Goal: Information Seeking & Learning: Learn about a topic

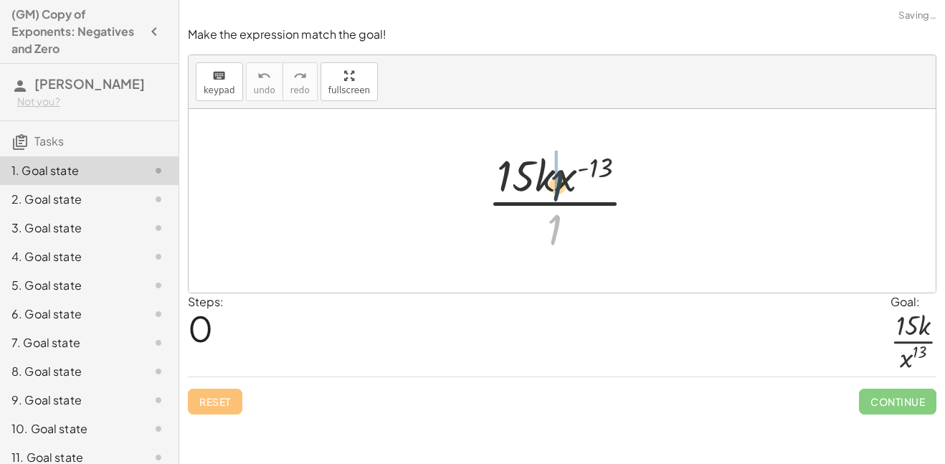
drag, startPoint x: 551, startPoint y: 239, endPoint x: 554, endPoint y: 183, distance: 56.0
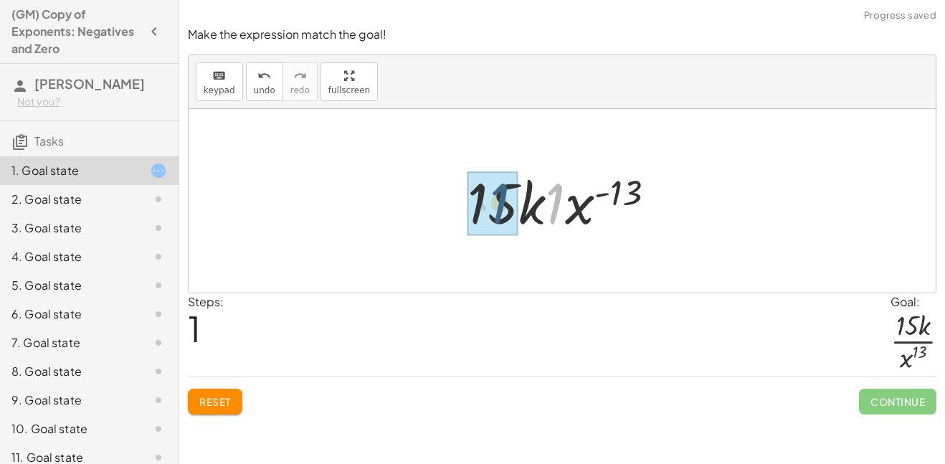
drag, startPoint x: 550, startPoint y: 206, endPoint x: 490, endPoint y: 206, distance: 59.5
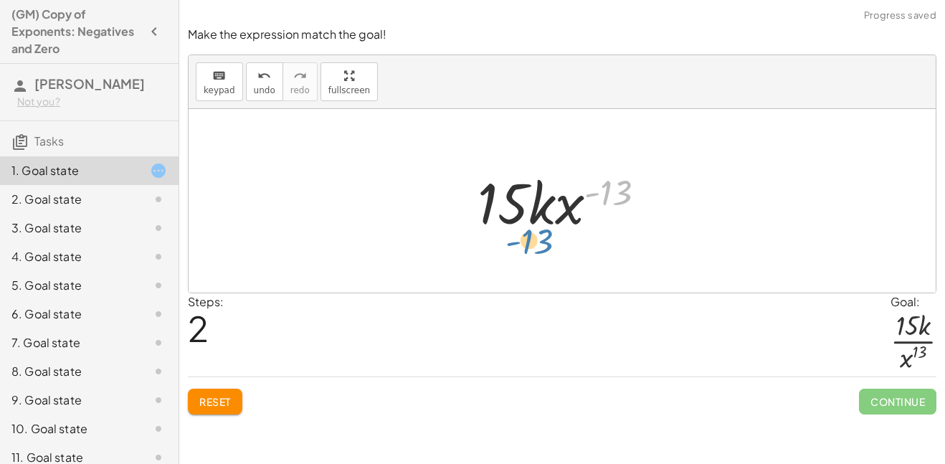
drag, startPoint x: 607, startPoint y: 191, endPoint x: 533, endPoint y: 236, distance: 86.2
click at [533, 236] on div at bounding box center [567, 201] width 194 height 74
drag, startPoint x: 570, startPoint y: 217, endPoint x: 559, endPoint y: 282, distance: 65.5
click at [559, 282] on div "· 15 · k · x ( - 13 ) · 1 · 15 · k · 1 · x ( - 13 ) · x ( - 13 ) · 15 · k · x (…" at bounding box center [562, 201] width 747 height 184
click at [217, 89] on span "keypad" at bounding box center [220, 90] width 32 height 10
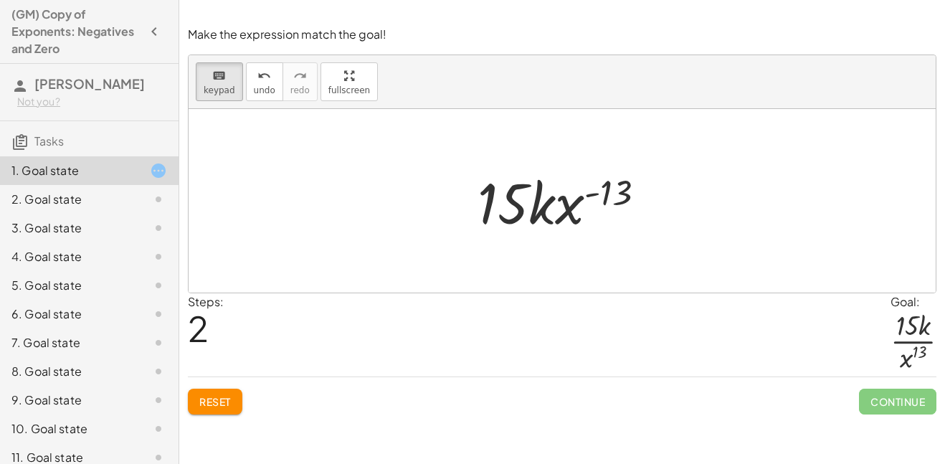
drag, startPoint x: 592, startPoint y: 210, endPoint x: 536, endPoint y: 303, distance: 108.1
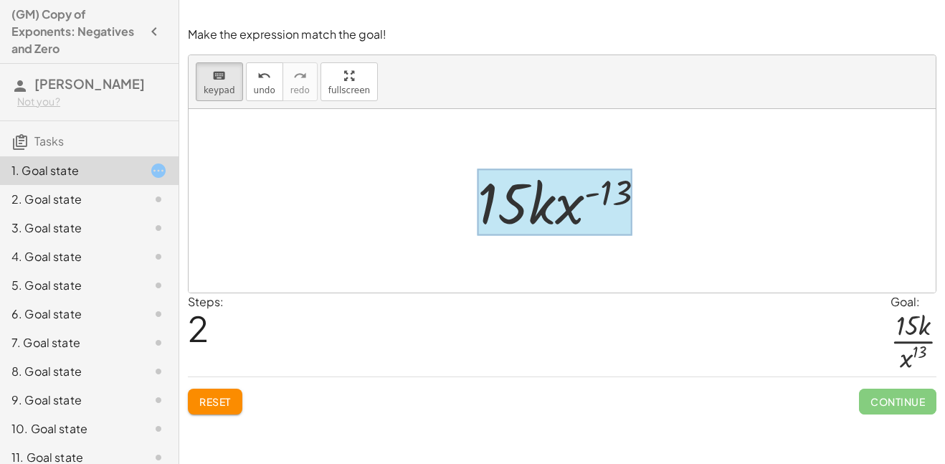
click at [617, 186] on div at bounding box center [555, 202] width 154 height 67
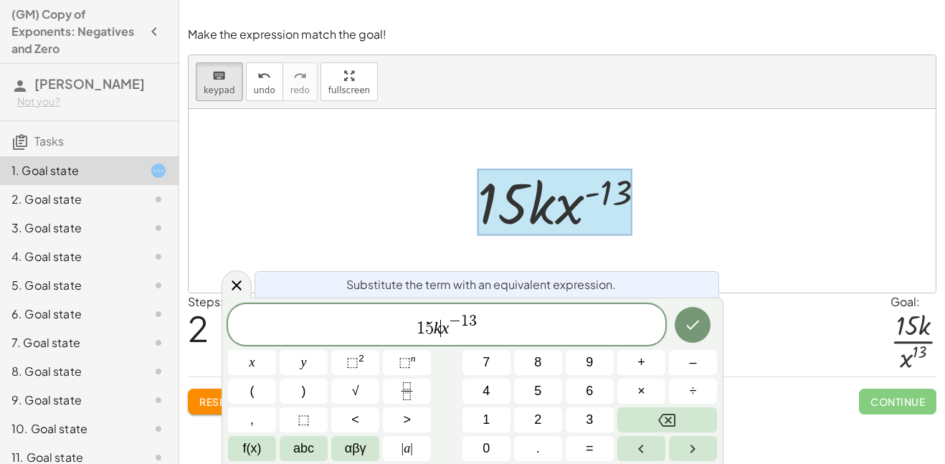
click at [440, 329] on span "1 5 k ​ x − 1 3" at bounding box center [446, 326] width 437 height 26
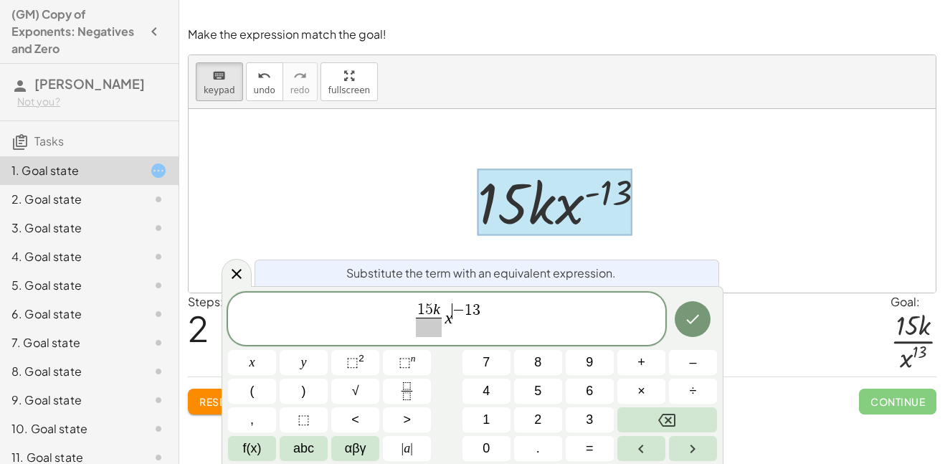
click at [453, 319] on span "1 5 k ​ x ​ − 1 3" at bounding box center [446, 320] width 437 height 38
click at [387, 354] on button "⬚ n" at bounding box center [407, 362] width 48 height 25
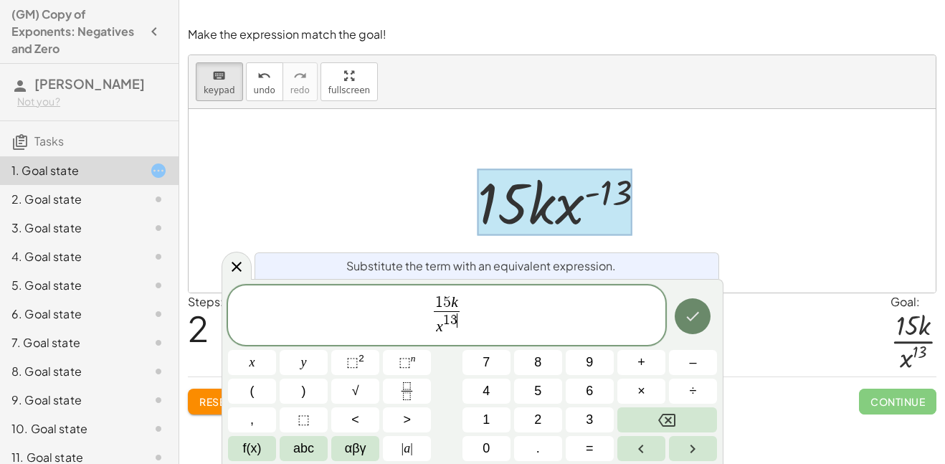
click at [693, 326] on button "Done" at bounding box center [693, 316] width 36 height 36
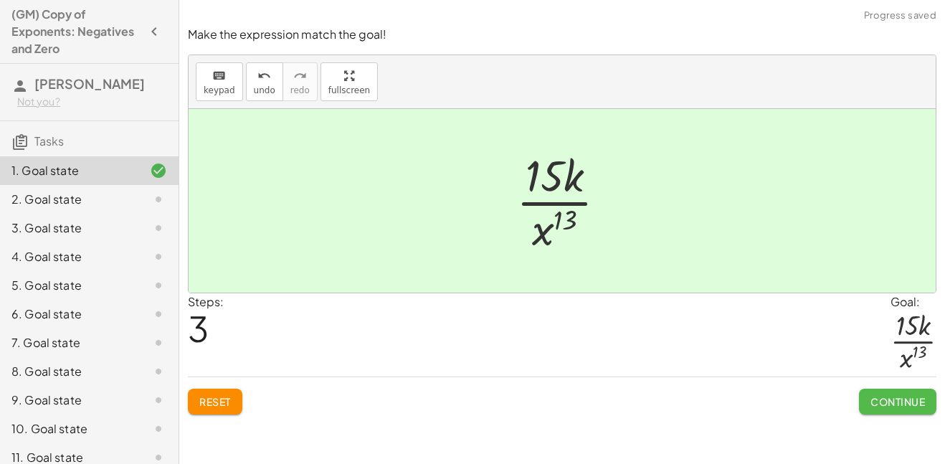
click at [867, 398] on button "Continue" at bounding box center [897, 402] width 77 height 26
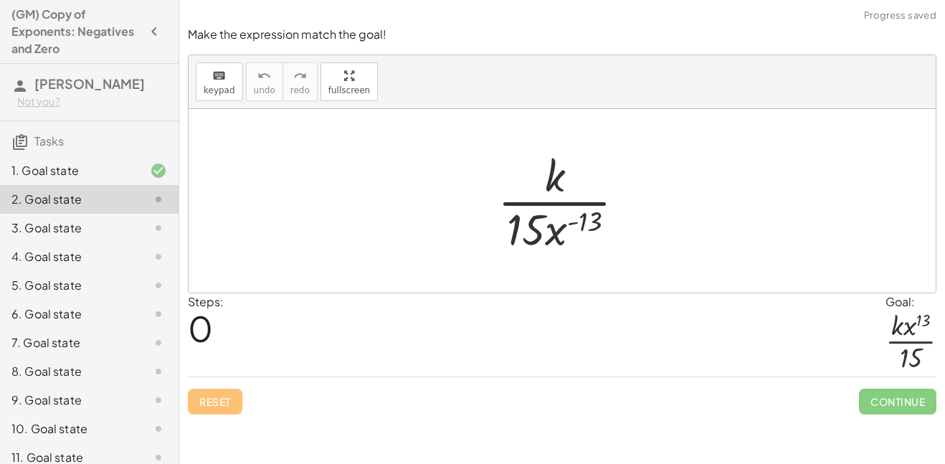
click at [554, 233] on div at bounding box center [566, 201] width 153 height 110
click at [216, 77] on icon "keyboard" at bounding box center [219, 75] width 14 height 17
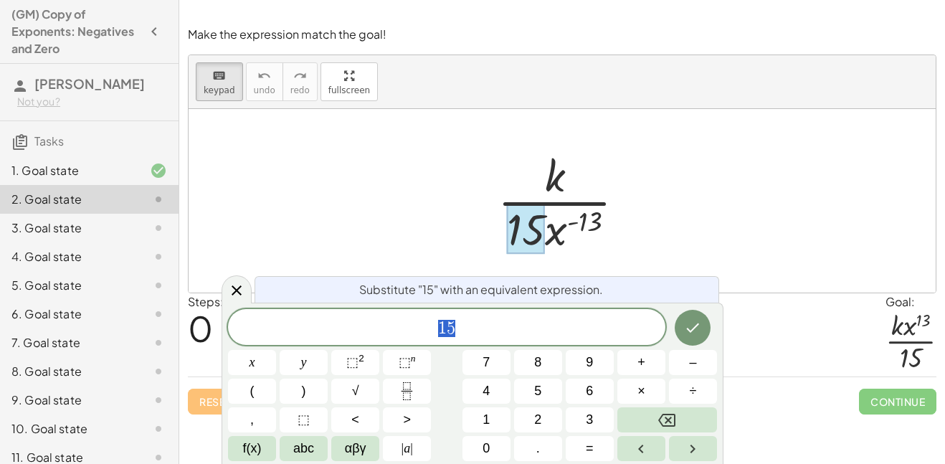
scroll to position [1, 0]
click at [245, 114] on div at bounding box center [562, 201] width 747 height 184
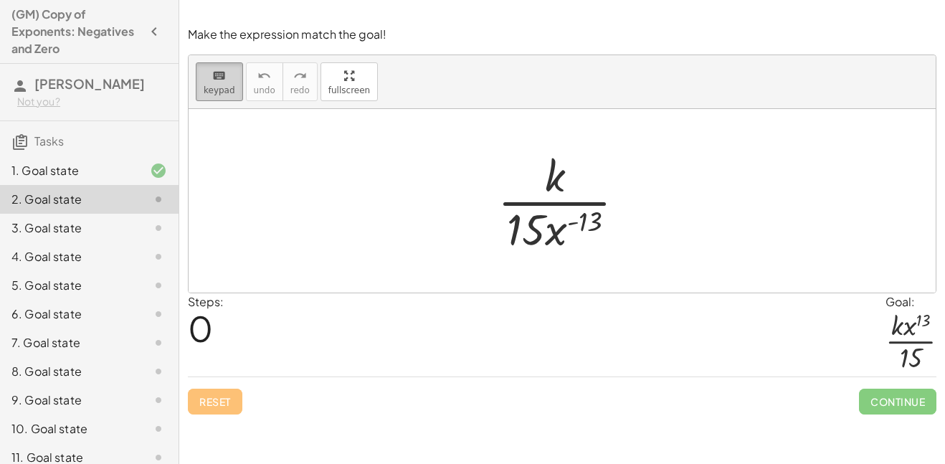
click at [229, 100] on button "keyboard keypad" at bounding box center [219, 81] width 47 height 39
click at [211, 90] on span "keypad" at bounding box center [220, 90] width 32 height 10
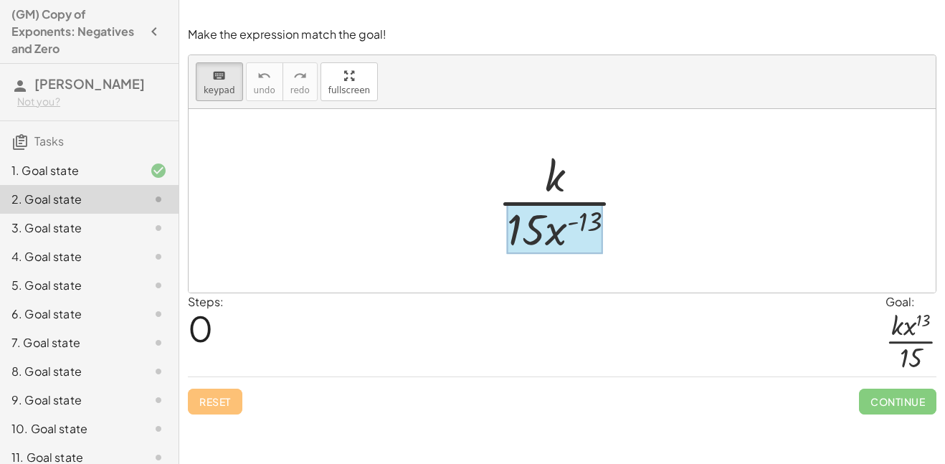
click at [569, 206] on div at bounding box center [554, 229] width 95 height 50
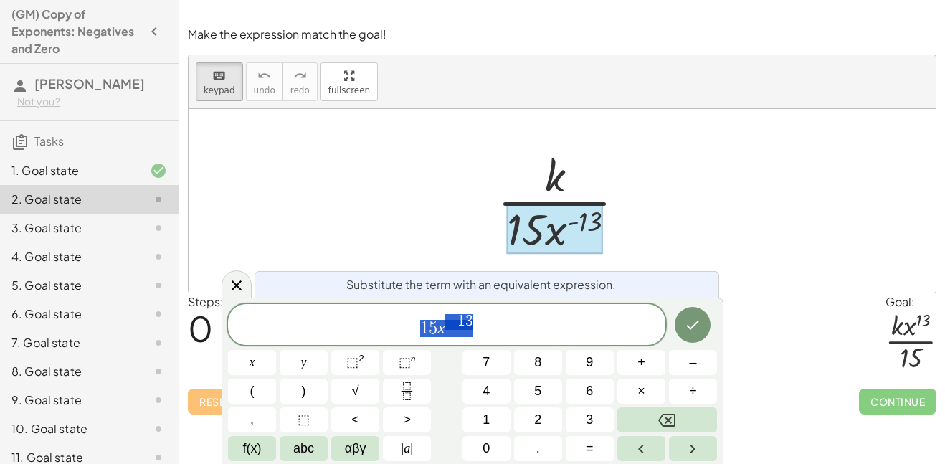
click at [483, 319] on span "1 5 x − 1 3" at bounding box center [446, 326] width 437 height 26
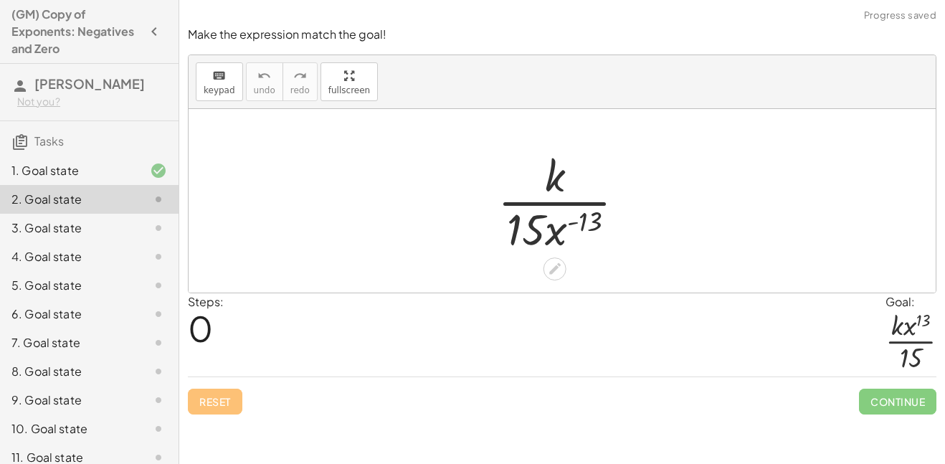
click at [546, 237] on div at bounding box center [566, 201] width 153 height 110
click at [562, 270] on div at bounding box center [555, 268] width 23 height 23
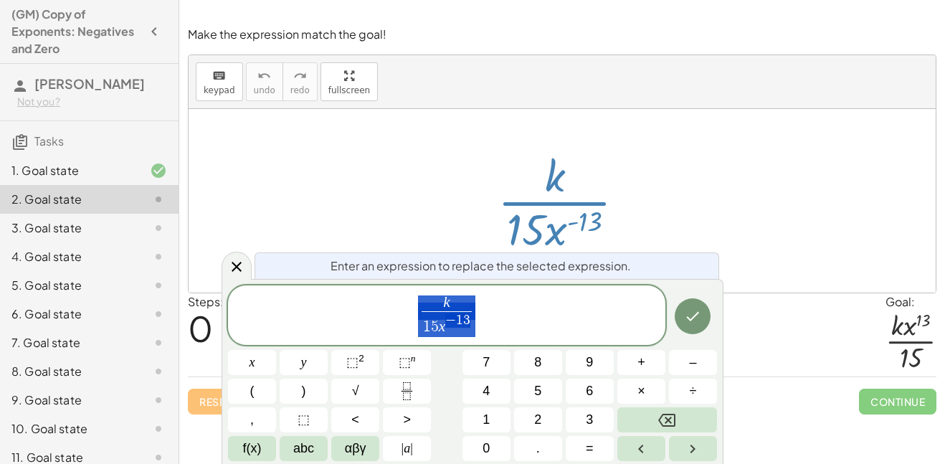
click at [478, 318] on span "k 1 5 x − 1 3 ​" at bounding box center [446, 316] width 437 height 44
drag, startPoint x: 445, startPoint y: 318, endPoint x: 473, endPoint y: 326, distance: 29.6
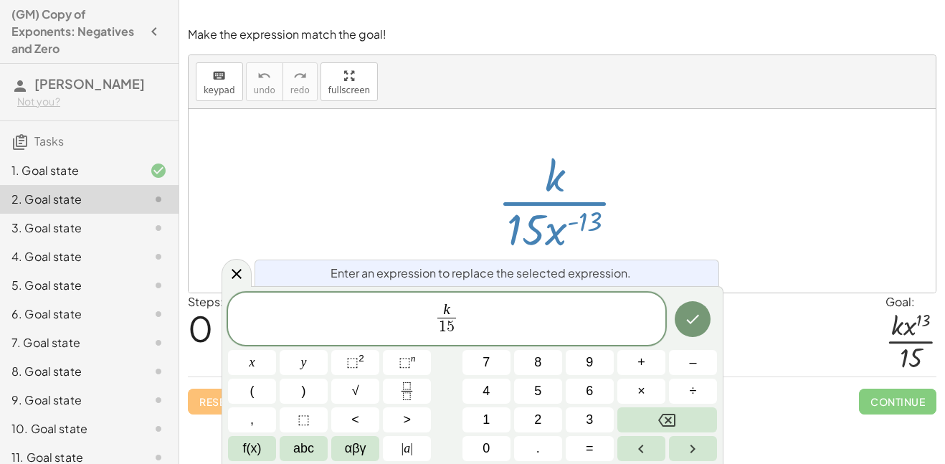
click at [457, 310] on span "k 1 5 ​ ​" at bounding box center [447, 320] width 25 height 35
click at [452, 308] on span "k" at bounding box center [446, 311] width 19 height 16
click at [426, 360] on button "⬚ n" at bounding box center [407, 362] width 48 height 25
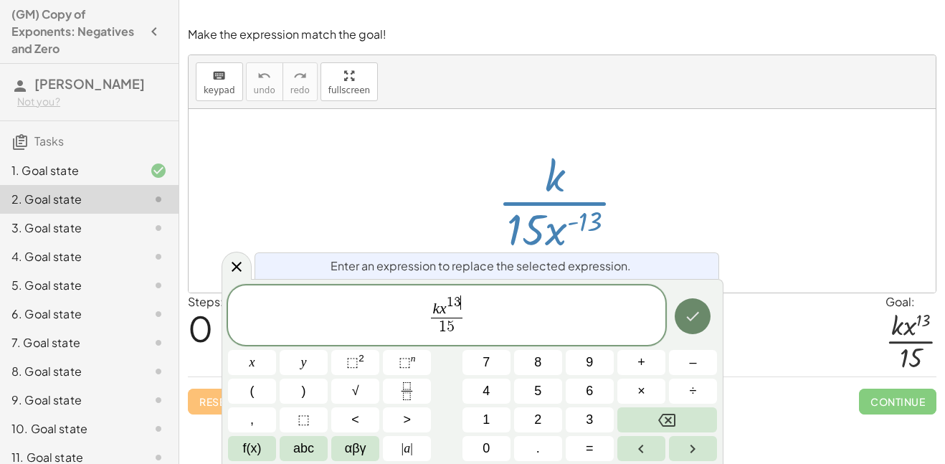
click at [684, 309] on icon "Done" at bounding box center [692, 316] width 17 height 17
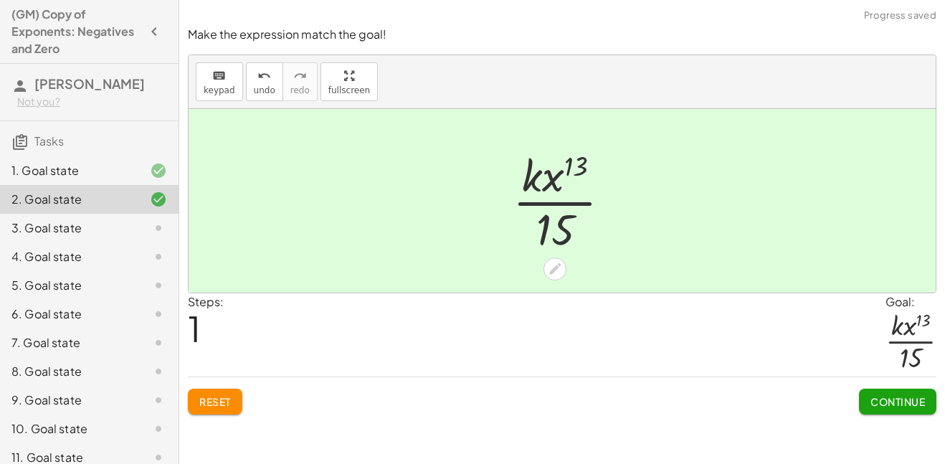
click at [890, 404] on span "Continue" at bounding box center [897, 401] width 54 height 13
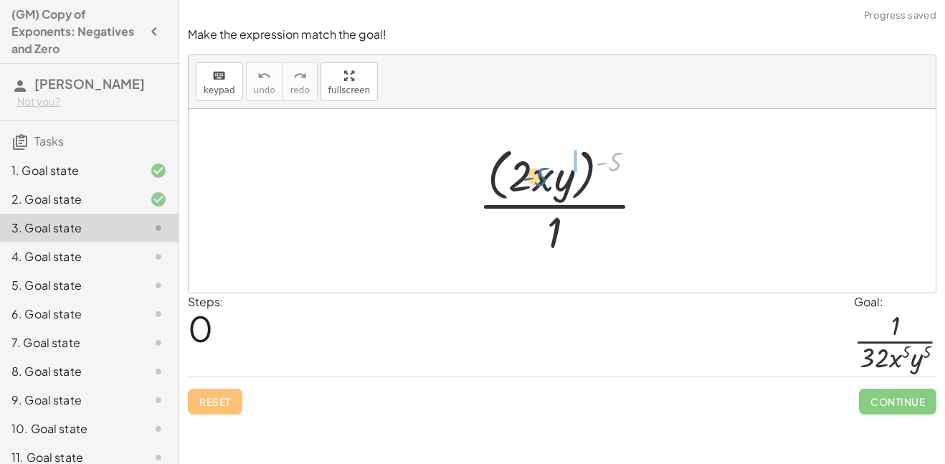
drag, startPoint x: 615, startPoint y: 166, endPoint x: 541, endPoint y: 186, distance: 76.5
click at [541, 186] on div at bounding box center [567, 200] width 192 height 117
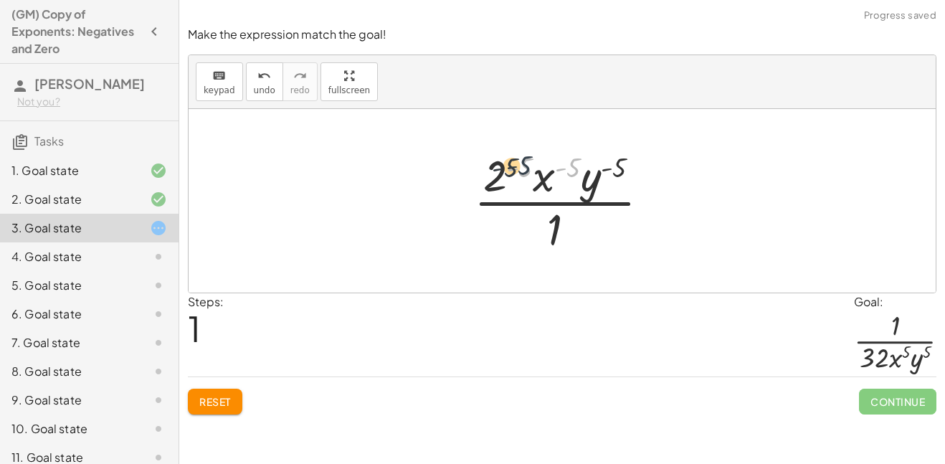
drag, startPoint x: 570, startPoint y: 169, endPoint x: 518, endPoint y: 169, distance: 51.6
click at [518, 169] on div at bounding box center [567, 201] width 201 height 110
drag, startPoint x: 525, startPoint y: 164, endPoint x: 495, endPoint y: 178, distance: 32.4
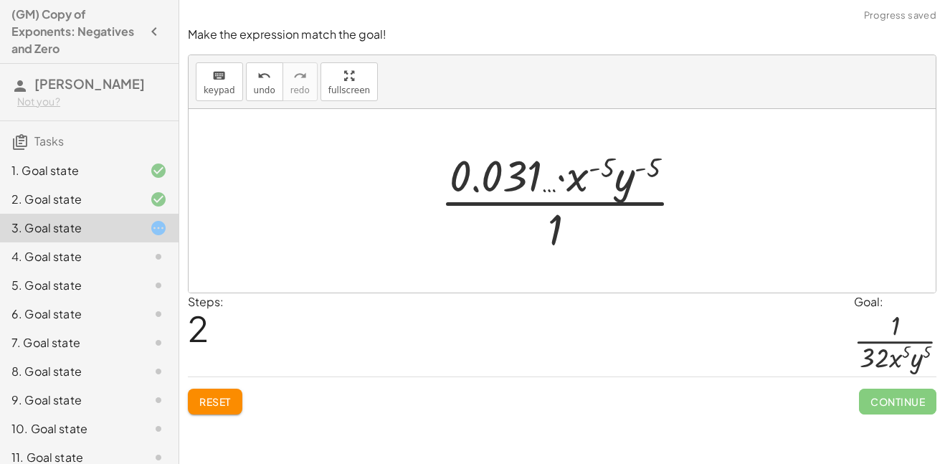
click at [512, 156] on div at bounding box center [567, 201] width 269 height 110
click at [526, 176] on div at bounding box center [567, 201] width 269 height 110
click at [551, 248] on div at bounding box center [567, 201] width 269 height 110
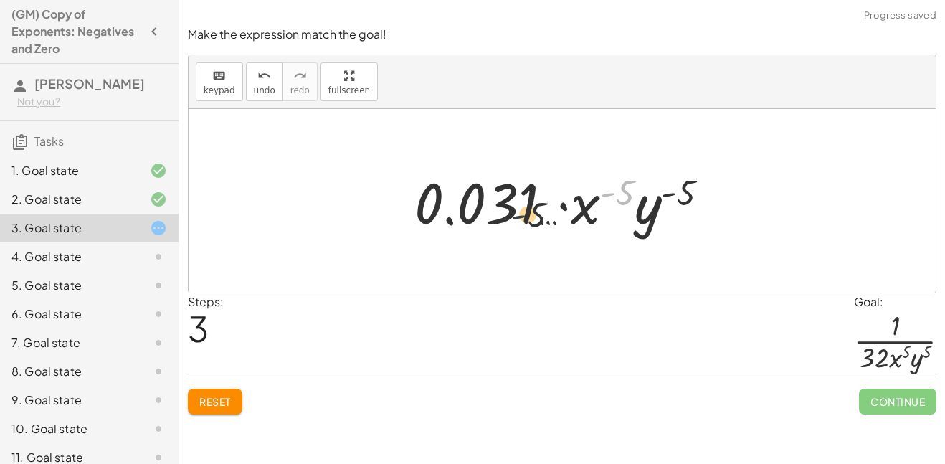
drag, startPoint x: 614, startPoint y: 185, endPoint x: 514, endPoint y: 211, distance: 103.0
click at [514, 211] on div at bounding box center [567, 201] width 321 height 74
click at [227, 106] on div "keyboard keypad undo [PERSON_NAME] redo fullscreen" at bounding box center [562, 82] width 747 height 54
click at [222, 101] on div "keyboard keypad undo [PERSON_NAME] redo fullscreen" at bounding box center [562, 82] width 747 height 54
click at [219, 96] on button "keyboard keypad" at bounding box center [219, 81] width 47 height 39
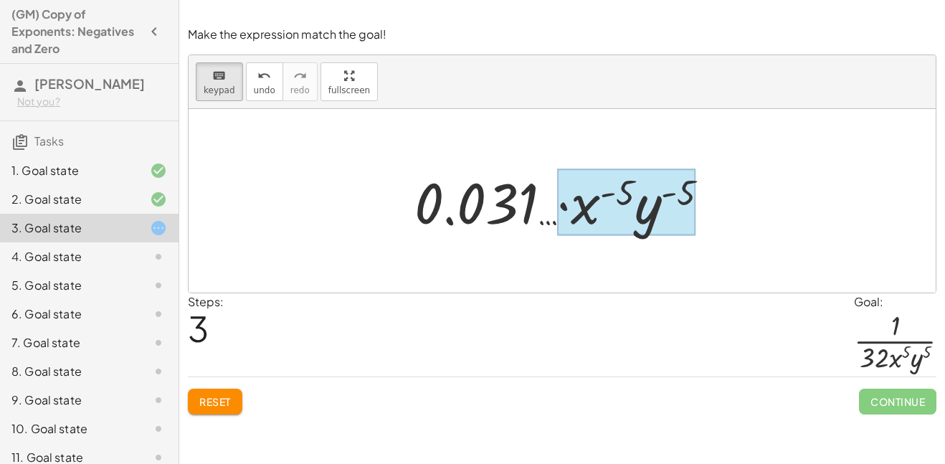
click at [602, 215] on div at bounding box center [626, 202] width 138 height 67
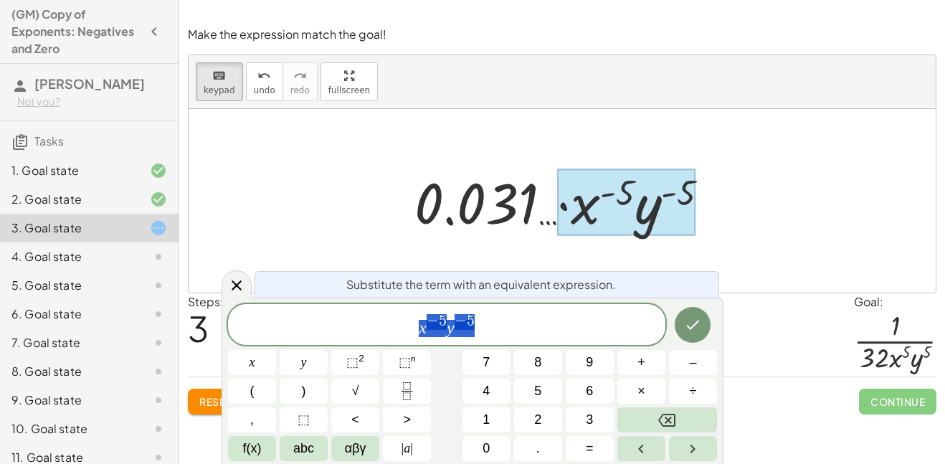
click at [387, 238] on div at bounding box center [562, 201] width 747 height 184
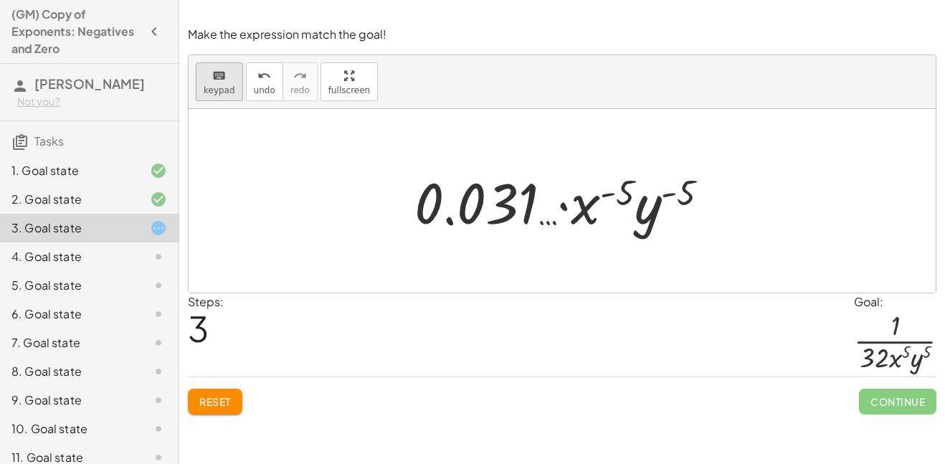
click at [220, 85] on span "keypad" at bounding box center [220, 90] width 32 height 10
click at [548, 210] on div at bounding box center [567, 201] width 321 height 74
click at [528, 209] on div at bounding box center [567, 201] width 321 height 74
click at [201, 78] on button "keyboard keypad" at bounding box center [219, 81] width 47 height 39
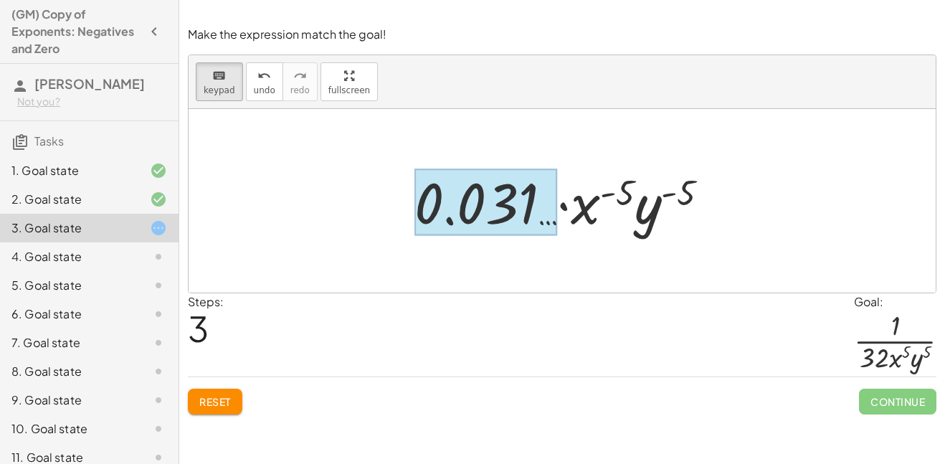
click at [533, 227] on div at bounding box center [485, 202] width 143 height 67
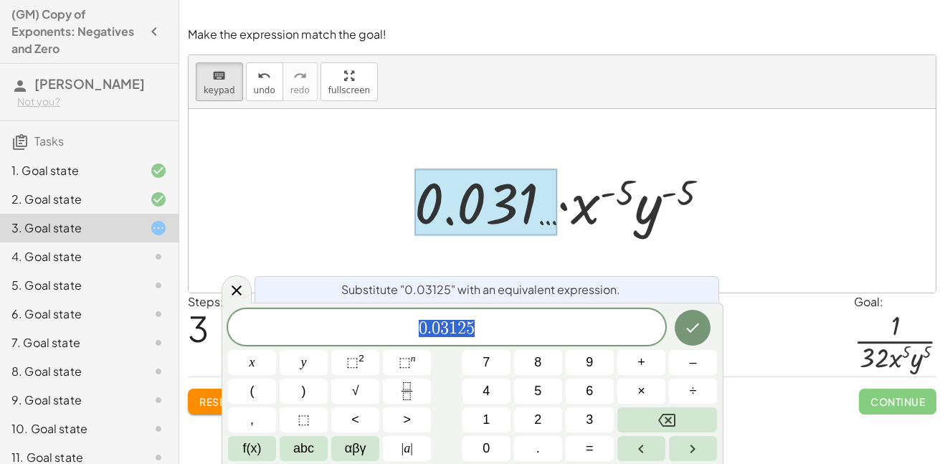
drag, startPoint x: 487, startPoint y: 327, endPoint x: 402, endPoint y: 328, distance: 84.6
click at [402, 328] on span "0 . 0 3 1 2 5" at bounding box center [446, 328] width 437 height 20
click at [397, 356] on button "⬚ n" at bounding box center [407, 362] width 48 height 25
click at [402, 274] on div at bounding box center [562, 201] width 747 height 184
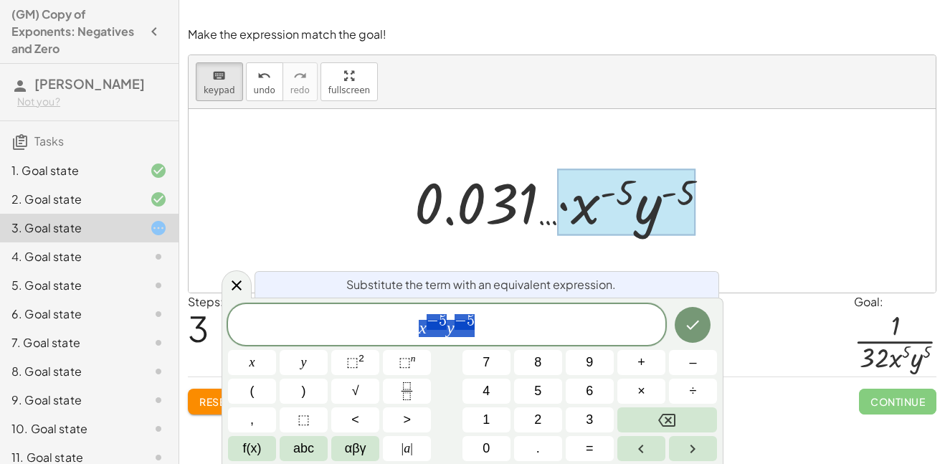
click at [532, 329] on span "x − 5 y − 5" at bounding box center [446, 326] width 437 height 26
click at [202, 396] on span "Reset" at bounding box center [215, 401] width 32 height 13
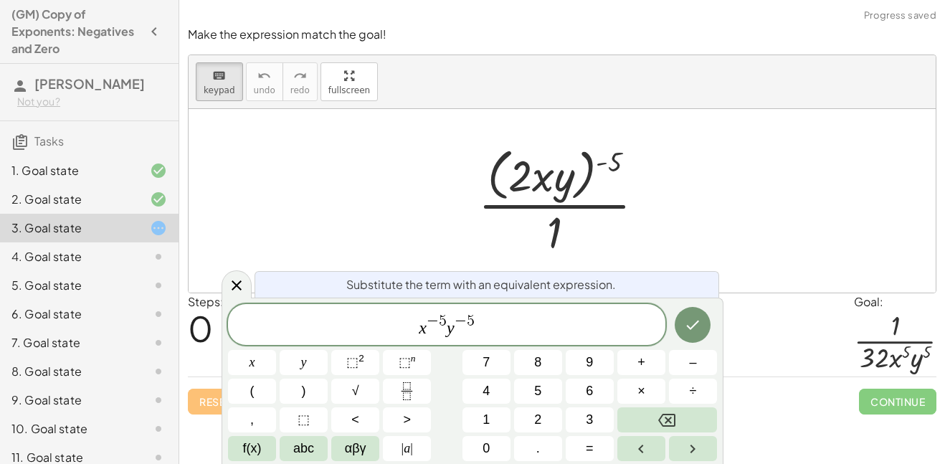
click at [602, 250] on div at bounding box center [567, 200] width 192 height 117
click at [680, 302] on div "Substitute the term with an equivalent expression. x − 5 y − 5 x y ⬚ 2 ⬚ n 7 8 …" at bounding box center [473, 381] width 502 height 166
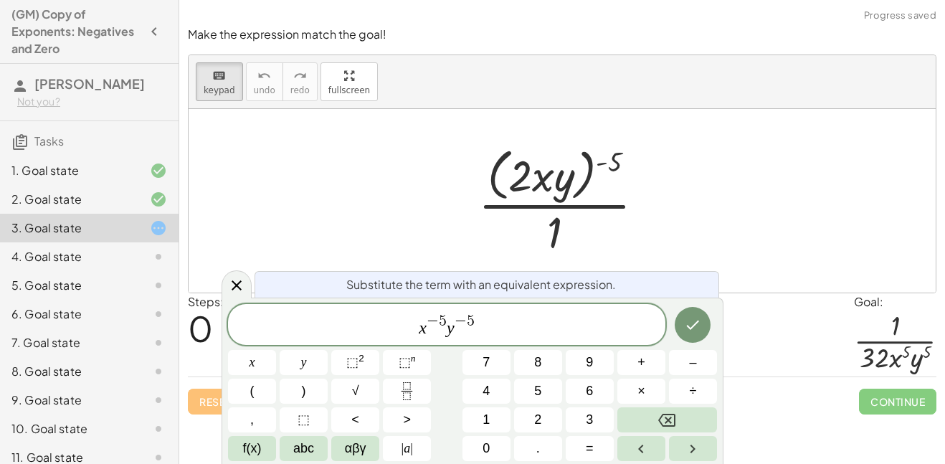
click at [680, 302] on div "Substitute the term with an equivalent expression. x − 5 y − 5 x y ⬚ 2 ⬚ n 7 8 …" at bounding box center [473, 381] width 502 height 166
click at [237, 285] on icon at bounding box center [236, 285] width 17 height 17
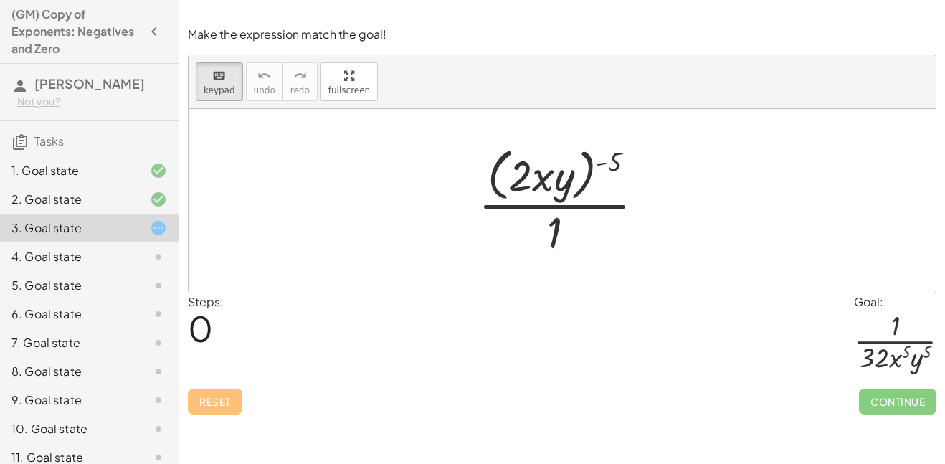
click at [555, 201] on div "· ( · 2 · x · y ) ( - 5 ) · 1" at bounding box center [555, 201] width 0 height 0
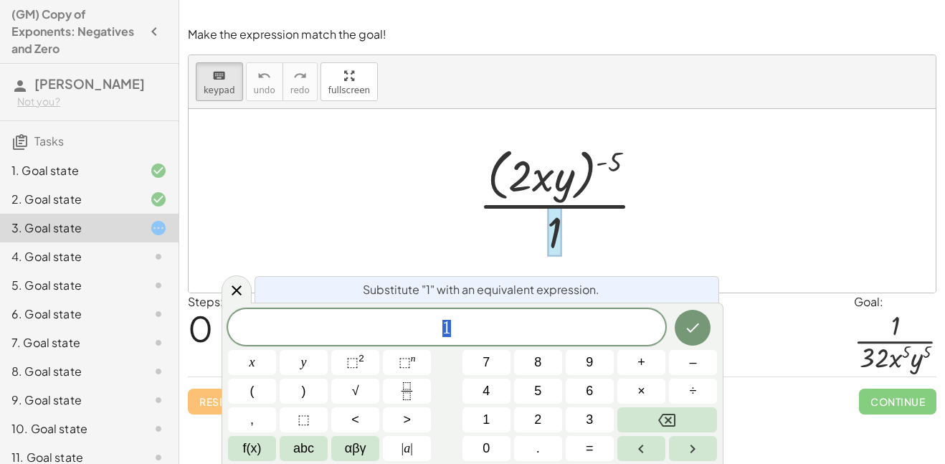
scroll to position [1, 0]
click at [463, 236] on div "· ( · 2 · x · y ) ( - 5 ) · 1" at bounding box center [562, 200] width 210 height 124
click at [613, 160] on div at bounding box center [567, 200] width 192 height 117
click at [566, 168] on div at bounding box center [567, 200] width 192 height 117
click at [539, 219] on div at bounding box center [567, 200] width 192 height 117
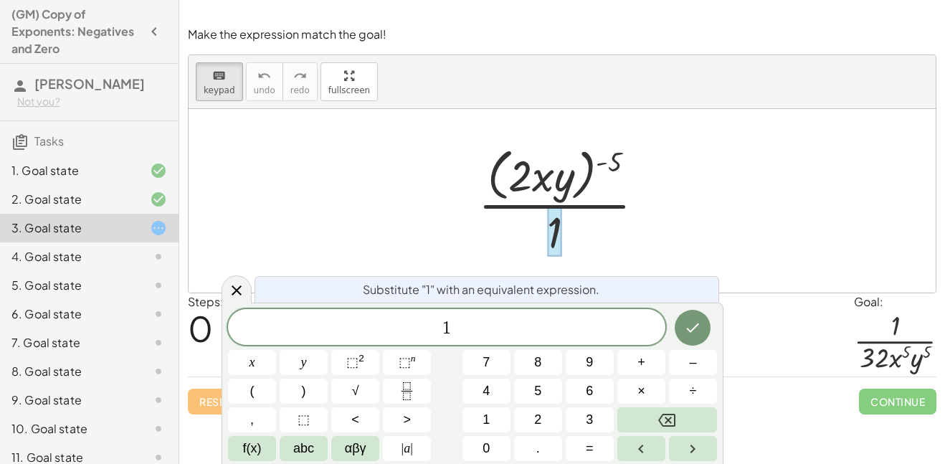
click at [539, 219] on div at bounding box center [567, 200] width 192 height 117
click at [231, 288] on icon at bounding box center [236, 290] width 17 height 17
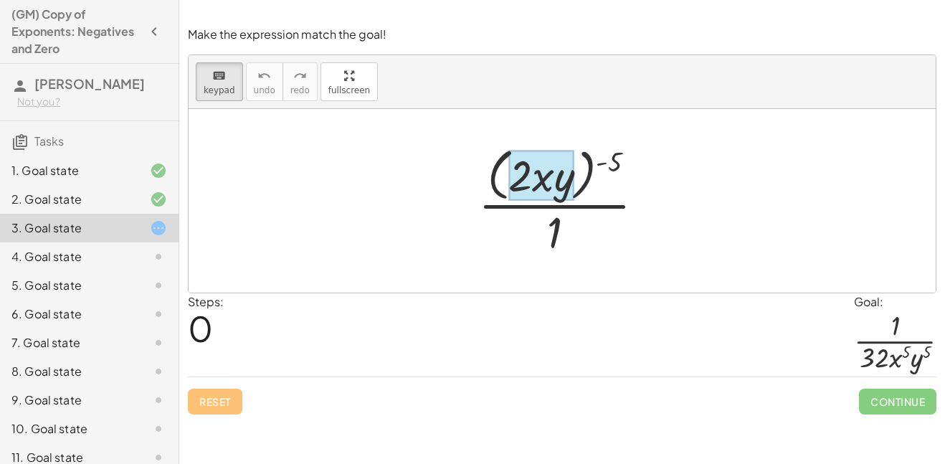
drag, startPoint x: 611, startPoint y: 164, endPoint x: 564, endPoint y: 173, distance: 48.1
drag, startPoint x: 609, startPoint y: 150, endPoint x: 552, endPoint y: 166, distance: 59.5
click at [601, 155] on div at bounding box center [567, 200] width 192 height 117
click at [199, 81] on button "keyboard keypad" at bounding box center [219, 81] width 47 height 39
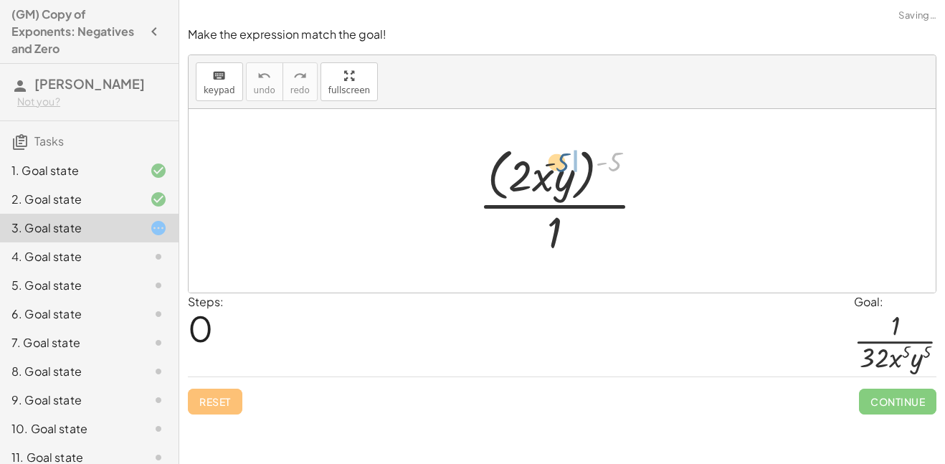
drag, startPoint x: 612, startPoint y: 170, endPoint x: 531, endPoint y: 171, distance: 81.7
click at [531, 171] on div at bounding box center [567, 200] width 192 height 117
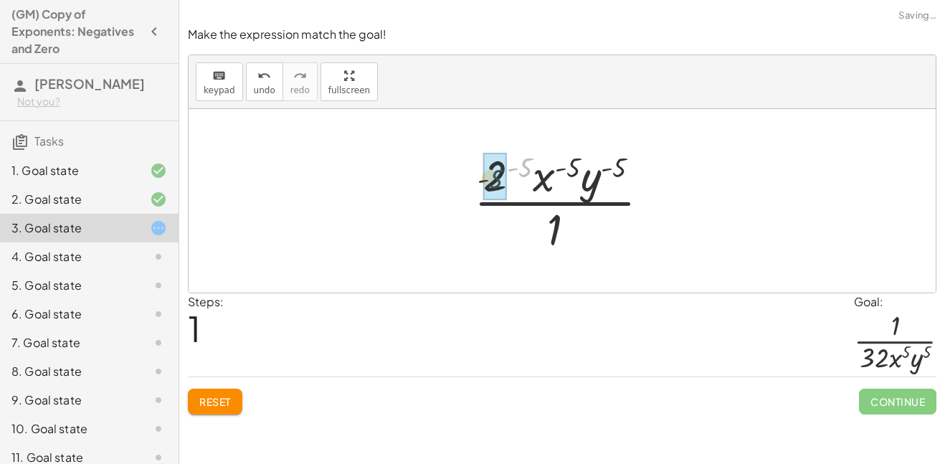
drag, startPoint x: 521, startPoint y: 167, endPoint x: 487, endPoint y: 182, distance: 36.9
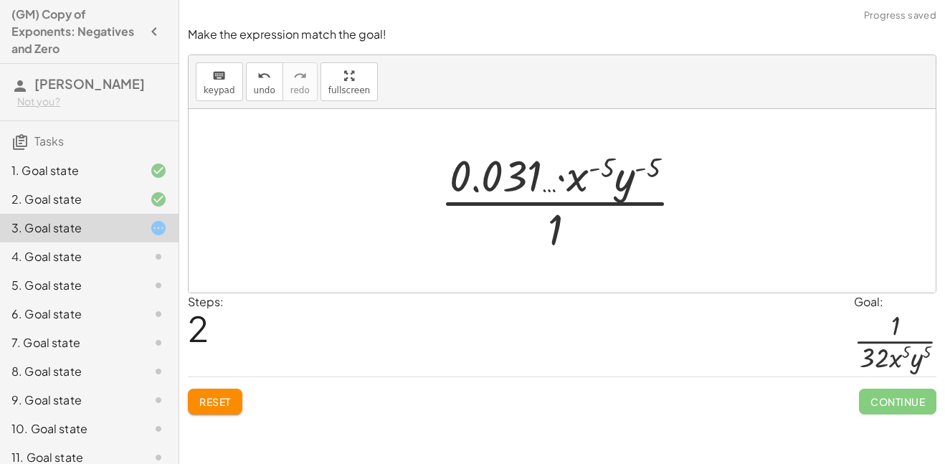
click at [0, 0] on div "Make the expression match the goal! keyboard keypad undo undo redo redo fullscr…" at bounding box center [0, 0] width 0 height 0
click at [199, 404] on span "Reset" at bounding box center [215, 401] width 32 height 13
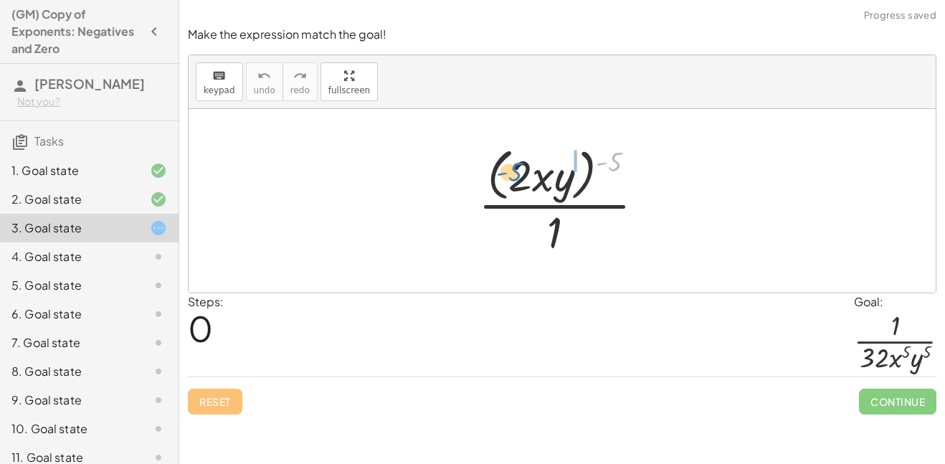
drag, startPoint x: 609, startPoint y: 161, endPoint x: 512, endPoint y: 171, distance: 97.4
click at [512, 171] on div at bounding box center [567, 200] width 192 height 117
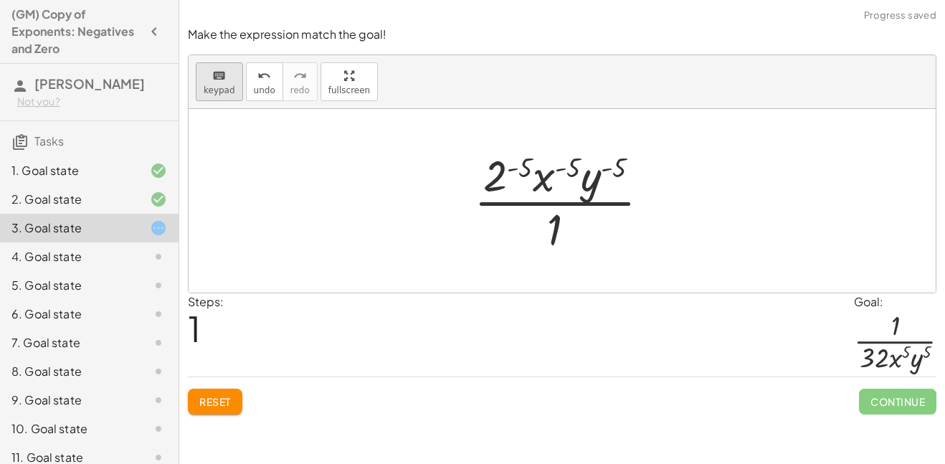
click at [232, 80] on button "keyboard keypad" at bounding box center [219, 81] width 47 height 39
click at [222, 85] on span "keypad" at bounding box center [220, 90] width 32 height 10
drag, startPoint x: 502, startPoint y: 173, endPoint x: 554, endPoint y: 240, distance: 85.3
click at [554, 240] on div at bounding box center [567, 201] width 201 height 110
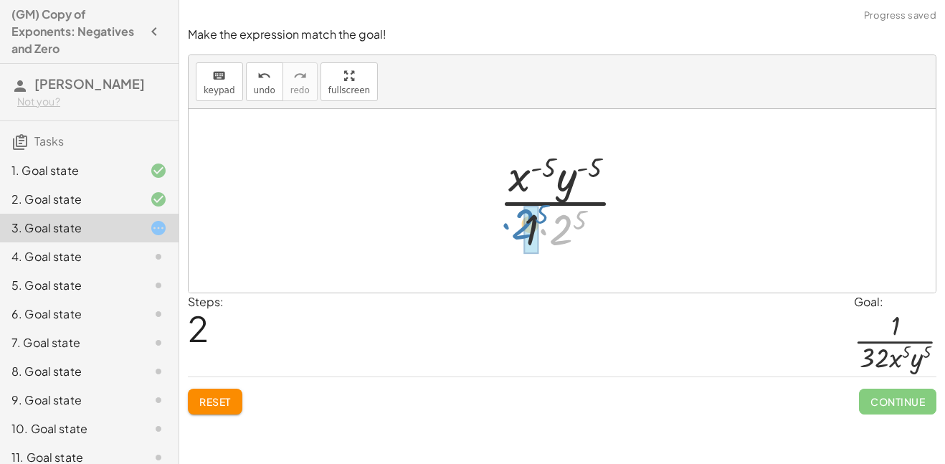
drag, startPoint x: 559, startPoint y: 233, endPoint x: 523, endPoint y: 229, distance: 36.1
click at [523, 229] on div at bounding box center [568, 201] width 152 height 110
drag, startPoint x: 566, startPoint y: 217, endPoint x: 552, endPoint y: 231, distance: 20.3
click at [214, 82] on icon "keyboard" at bounding box center [219, 75] width 14 height 17
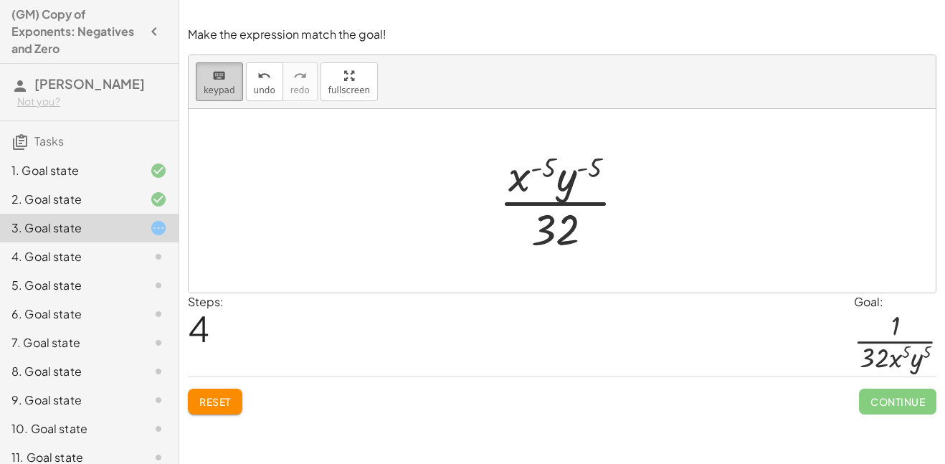
click at [221, 71] on icon "keyboard" at bounding box center [219, 75] width 14 height 17
click at [565, 300] on div "Steps: 4 Goal: · 1 · 32 · x 5 · y 5" at bounding box center [562, 335] width 749 height 84
click at [555, 261] on div at bounding box center [562, 201] width 747 height 184
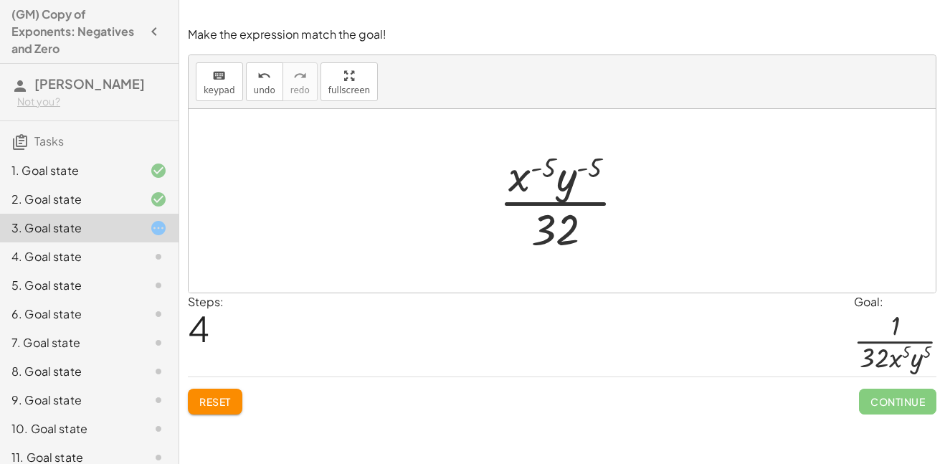
click at [555, 261] on div at bounding box center [562, 201] width 747 height 184
drag, startPoint x: 521, startPoint y: 177, endPoint x: 523, endPoint y: 239, distance: 62.4
click at [523, 239] on div at bounding box center [568, 201] width 152 height 110
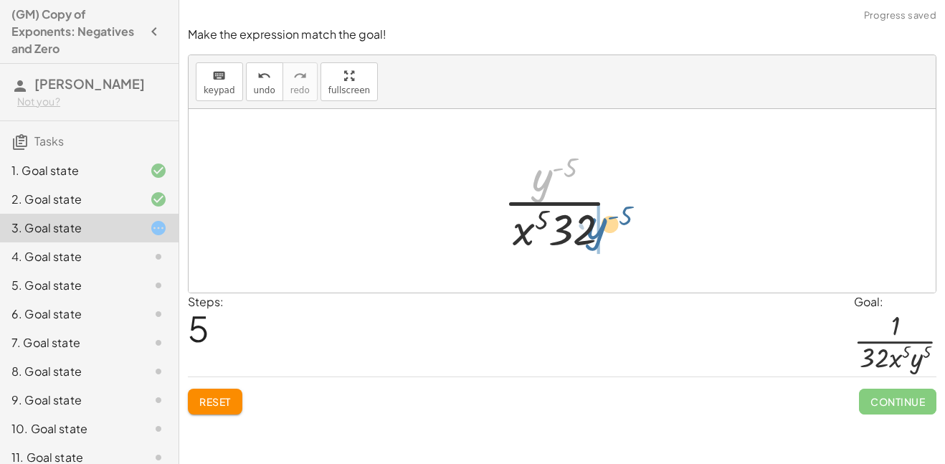
drag, startPoint x: 541, startPoint y: 181, endPoint x: 597, endPoint y: 229, distance: 73.7
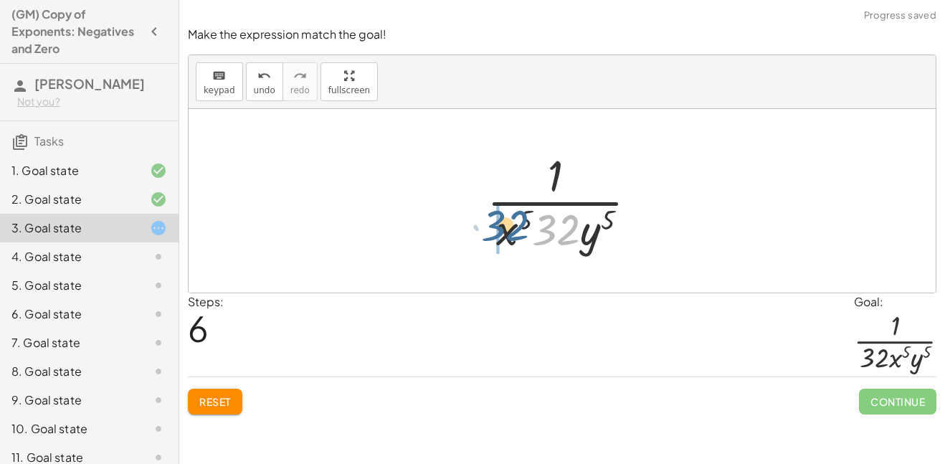
drag, startPoint x: 551, startPoint y: 239, endPoint x: 497, endPoint y: 235, distance: 54.6
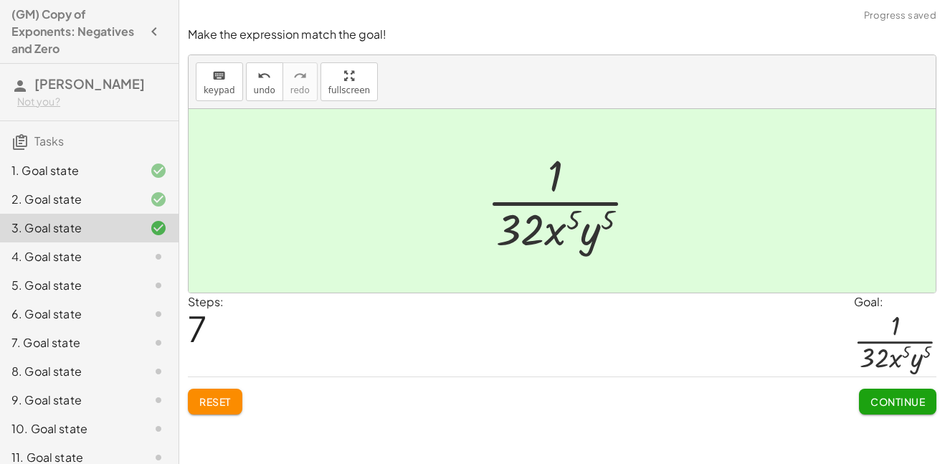
click at [898, 408] on button "Continue" at bounding box center [897, 402] width 77 height 26
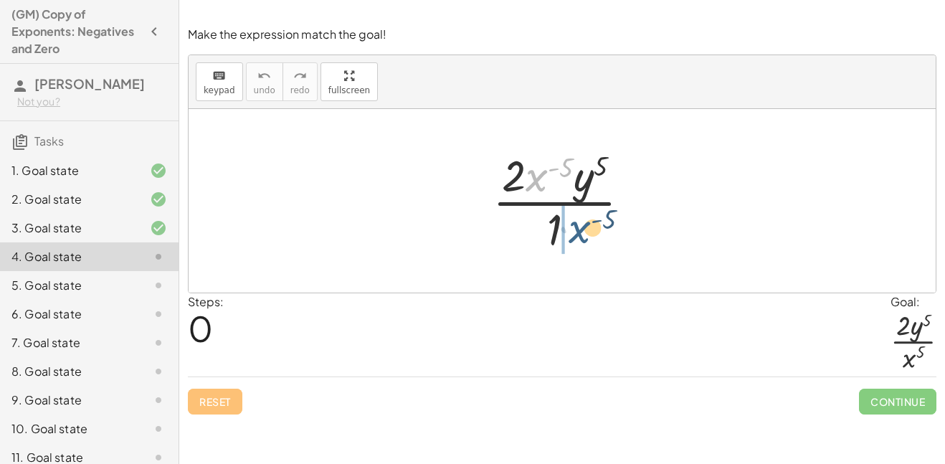
drag, startPoint x: 542, startPoint y: 176, endPoint x: 587, endPoint y: 232, distance: 72.0
click at [587, 232] on div at bounding box center [566, 201] width 163 height 110
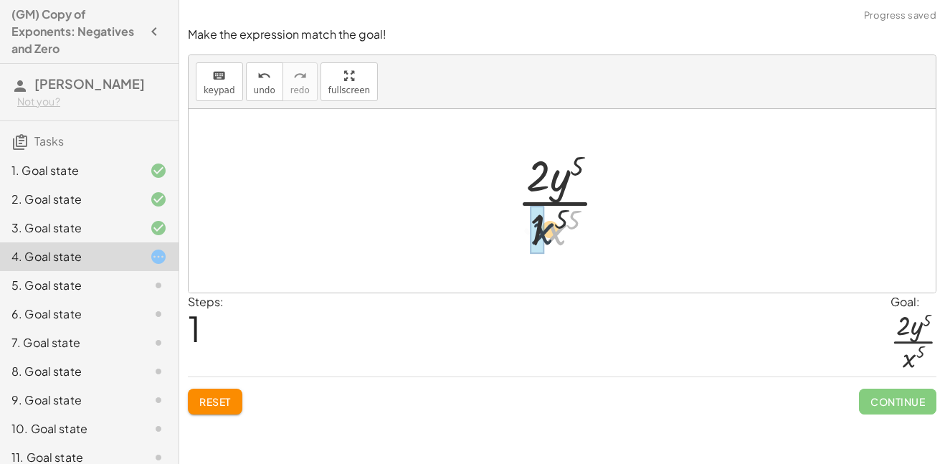
drag, startPoint x: 555, startPoint y: 229, endPoint x: 537, endPoint y: 229, distance: 17.9
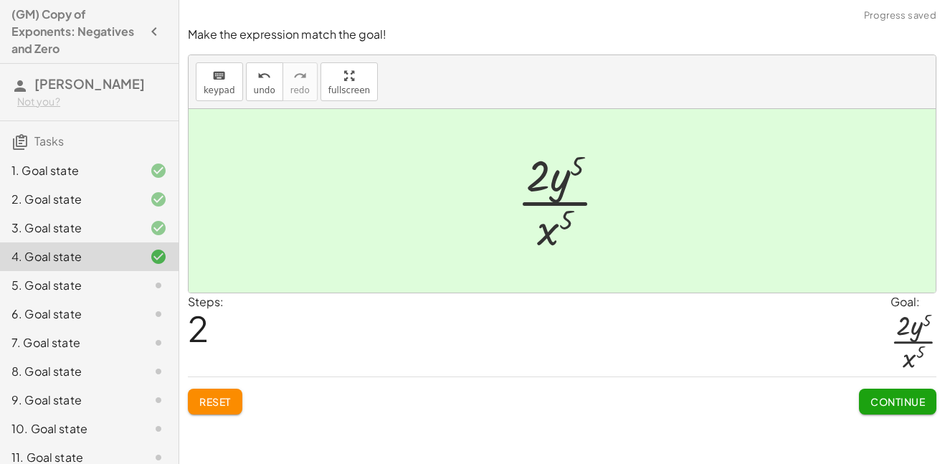
click at [876, 394] on button "Continue" at bounding box center [897, 402] width 77 height 26
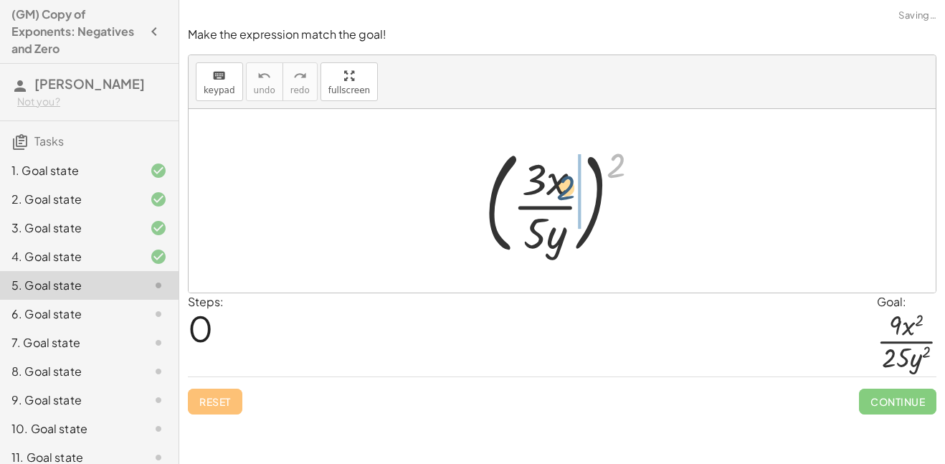
drag, startPoint x: 611, startPoint y: 154, endPoint x: 559, endPoint y: 177, distance: 57.2
click at [559, 177] on div at bounding box center [568, 200] width 181 height 119
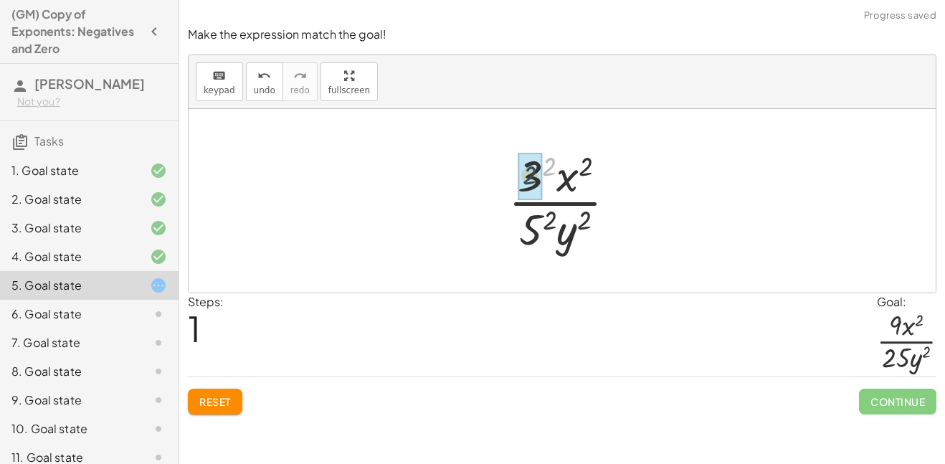
drag, startPoint x: 554, startPoint y: 172, endPoint x: 533, endPoint y: 182, distance: 23.7
drag, startPoint x: 553, startPoint y: 227, endPoint x: 532, endPoint y: 232, distance: 21.6
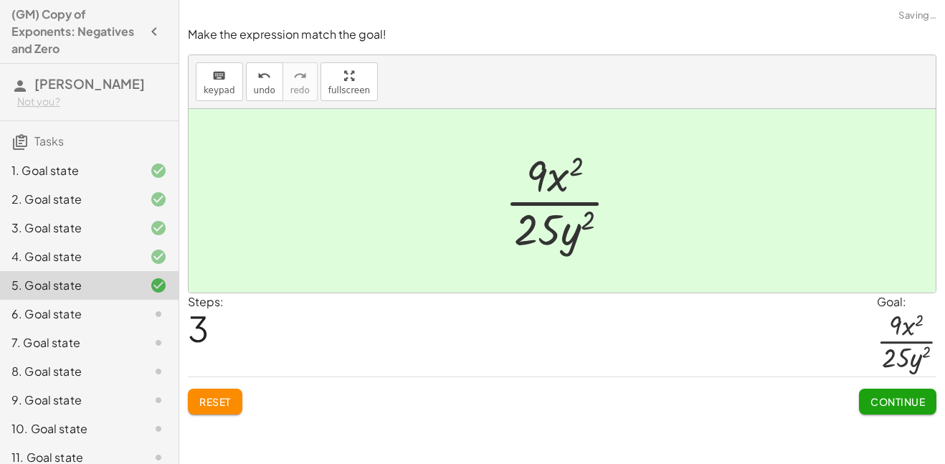
click at [876, 395] on span "Continue" at bounding box center [897, 401] width 54 height 13
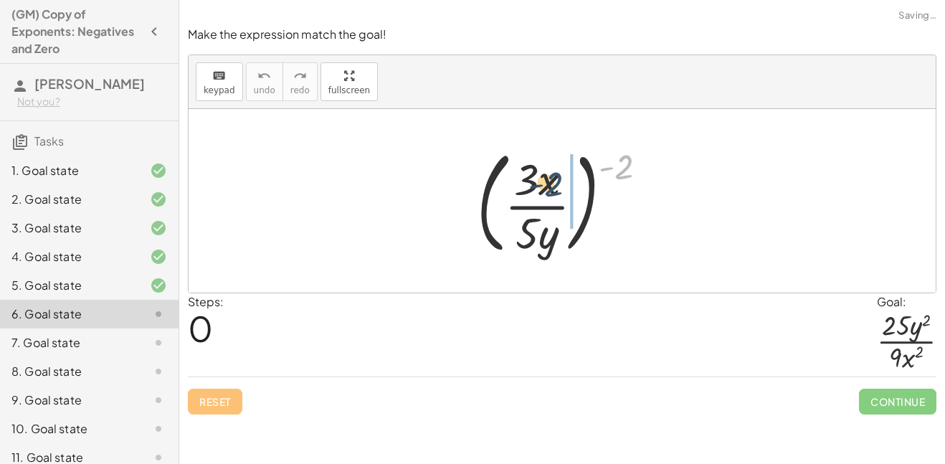
drag, startPoint x: 632, startPoint y: 161, endPoint x: 551, endPoint y: 179, distance: 82.3
click at [551, 179] on div at bounding box center [568, 200] width 196 height 119
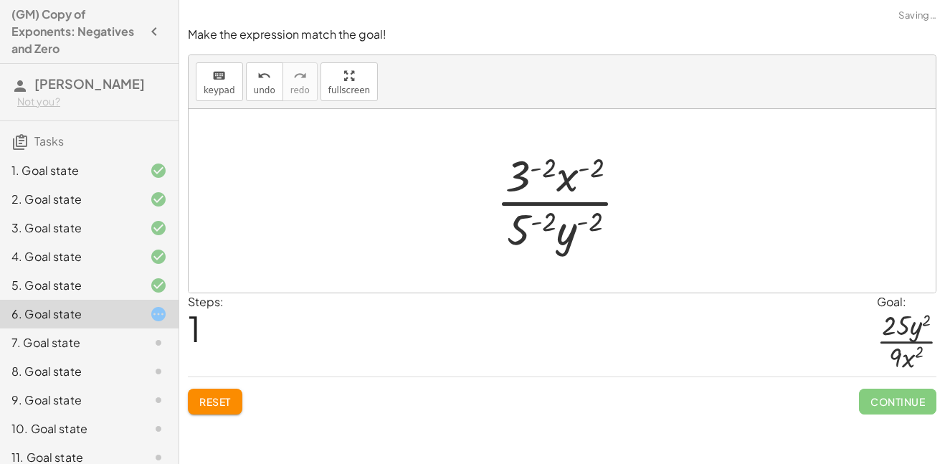
click at [550, 167] on div at bounding box center [567, 201] width 157 height 110
click at [222, 386] on div "Reset Continue" at bounding box center [562, 395] width 749 height 38
click at [222, 389] on button "Reset" at bounding box center [215, 402] width 54 height 26
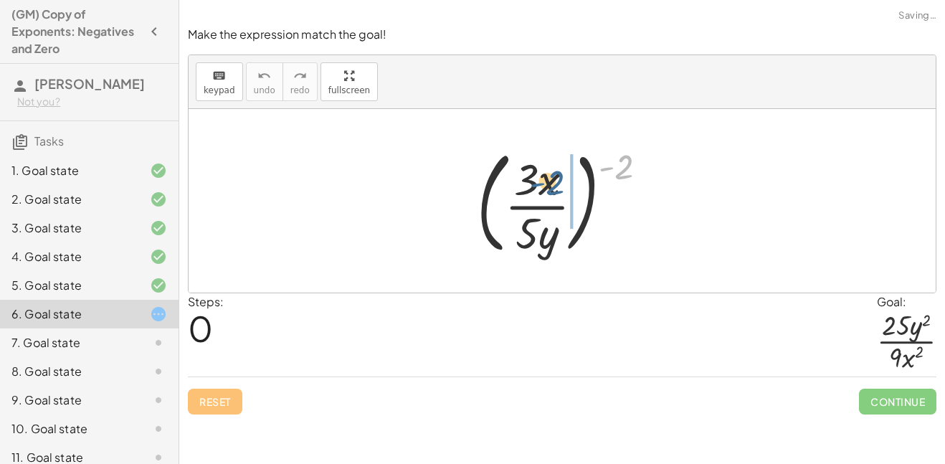
drag, startPoint x: 613, startPoint y: 166, endPoint x: 543, endPoint y: 182, distance: 72.0
click at [543, 182] on div at bounding box center [568, 200] width 196 height 119
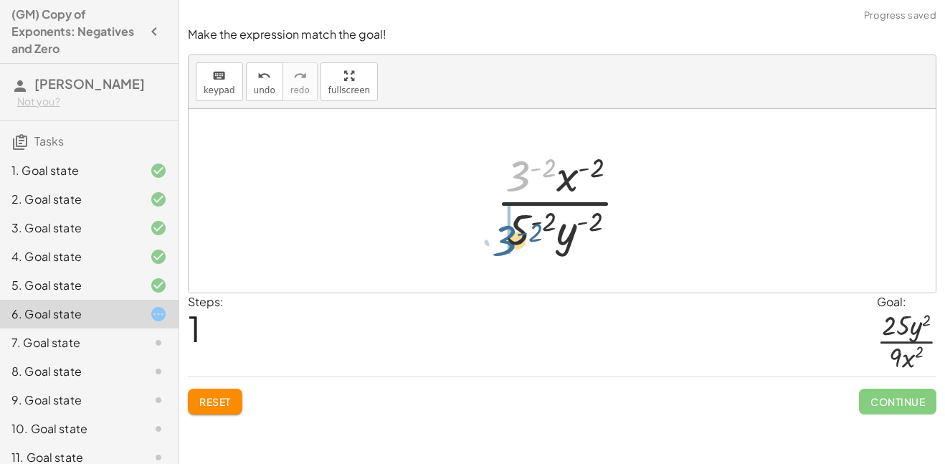
drag, startPoint x: 518, startPoint y: 177, endPoint x: 498, endPoint y: 243, distance: 69.0
click at [498, 243] on div at bounding box center [567, 201] width 157 height 110
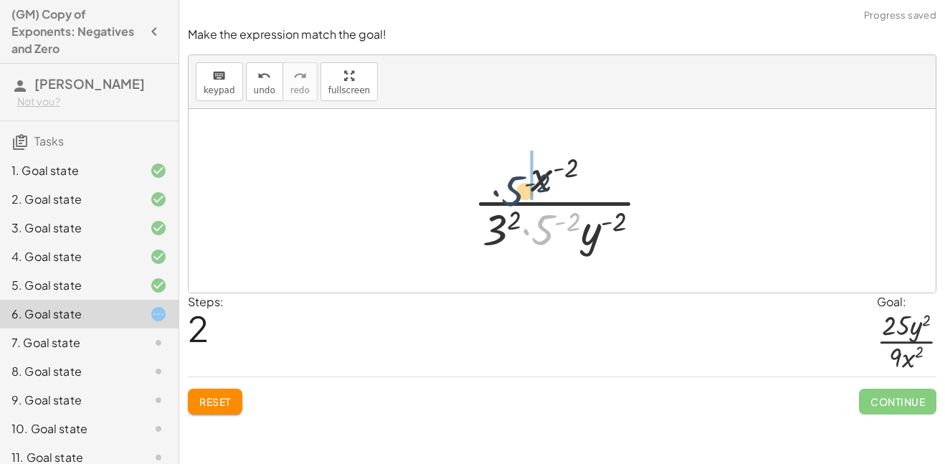
drag, startPoint x: 546, startPoint y: 239, endPoint x: 511, endPoint y: 198, distance: 54.4
click at [511, 198] on div at bounding box center [567, 201] width 202 height 110
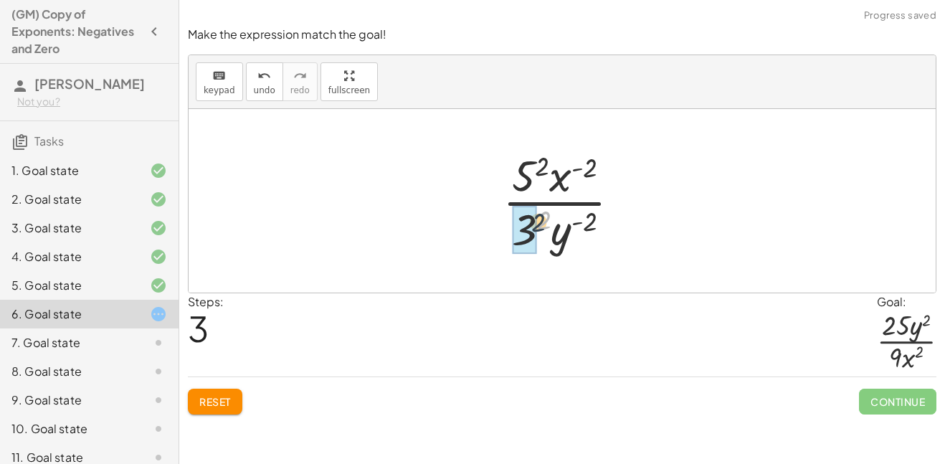
drag, startPoint x: 541, startPoint y: 222, endPoint x: 518, endPoint y: 230, distance: 24.9
drag, startPoint x: 540, startPoint y: 163, endPoint x: 518, endPoint y: 173, distance: 23.7
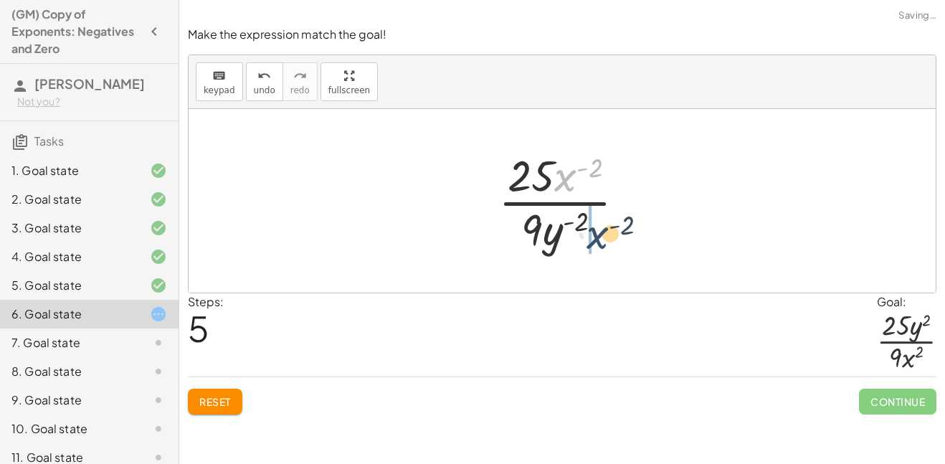
drag, startPoint x: 561, startPoint y: 176, endPoint x: 594, endPoint y: 236, distance: 67.7
click at [594, 236] on div at bounding box center [567, 201] width 153 height 110
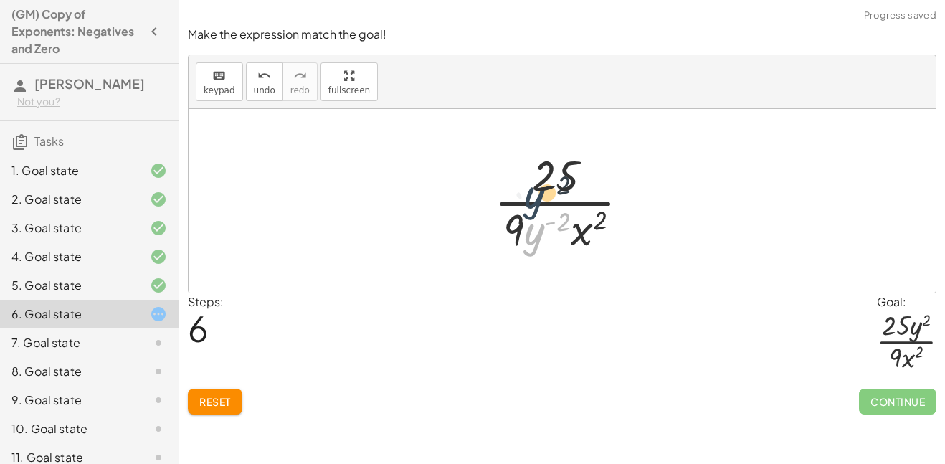
drag, startPoint x: 536, startPoint y: 225, endPoint x: 533, endPoint y: 187, distance: 38.1
click at [533, 187] on div at bounding box center [567, 201] width 161 height 110
drag, startPoint x: 537, startPoint y: 229, endPoint x: 590, endPoint y: 166, distance: 83.0
click at [590, 166] on div at bounding box center [567, 201] width 161 height 110
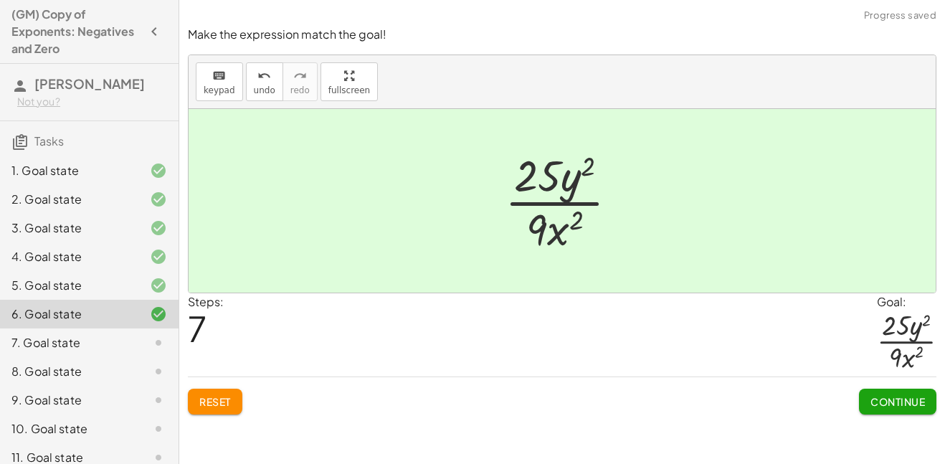
click at [870, 395] on span "Continue" at bounding box center [897, 401] width 54 height 13
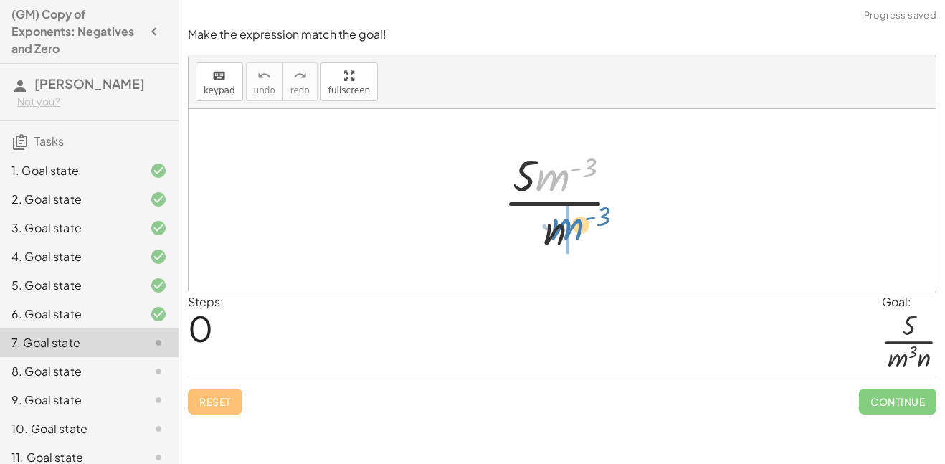
drag, startPoint x: 557, startPoint y: 171, endPoint x: 576, endPoint y: 223, distance: 55.6
click at [576, 223] on div at bounding box center [567, 201] width 142 height 110
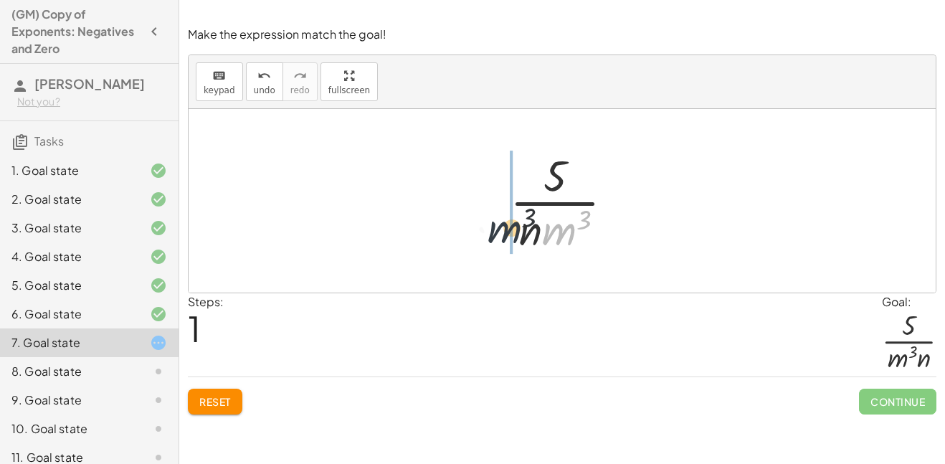
drag, startPoint x: 559, startPoint y: 227, endPoint x: 498, endPoint y: 224, distance: 61.0
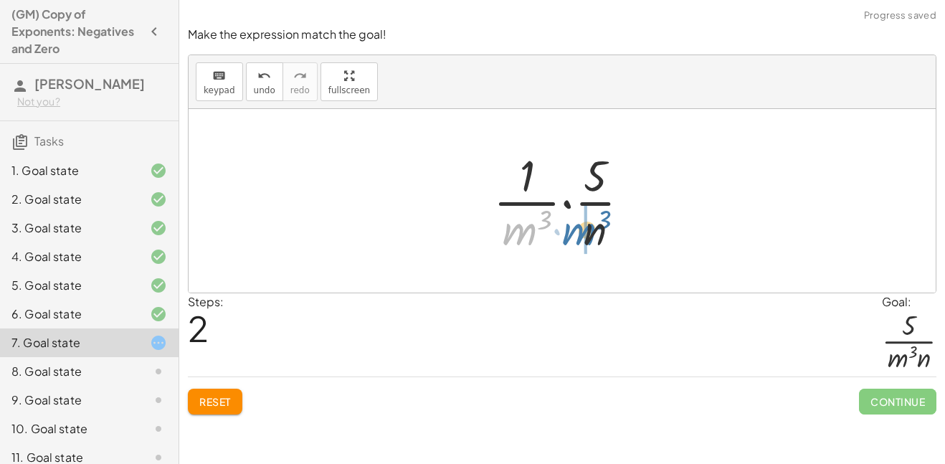
drag, startPoint x: 526, startPoint y: 227, endPoint x: 587, endPoint y: 227, distance: 60.2
click at [587, 227] on div at bounding box center [567, 201] width 163 height 110
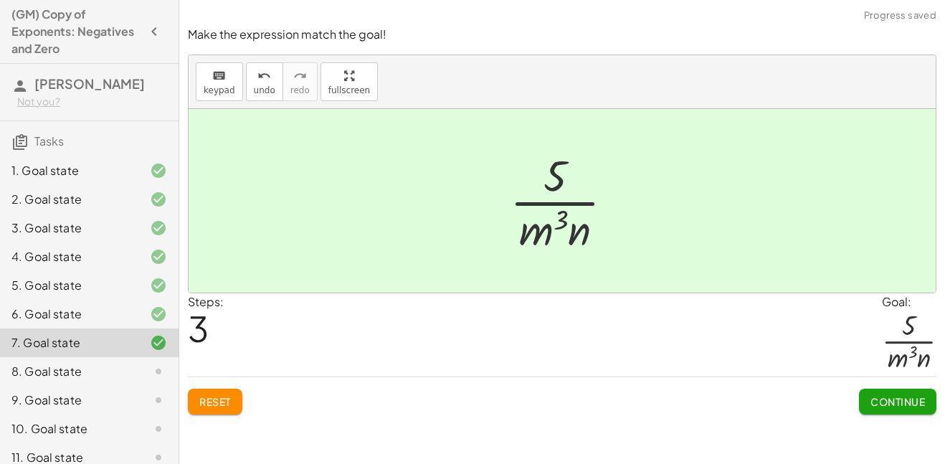
click at [892, 391] on button "Continue" at bounding box center [897, 402] width 77 height 26
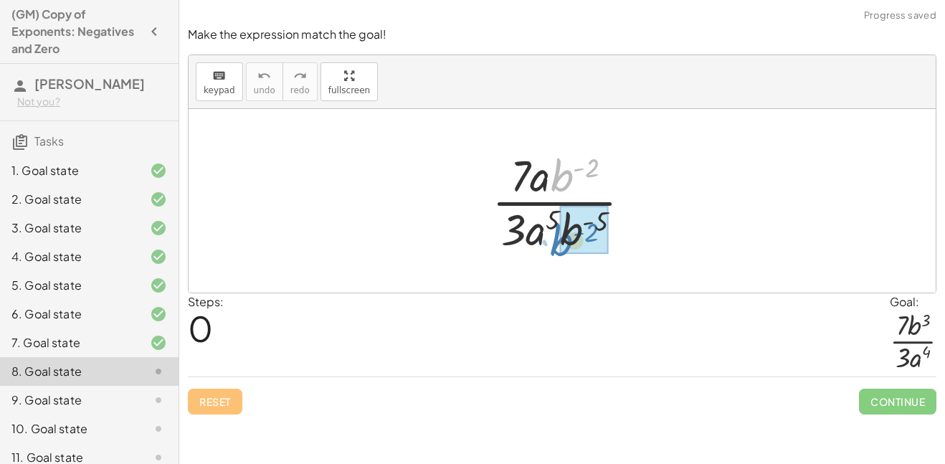
drag, startPoint x: 552, startPoint y: 178, endPoint x: 551, endPoint y: 242, distance: 64.5
click at [551, 242] on div at bounding box center [567, 201] width 165 height 110
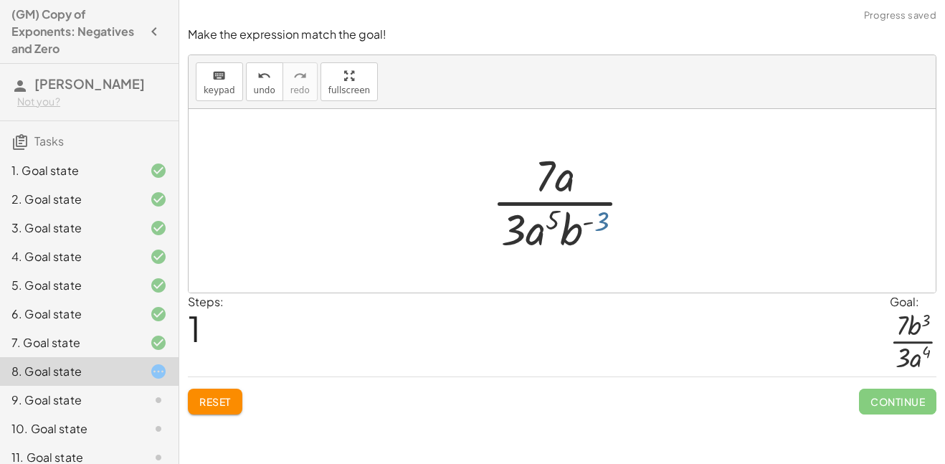
click at [591, 223] on div at bounding box center [568, 201] width 166 height 110
drag, startPoint x: 573, startPoint y: 232, endPoint x: 587, endPoint y: 184, distance: 50.6
click at [587, 184] on div at bounding box center [568, 201] width 166 height 110
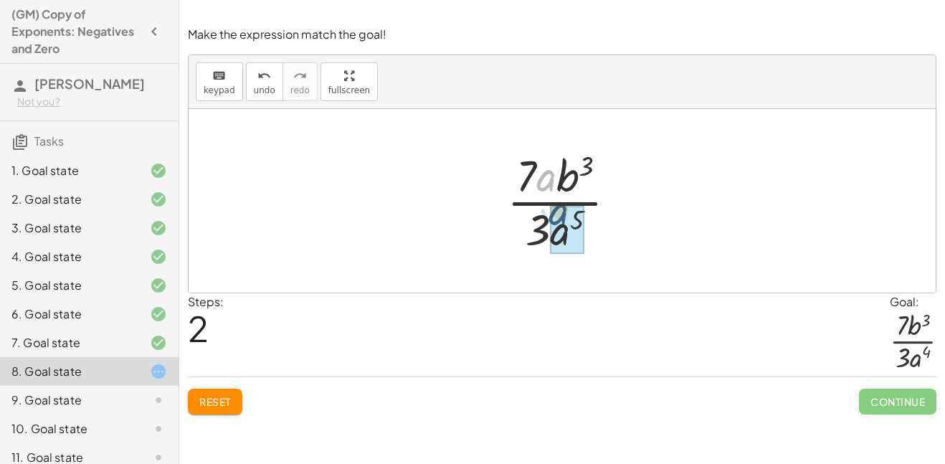
drag, startPoint x: 553, startPoint y: 185, endPoint x: 572, endPoint y: 237, distance: 55.8
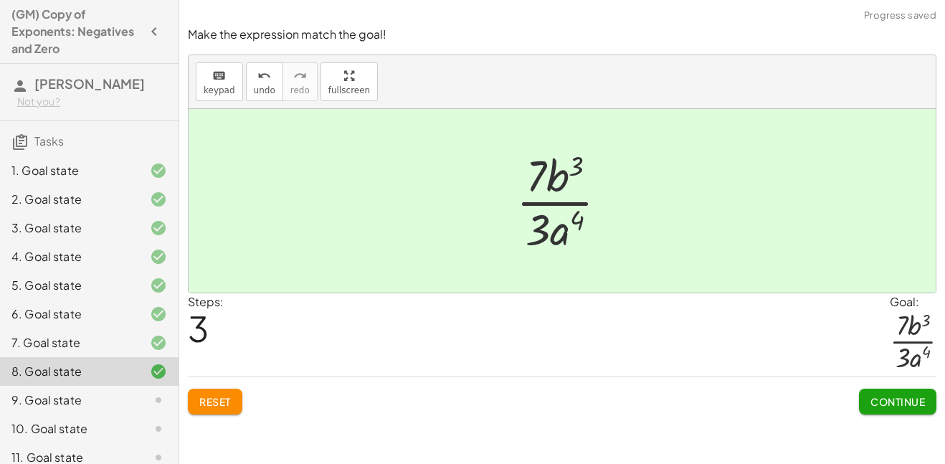
click at [901, 404] on span "Continue" at bounding box center [897, 401] width 54 height 13
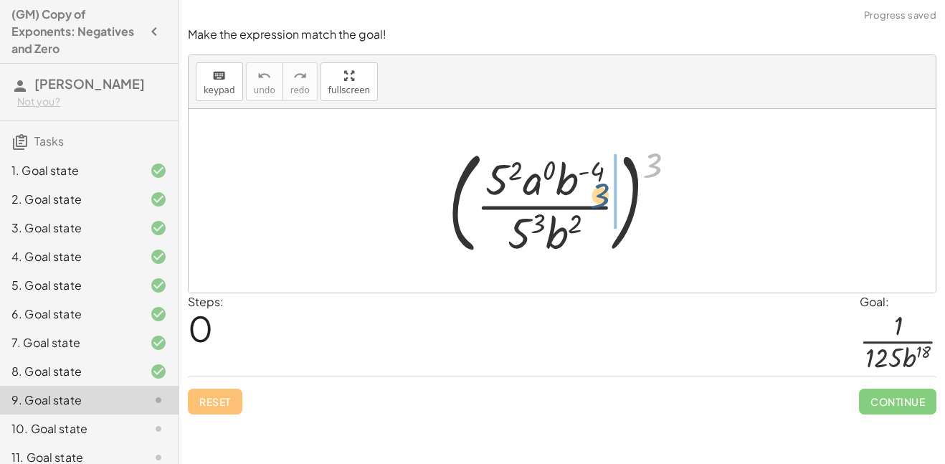
drag, startPoint x: 650, startPoint y: 161, endPoint x: 597, endPoint y: 191, distance: 62.0
click at [597, 191] on div at bounding box center [568, 200] width 254 height 119
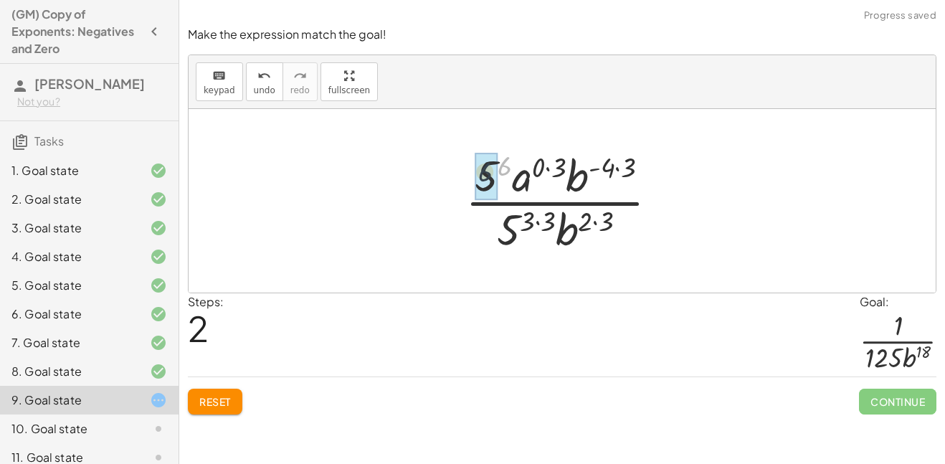
drag, startPoint x: 506, startPoint y: 169, endPoint x: 485, endPoint y: 174, distance: 22.3
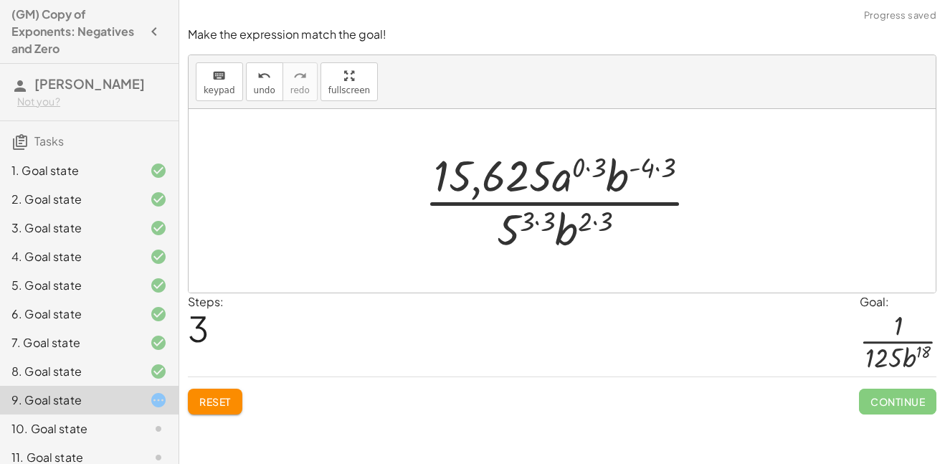
click at [216, 399] on span "Reset" at bounding box center [215, 401] width 32 height 13
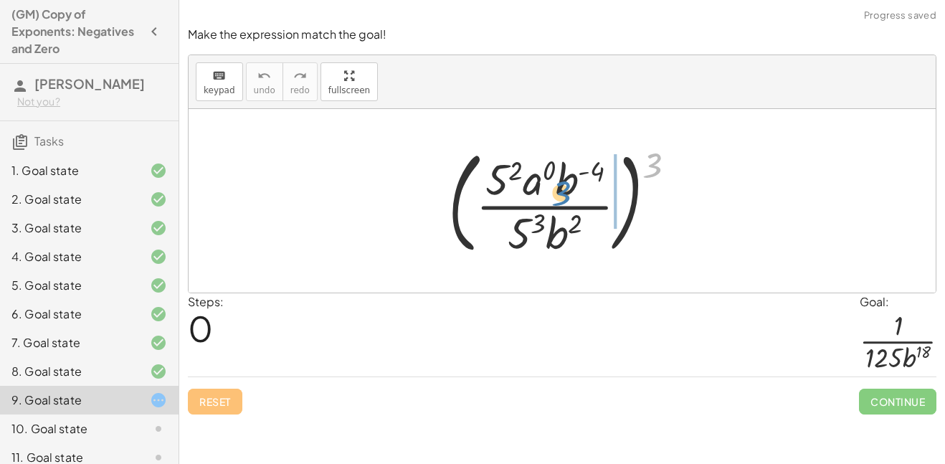
drag, startPoint x: 647, startPoint y: 172, endPoint x: 548, endPoint y: 201, distance: 103.9
click at [548, 201] on div at bounding box center [568, 200] width 254 height 119
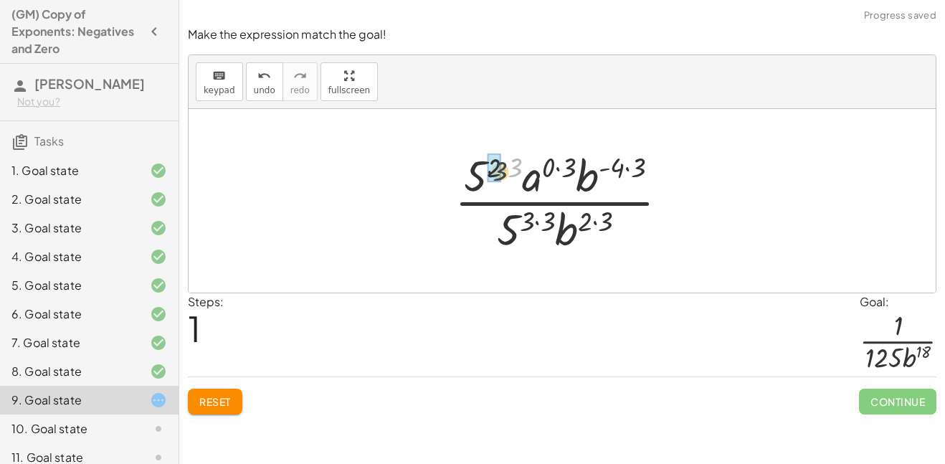
drag, startPoint x: 516, startPoint y: 167, endPoint x: 496, endPoint y: 171, distance: 20.5
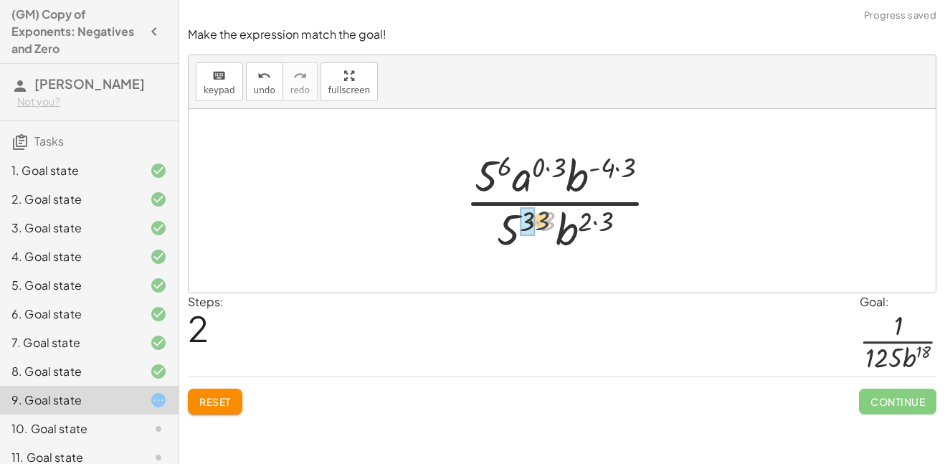
drag, startPoint x: 551, startPoint y: 227, endPoint x: 528, endPoint y: 226, distance: 23.0
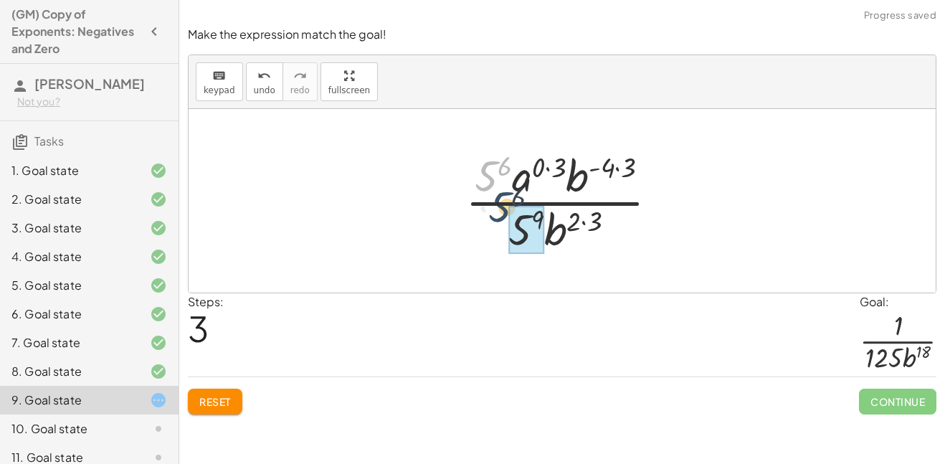
drag, startPoint x: 477, startPoint y: 179, endPoint x: 493, endPoint y: 224, distance: 48.1
click at [493, 224] on div at bounding box center [567, 201] width 219 height 110
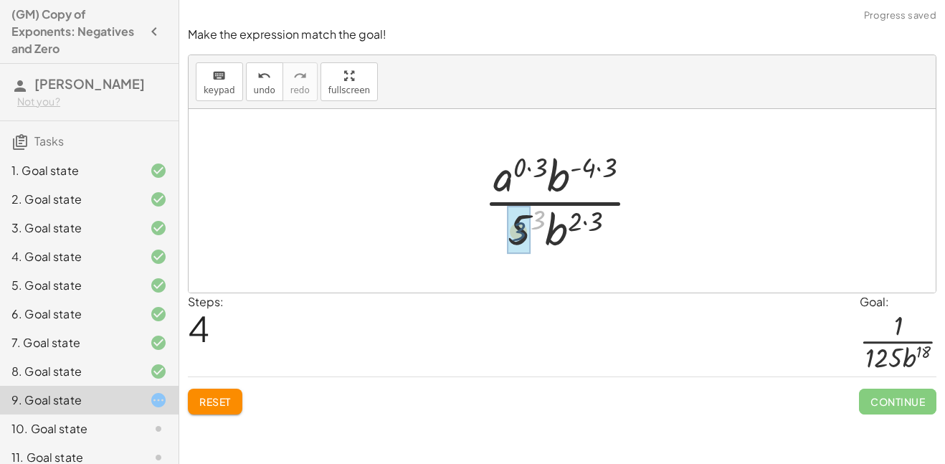
drag, startPoint x: 536, startPoint y: 220, endPoint x: 516, endPoint y: 232, distance: 23.5
drag, startPoint x: 608, startPoint y: 226, endPoint x: 593, endPoint y: 225, distance: 15.1
drag, startPoint x: 615, startPoint y: 160, endPoint x: 591, endPoint y: 162, distance: 23.8
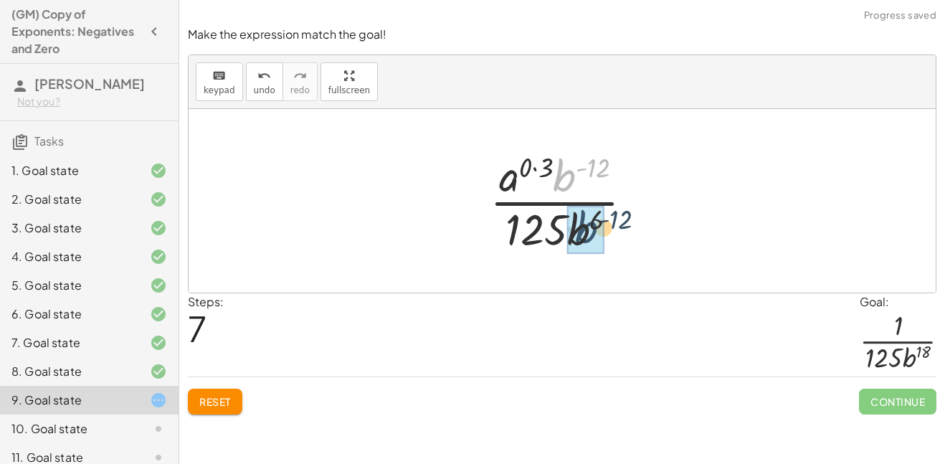
drag, startPoint x: 559, startPoint y: 175, endPoint x: 581, endPoint y: 229, distance: 58.6
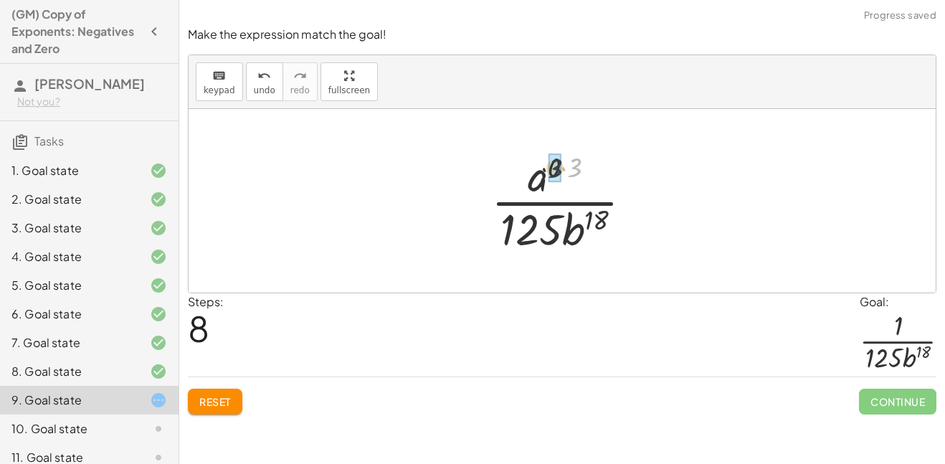
drag, startPoint x: 572, startPoint y: 165, endPoint x: 550, endPoint y: 166, distance: 22.2
drag, startPoint x: 562, startPoint y: 171, endPoint x: 549, endPoint y: 182, distance: 17.8
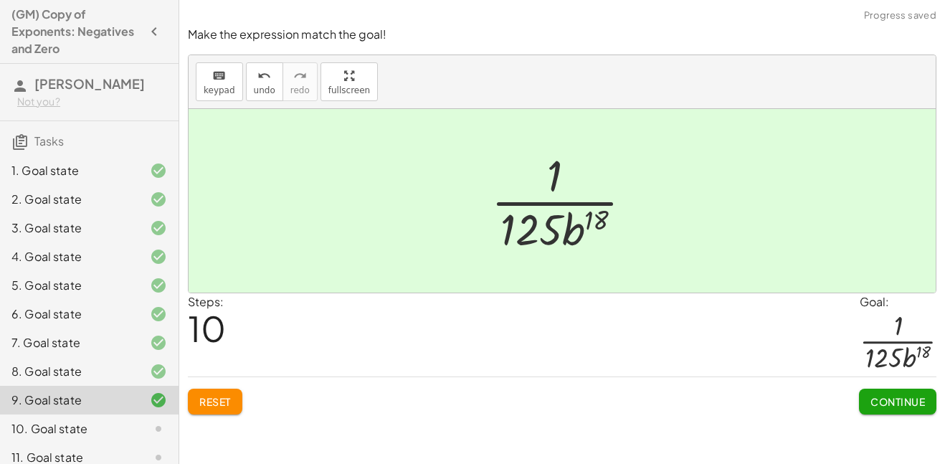
click at [899, 399] on span "Continue" at bounding box center [897, 401] width 54 height 13
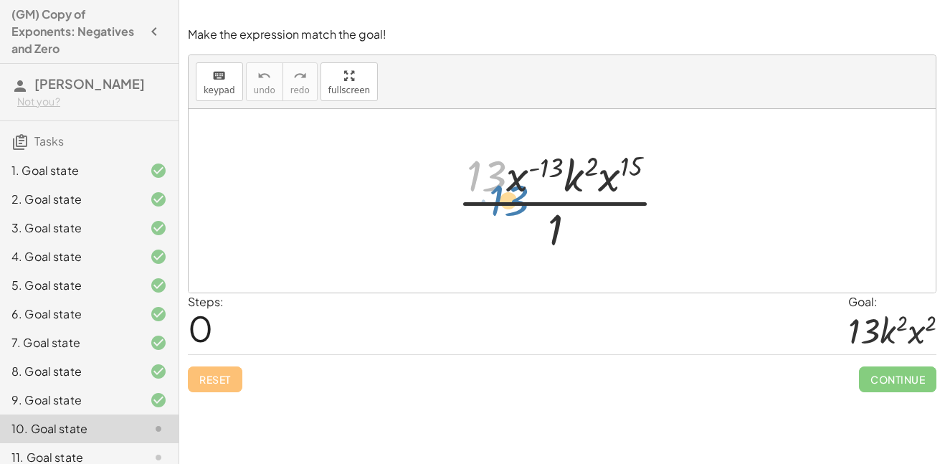
drag, startPoint x: 506, startPoint y: 175, endPoint x: 513, endPoint y: 191, distance: 17.0
click at [513, 191] on div at bounding box center [567, 201] width 234 height 110
drag, startPoint x: 526, startPoint y: 174, endPoint x: 571, endPoint y: 229, distance: 70.8
click at [571, 229] on div at bounding box center [567, 201] width 234 height 110
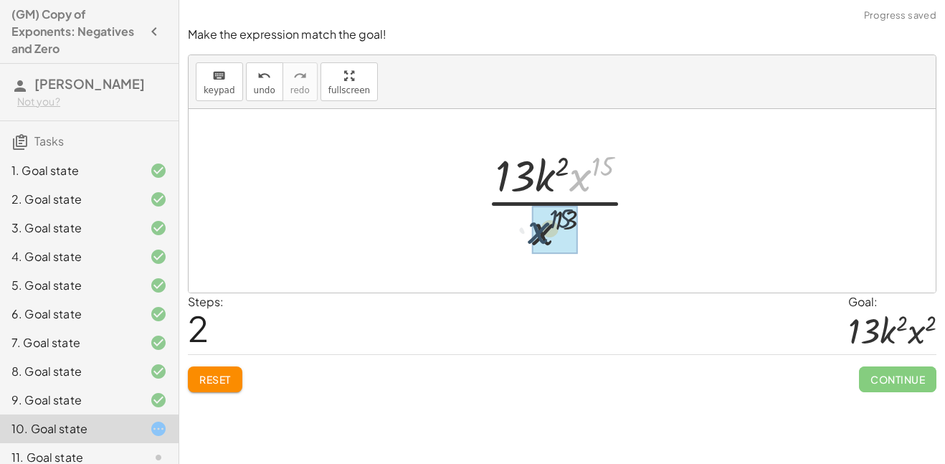
drag, startPoint x: 597, startPoint y: 184, endPoint x: 549, endPoint y: 245, distance: 76.6
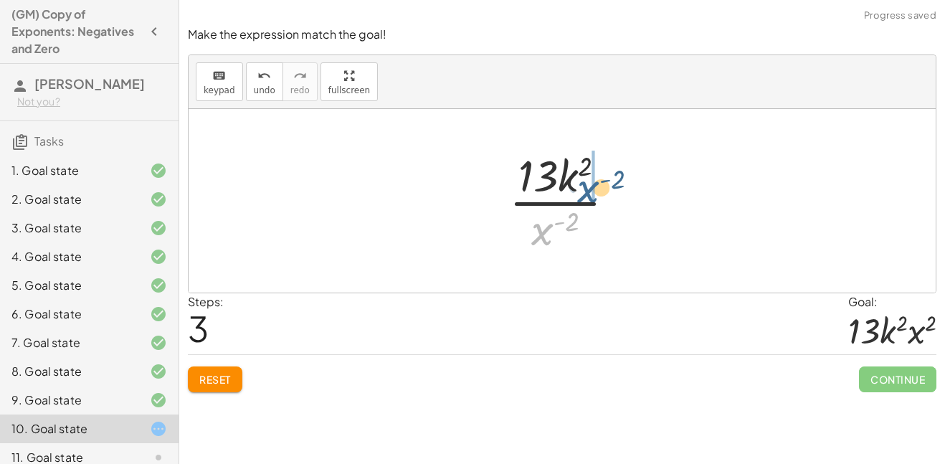
drag, startPoint x: 544, startPoint y: 231, endPoint x: 592, endPoint y: 187, distance: 65.0
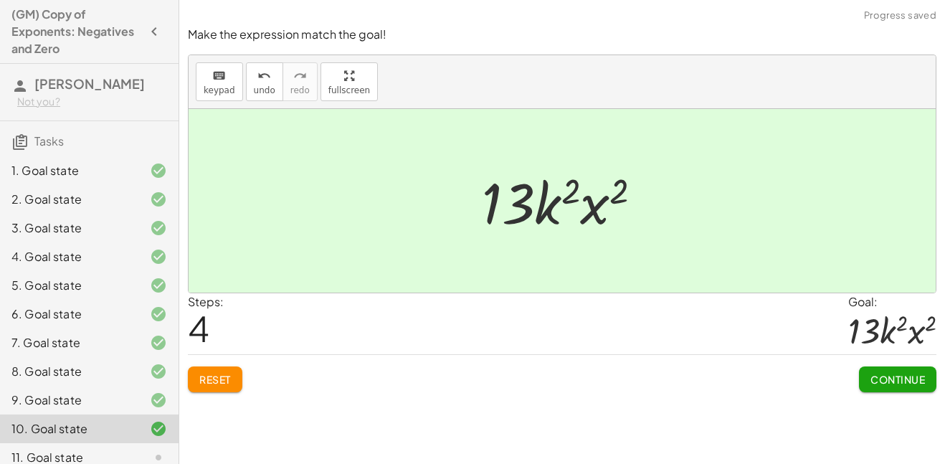
click at [884, 380] on span "Continue" at bounding box center [897, 379] width 54 height 13
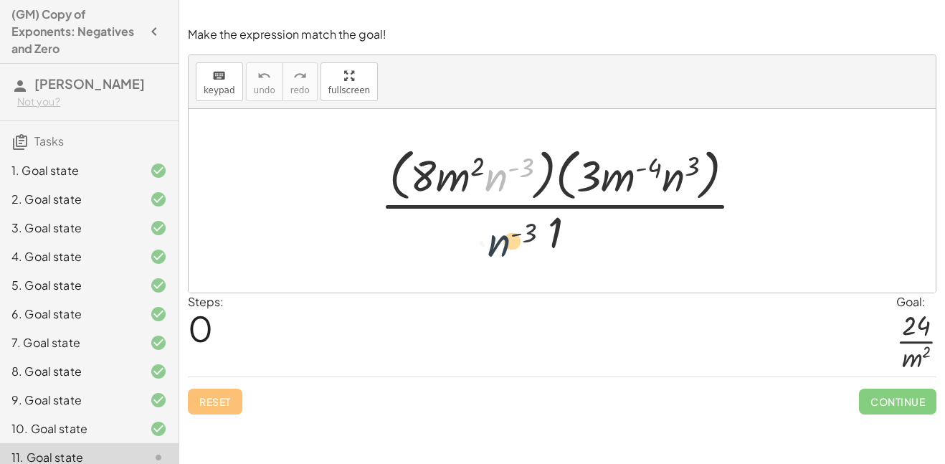
drag, startPoint x: 500, startPoint y: 179, endPoint x: 503, endPoint y: 247, distance: 68.2
click at [503, 247] on div at bounding box center [567, 200] width 389 height 117
drag, startPoint x: 688, startPoint y: 170, endPoint x: 498, endPoint y: 181, distance: 190.4
click at [498, 181] on div at bounding box center [567, 200] width 389 height 117
drag, startPoint x: 548, startPoint y: 229, endPoint x: 544, endPoint y: 179, distance: 50.4
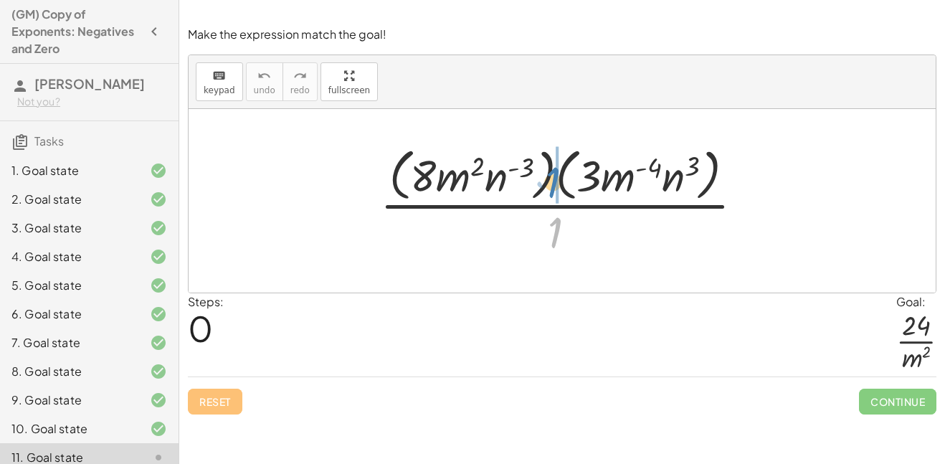
click at [544, 179] on div at bounding box center [567, 200] width 389 height 117
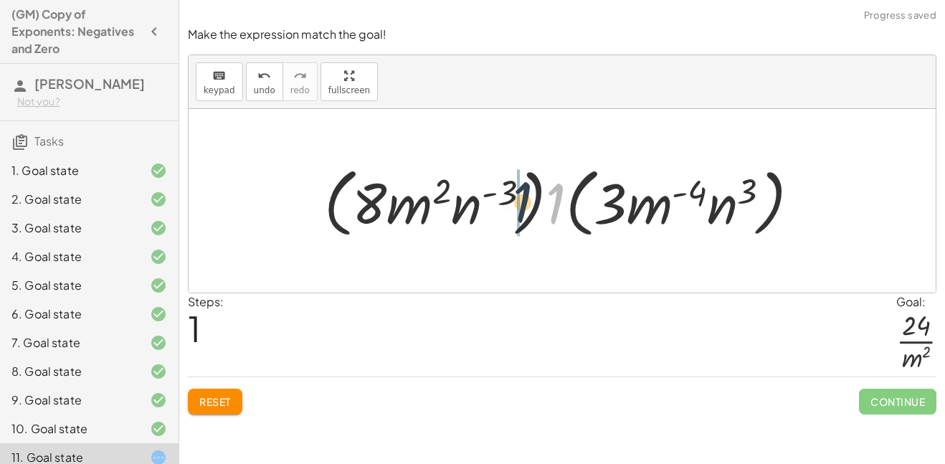
drag, startPoint x: 546, startPoint y: 208, endPoint x: 507, endPoint y: 207, distance: 39.5
click at [507, 207] on div at bounding box center [567, 201] width 501 height 82
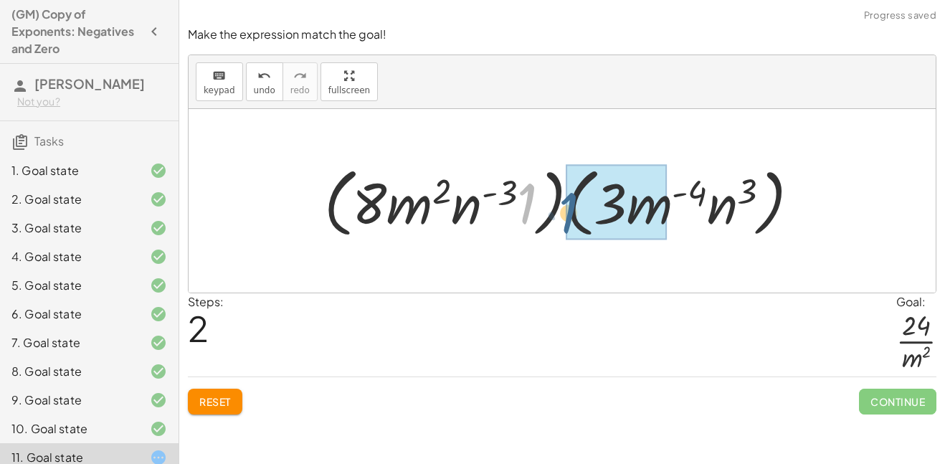
drag, startPoint x: 526, startPoint y: 212, endPoint x: 569, endPoint y: 222, distance: 44.3
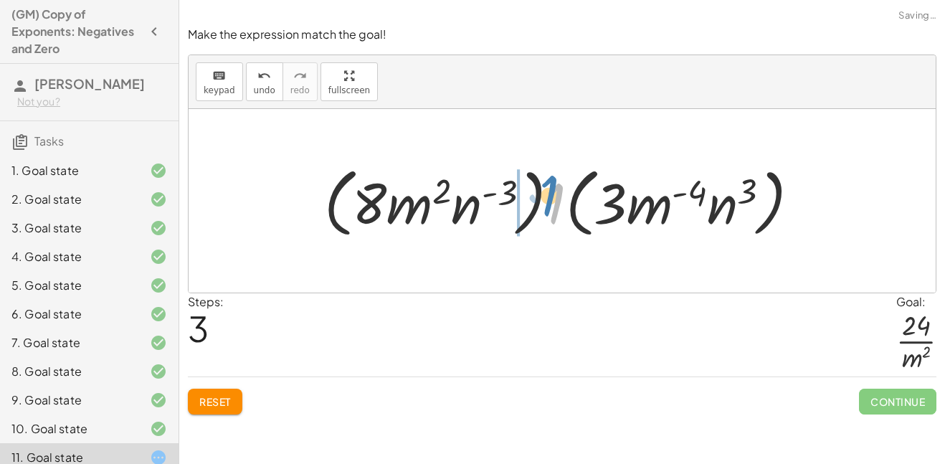
drag, startPoint x: 551, startPoint y: 200, endPoint x: 523, endPoint y: 186, distance: 31.1
click at [523, 186] on div at bounding box center [567, 201] width 501 height 82
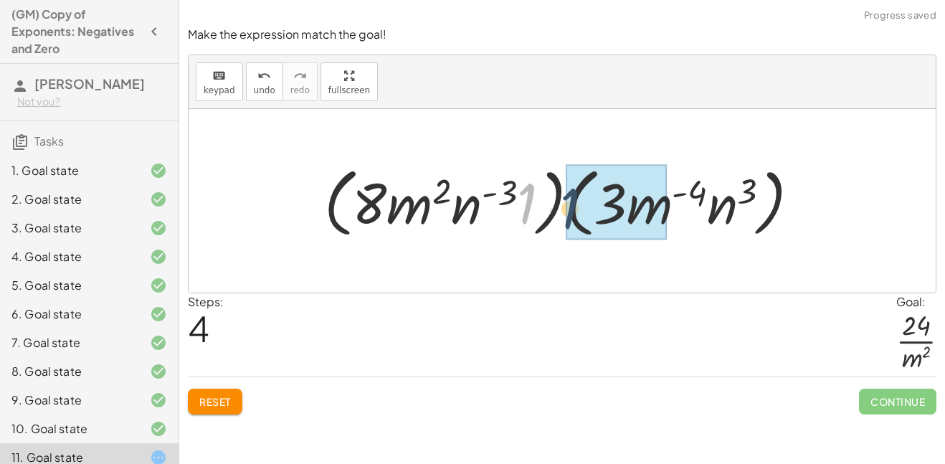
drag, startPoint x: 527, startPoint y: 197, endPoint x: 571, endPoint y: 202, distance: 44.0
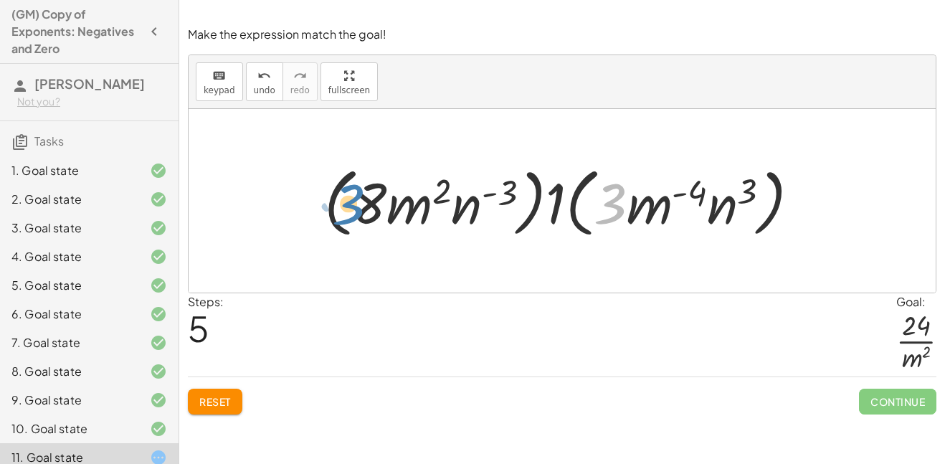
drag, startPoint x: 611, startPoint y: 204, endPoint x: 351, endPoint y: 202, distance: 259.6
click at [351, 202] on div at bounding box center [567, 201] width 501 height 82
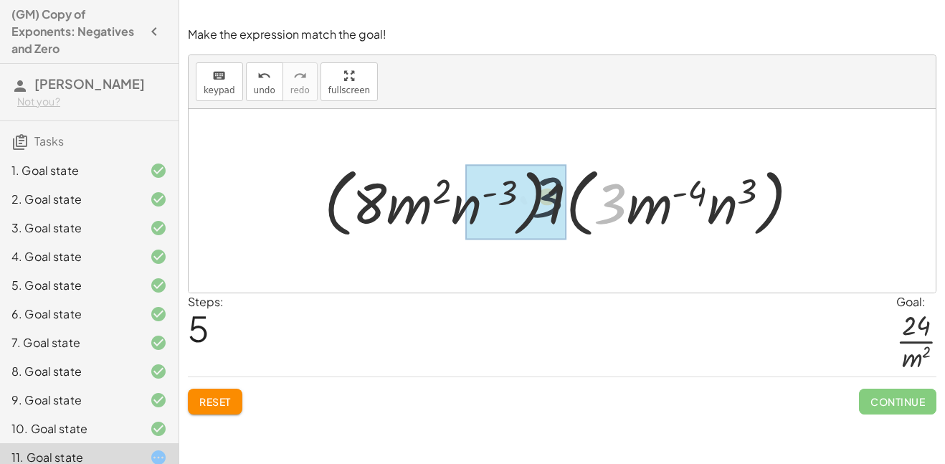
drag, startPoint x: 609, startPoint y: 208, endPoint x: 546, endPoint y: 203, distance: 64.0
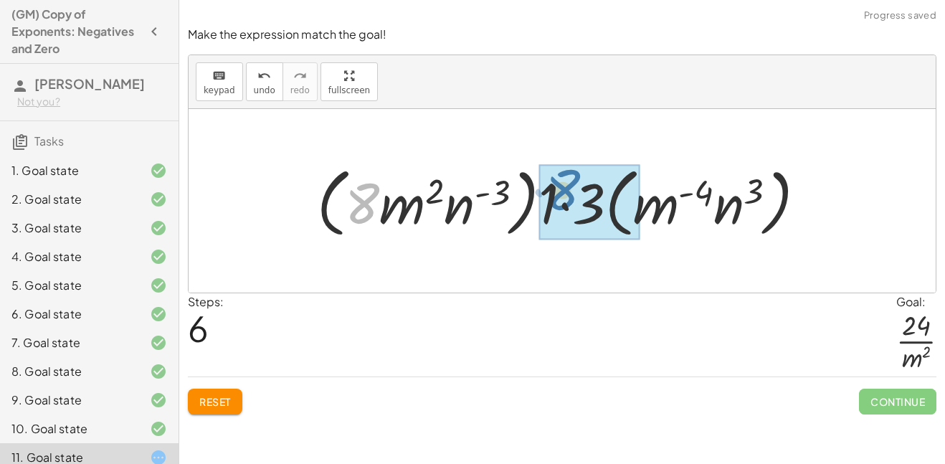
drag, startPoint x: 357, startPoint y: 217, endPoint x: 558, endPoint y: 203, distance: 201.2
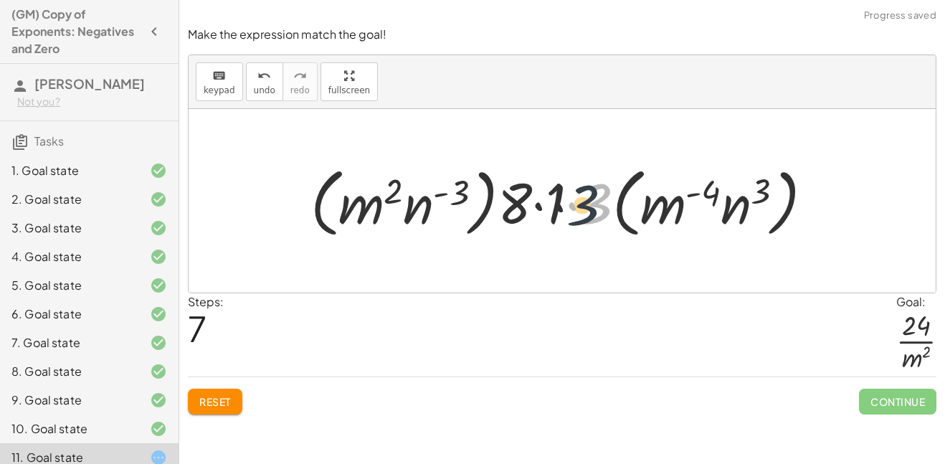
drag, startPoint x: 609, startPoint y: 216, endPoint x: 571, endPoint y: 218, distance: 38.1
click at [571, 218] on div at bounding box center [567, 201] width 528 height 82
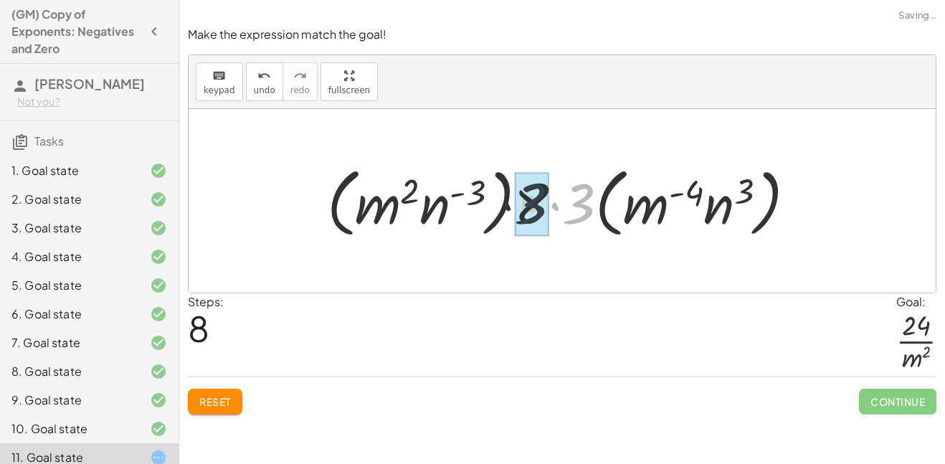
drag, startPoint x: 585, startPoint y: 214, endPoint x: 532, endPoint y: 214, distance: 53.1
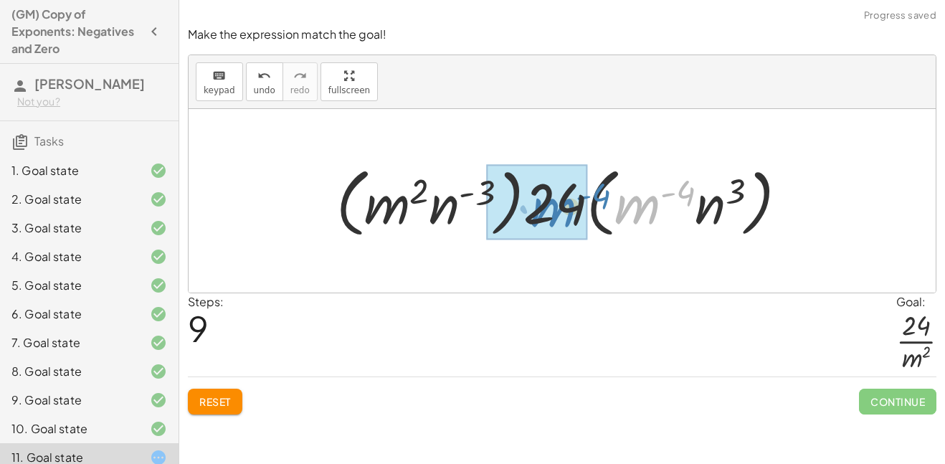
drag, startPoint x: 643, startPoint y: 214, endPoint x: 560, endPoint y: 217, distance: 83.2
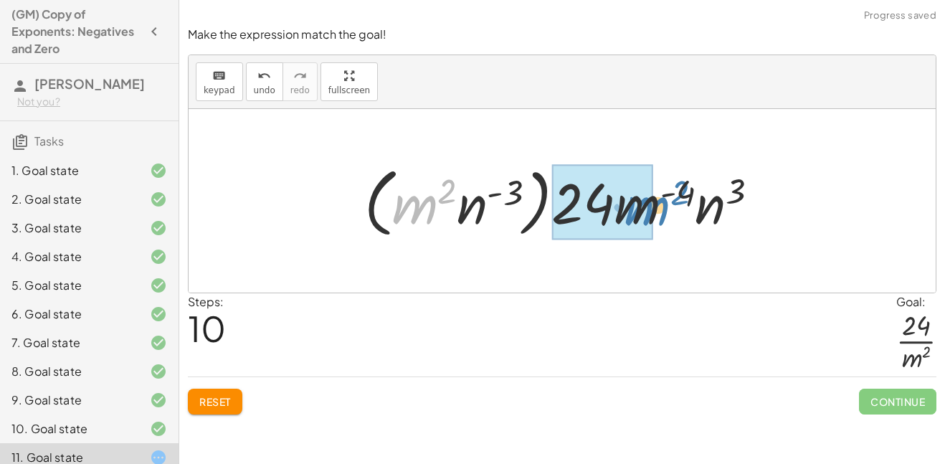
drag, startPoint x: 430, startPoint y: 205, endPoint x: 665, endPoint y: 209, distance: 235.2
click at [665, 209] on div at bounding box center [567, 201] width 421 height 82
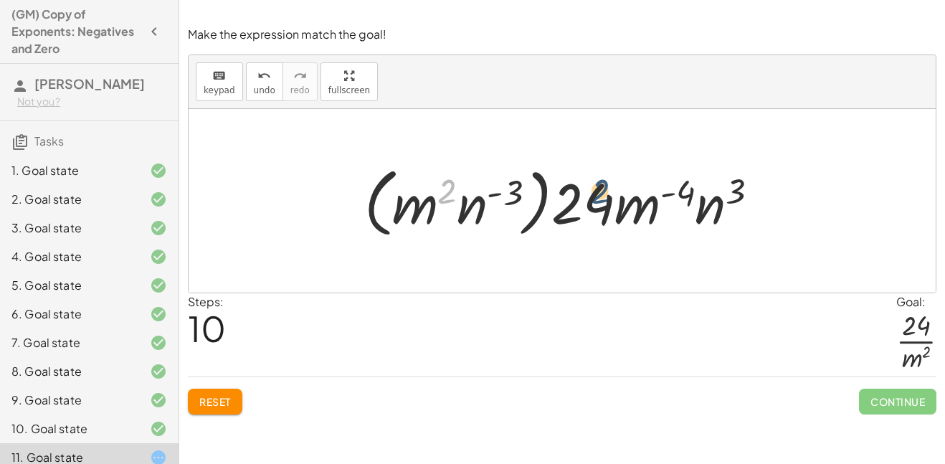
drag, startPoint x: 443, startPoint y: 196, endPoint x: 609, endPoint y: 199, distance: 165.7
click at [609, 199] on div at bounding box center [567, 201] width 421 height 82
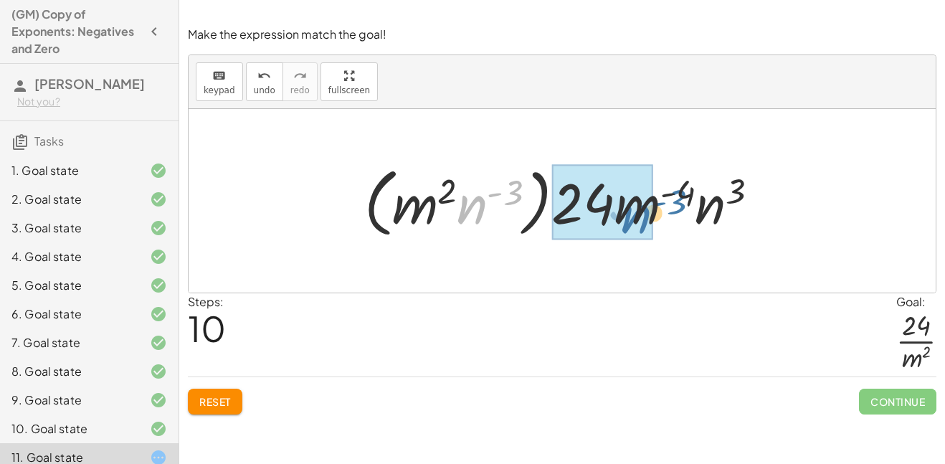
drag, startPoint x: 469, startPoint y: 204, endPoint x: 633, endPoint y: 214, distance: 164.5
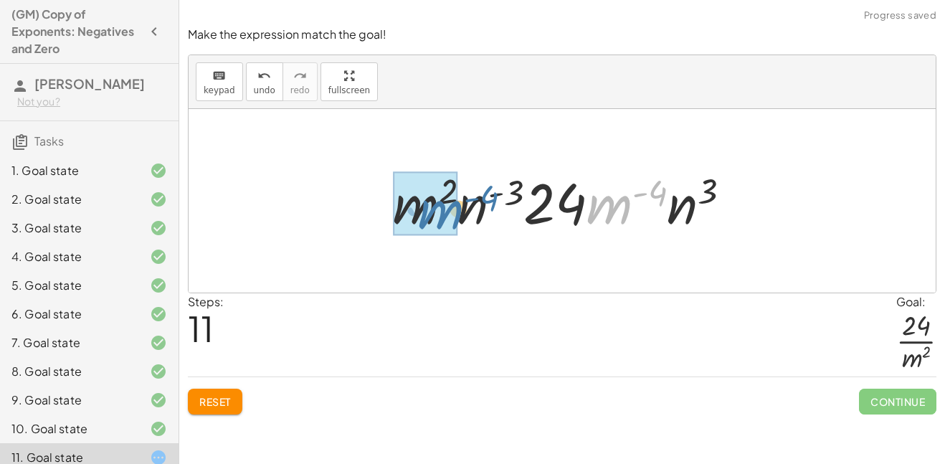
drag, startPoint x: 627, startPoint y: 199, endPoint x: 440, endPoint y: 204, distance: 187.9
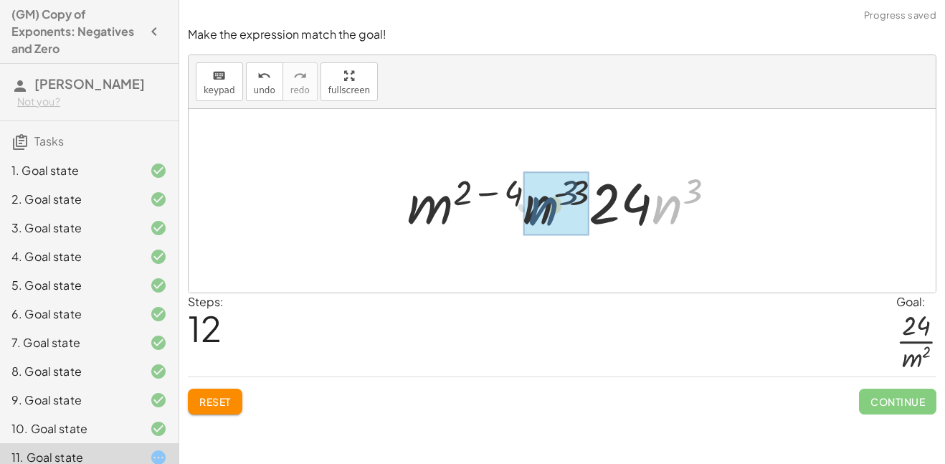
drag, startPoint x: 683, startPoint y: 212, endPoint x: 554, endPoint y: 213, distance: 129.1
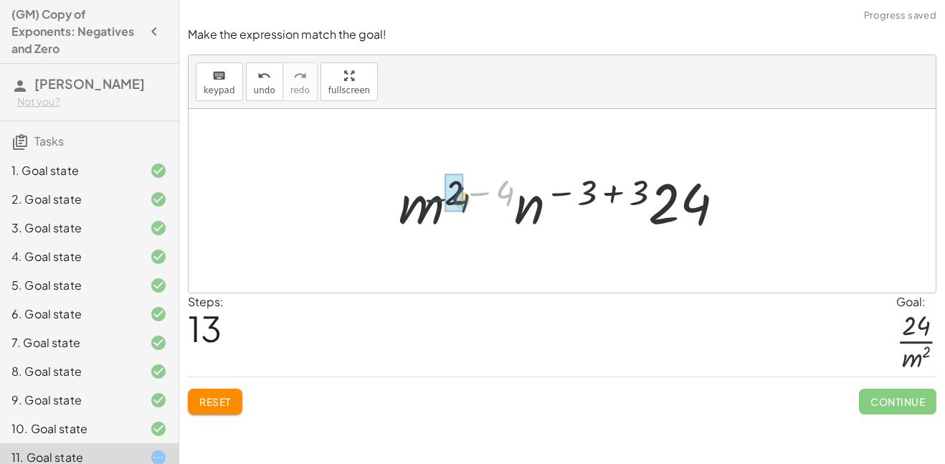
drag, startPoint x: 500, startPoint y: 185, endPoint x: 454, endPoint y: 191, distance: 47.1
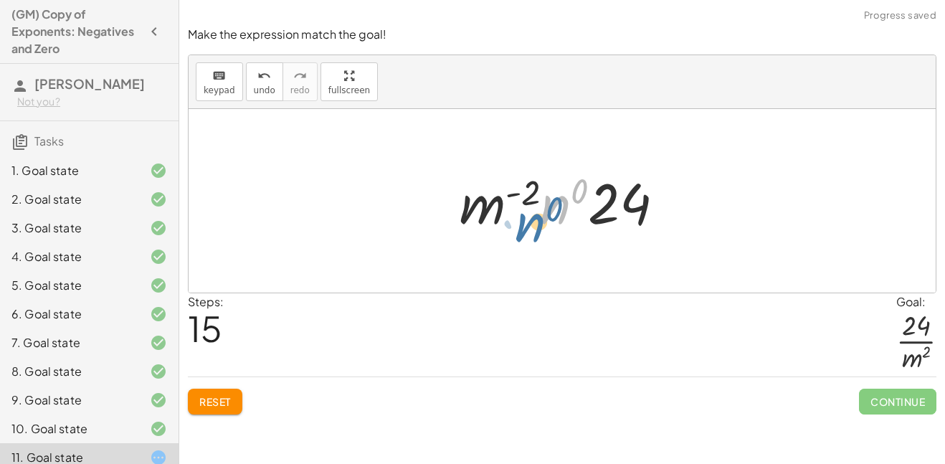
drag, startPoint x: 568, startPoint y: 191, endPoint x: 547, endPoint y: 207, distance: 26.1
click at [547, 207] on div at bounding box center [567, 201] width 231 height 74
drag, startPoint x: 578, startPoint y: 195, endPoint x: 556, endPoint y: 207, distance: 25.4
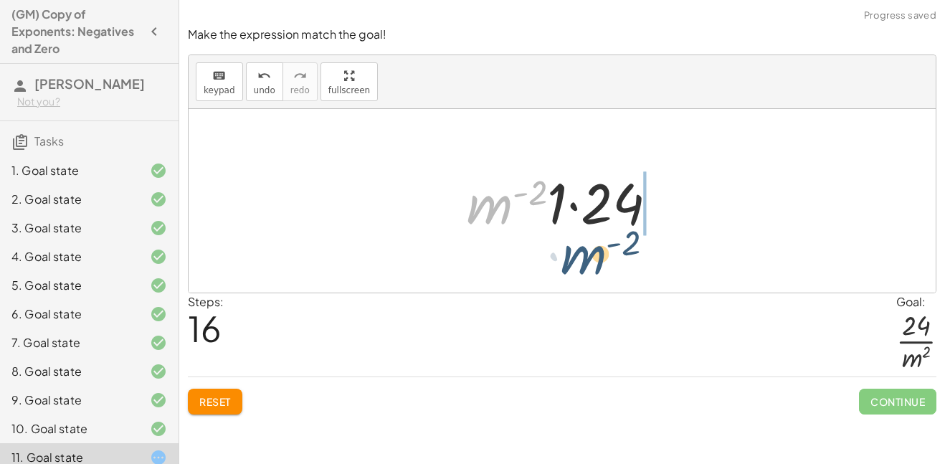
drag, startPoint x: 493, startPoint y: 204, endPoint x: 592, endPoint y: 255, distance: 111.3
click at [592, 255] on div "· ( · 8 · m 2 · n ( - 3 ) ) · ( · 3 · m ( - 4 ) · n 3 ) · 1 · ( · 8 · m 2 · n (…" at bounding box center [562, 201] width 747 height 184
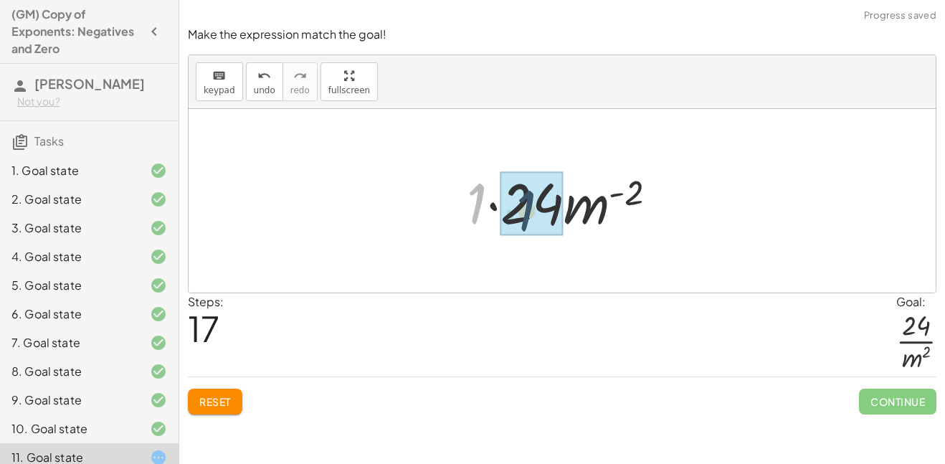
drag, startPoint x: 479, startPoint y: 202, endPoint x: 531, endPoint y: 211, distance: 52.3
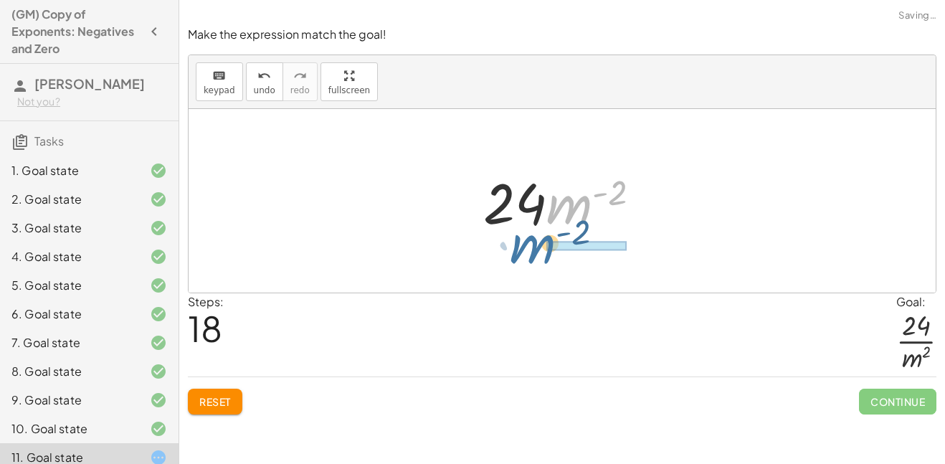
drag, startPoint x: 569, startPoint y: 212, endPoint x: 522, endPoint y: 254, distance: 63.5
click at [522, 254] on div "· ( · 8 · m 2 · n ( - 3 ) ) · ( · 3 · m ( - 4 ) · n 3 ) · 1 · ( · 8 · m 2 · n (…" at bounding box center [562, 201] width 747 height 184
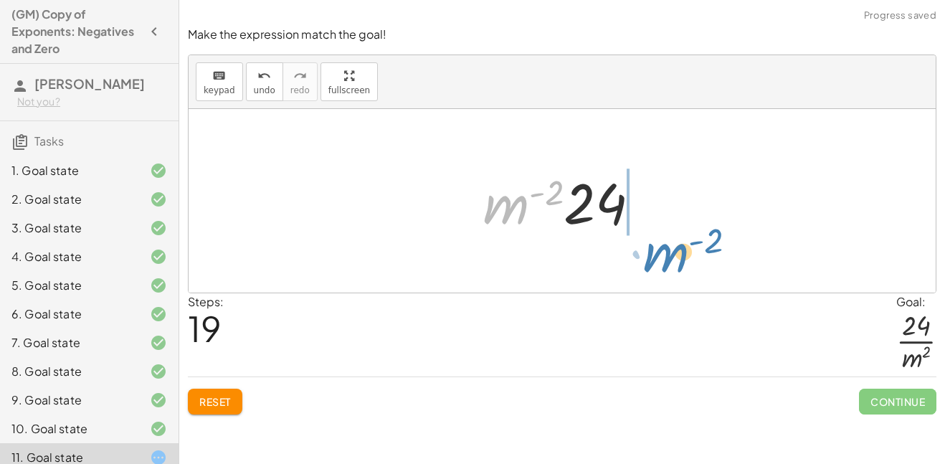
drag, startPoint x: 511, startPoint y: 220, endPoint x: 675, endPoint y: 268, distance: 170.4
click at [675, 268] on div "· ( · 8 · m 2 · n ( - 3 ) ) · ( · 3 · m ( - 4 ) · n 3 ) · 1 · ( · 8 · m 2 · n (…" at bounding box center [562, 201] width 747 height 184
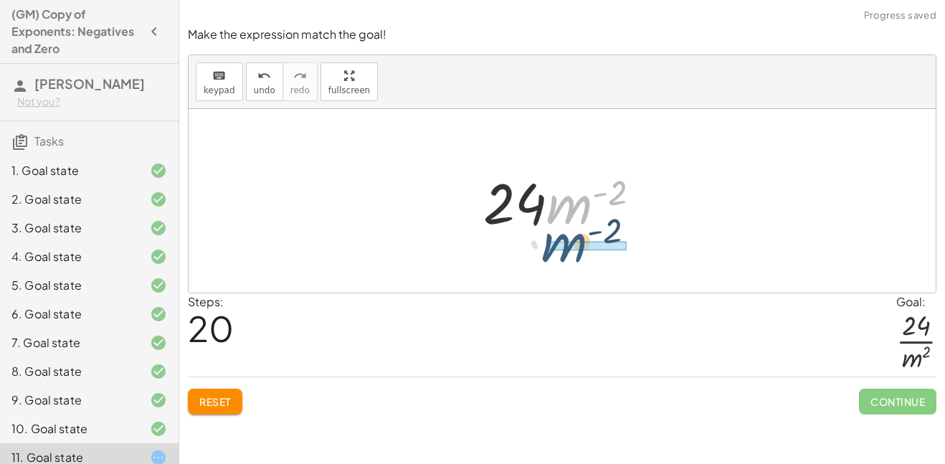
drag, startPoint x: 580, startPoint y: 194, endPoint x: 575, endPoint y: 234, distance: 41.2
click at [575, 234] on div at bounding box center [567, 201] width 183 height 74
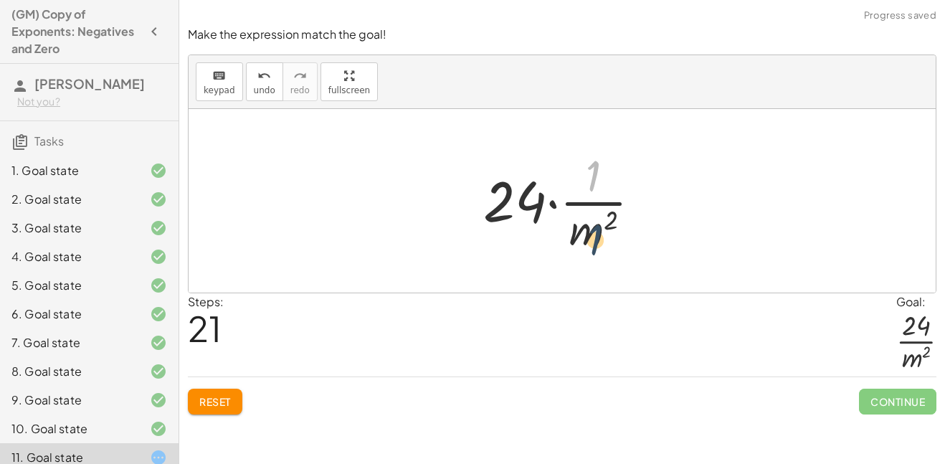
drag, startPoint x: 592, startPoint y: 175, endPoint x: 592, endPoint y: 246, distance: 71.0
click at [592, 246] on div at bounding box center [568, 201] width 184 height 110
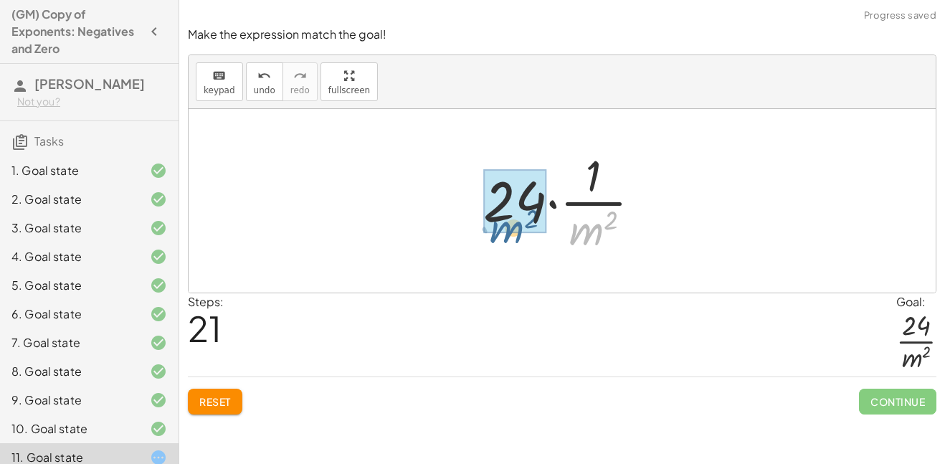
drag, startPoint x: 595, startPoint y: 227, endPoint x: 516, endPoint y: 228, distance: 79.6
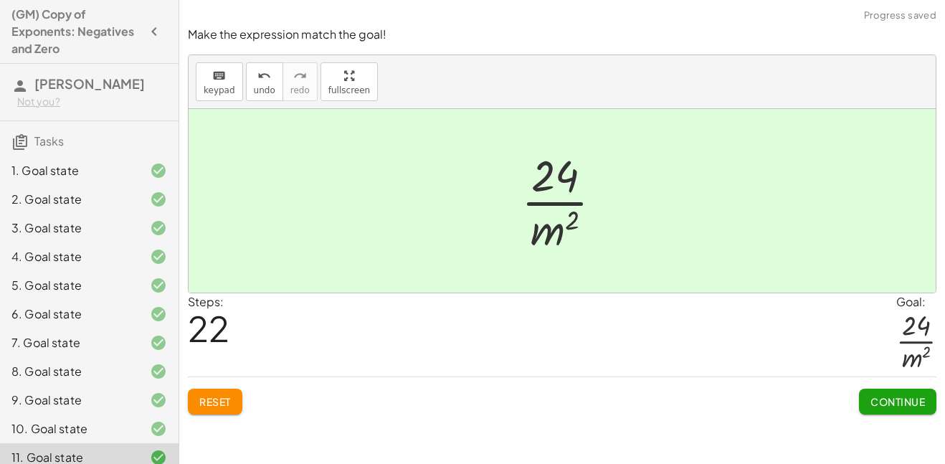
click at [892, 400] on span "Continue" at bounding box center [897, 401] width 54 height 13
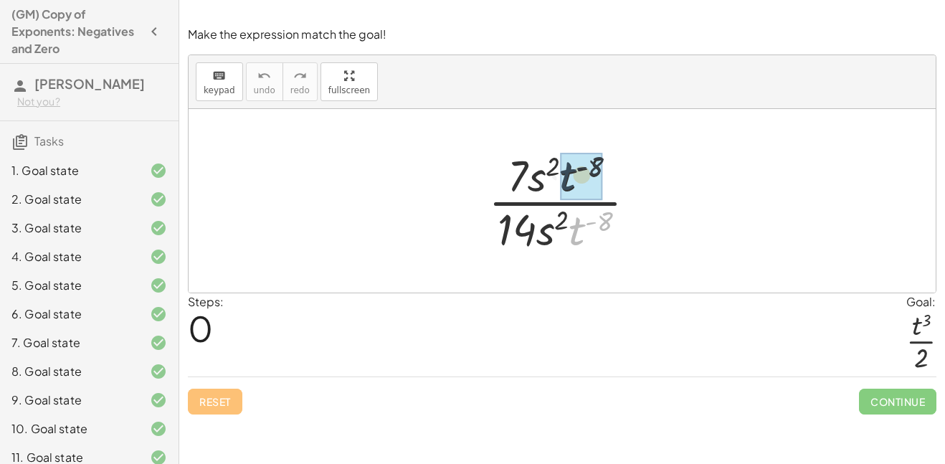
drag, startPoint x: 579, startPoint y: 227, endPoint x: 568, endPoint y: 166, distance: 62.0
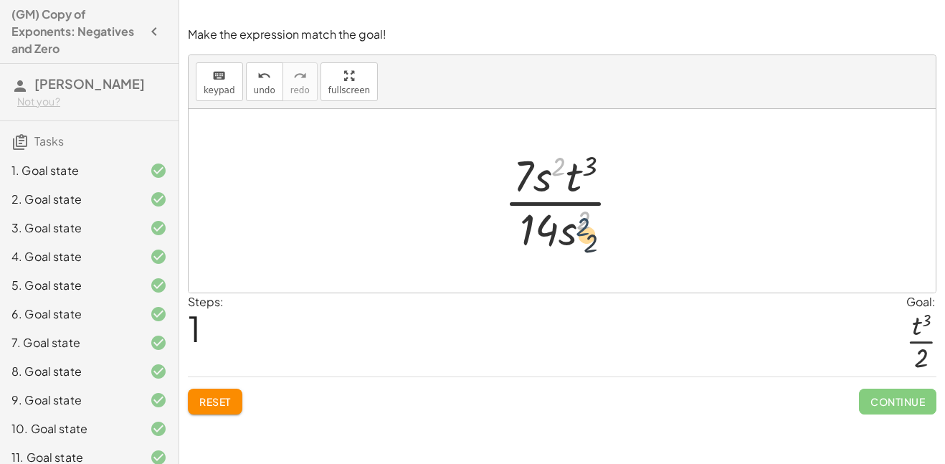
drag, startPoint x: 556, startPoint y: 167, endPoint x: 579, endPoint y: 228, distance: 65.4
click at [579, 228] on div at bounding box center [568, 201] width 142 height 110
drag, startPoint x: 539, startPoint y: 186, endPoint x: 577, endPoint y: 243, distance: 68.6
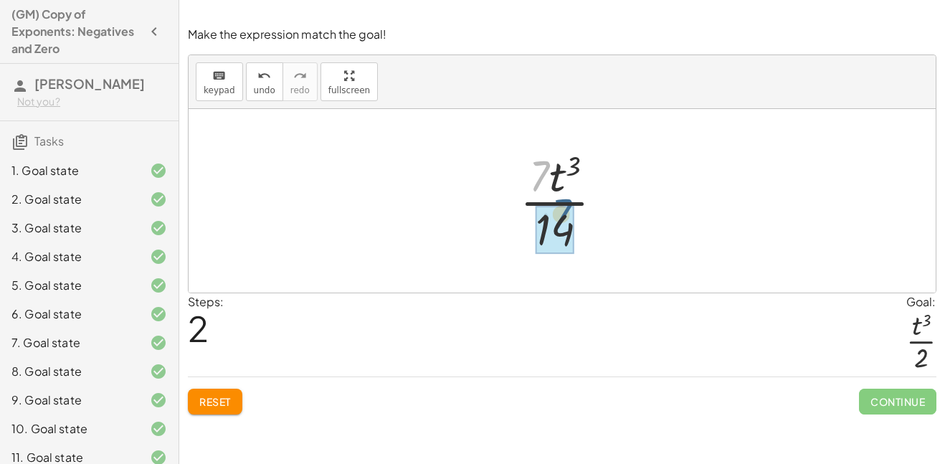
drag, startPoint x: 533, startPoint y: 191, endPoint x: 559, endPoint y: 234, distance: 50.4
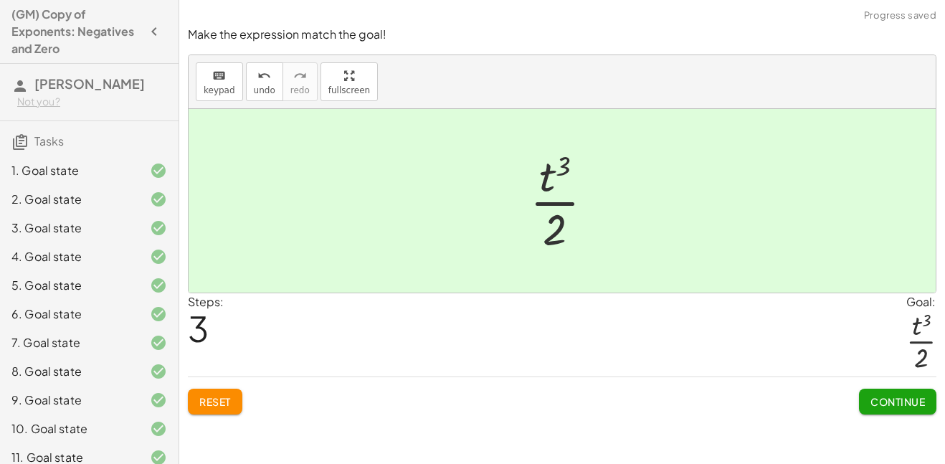
click at [878, 392] on button "Continue" at bounding box center [897, 402] width 77 height 26
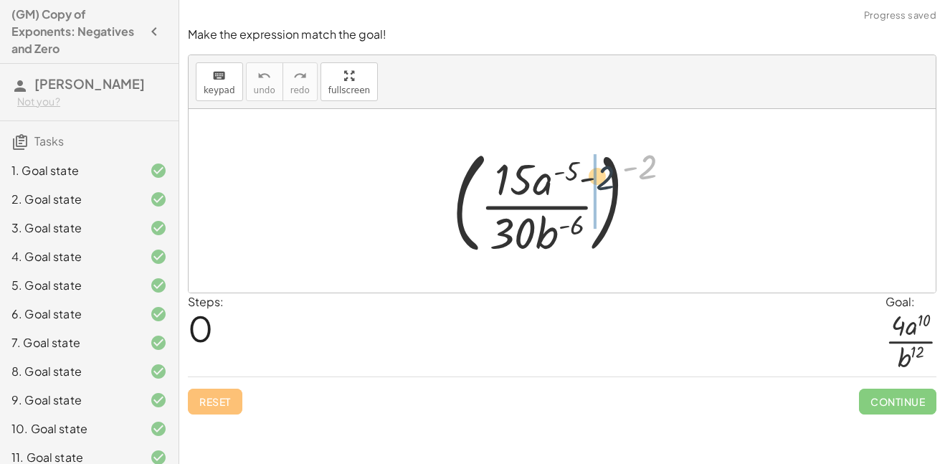
drag, startPoint x: 656, startPoint y: 174, endPoint x: 546, endPoint y: 200, distance: 113.4
click at [546, 200] on div at bounding box center [567, 200] width 245 height 119
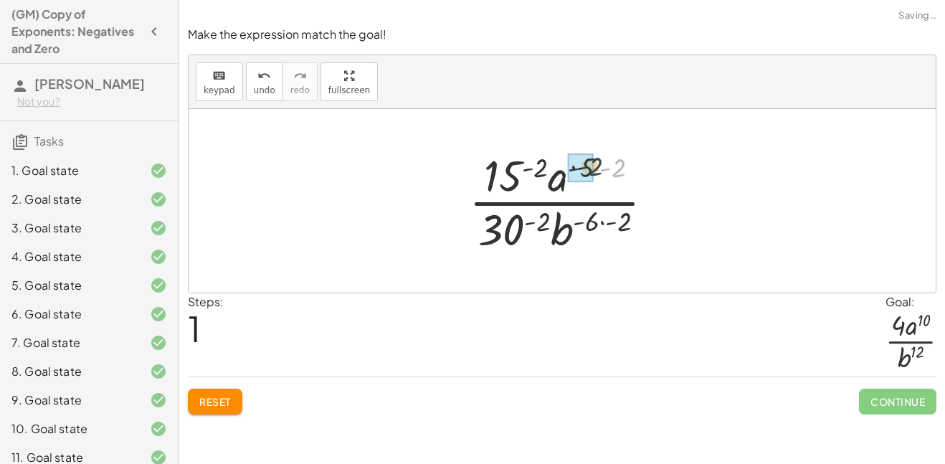
drag, startPoint x: 617, startPoint y: 174, endPoint x: 582, endPoint y: 172, distance: 34.4
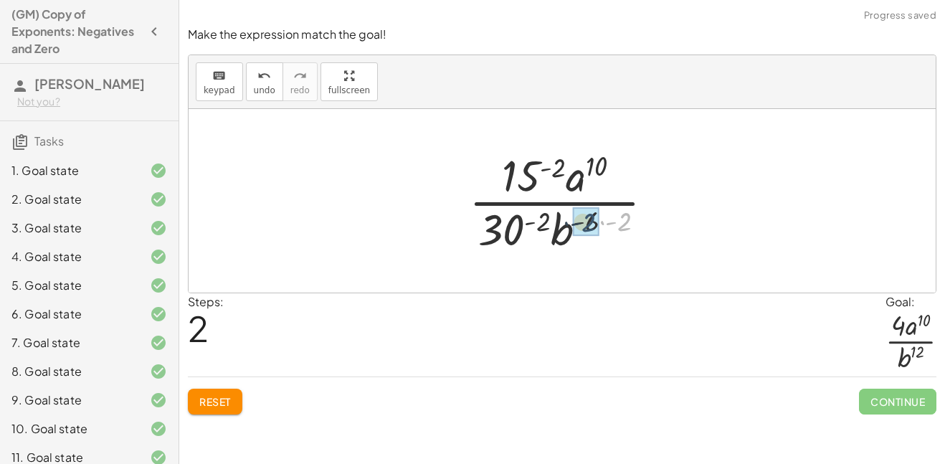
drag, startPoint x: 625, startPoint y: 218, endPoint x: 588, endPoint y: 219, distance: 37.3
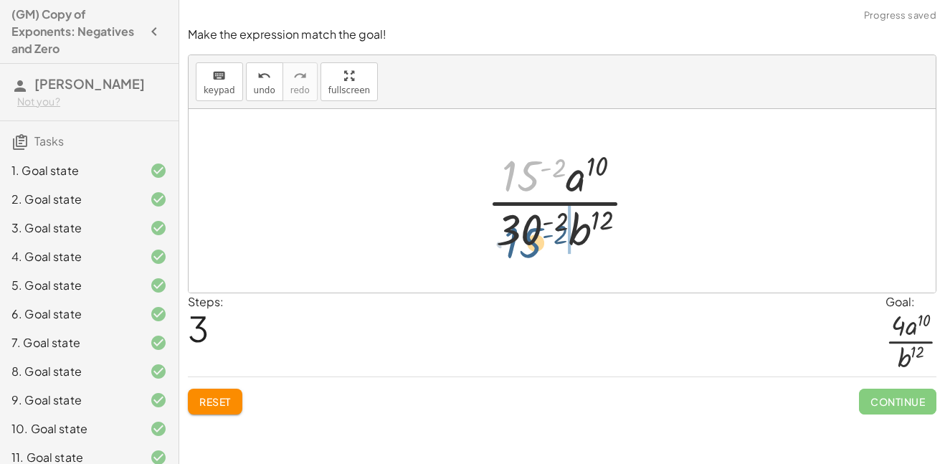
drag, startPoint x: 519, startPoint y: 170, endPoint x: 521, endPoint y: 238, distance: 68.1
click at [521, 238] on div at bounding box center [568, 201] width 176 height 110
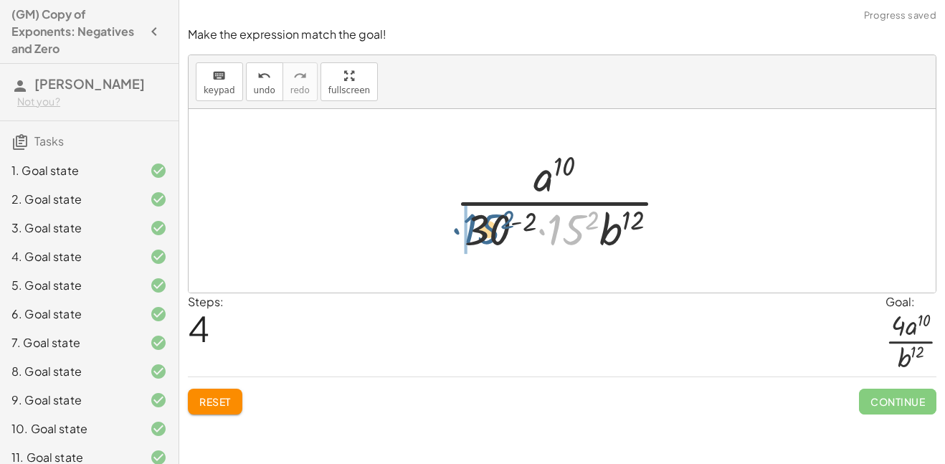
drag, startPoint x: 567, startPoint y: 239, endPoint x: 480, endPoint y: 238, distance: 86.8
click at [480, 238] on div at bounding box center [567, 201] width 238 height 110
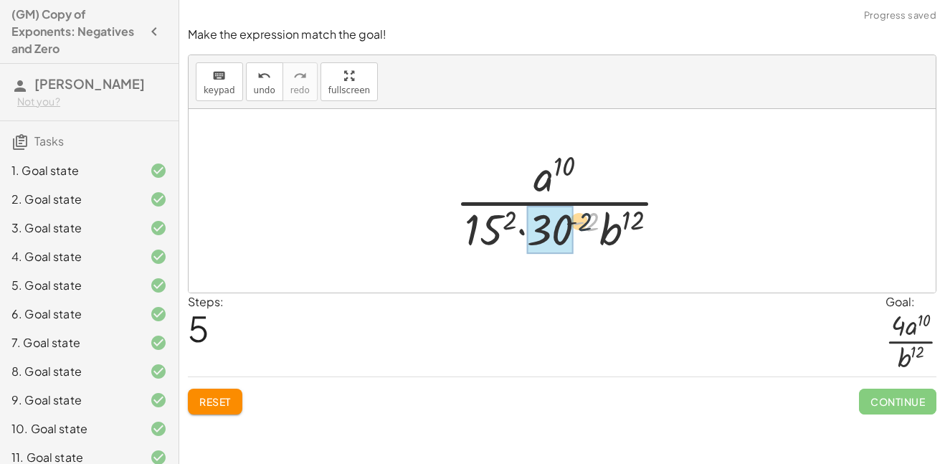
drag, startPoint x: 595, startPoint y: 222, endPoint x: 553, endPoint y: 224, distance: 42.4
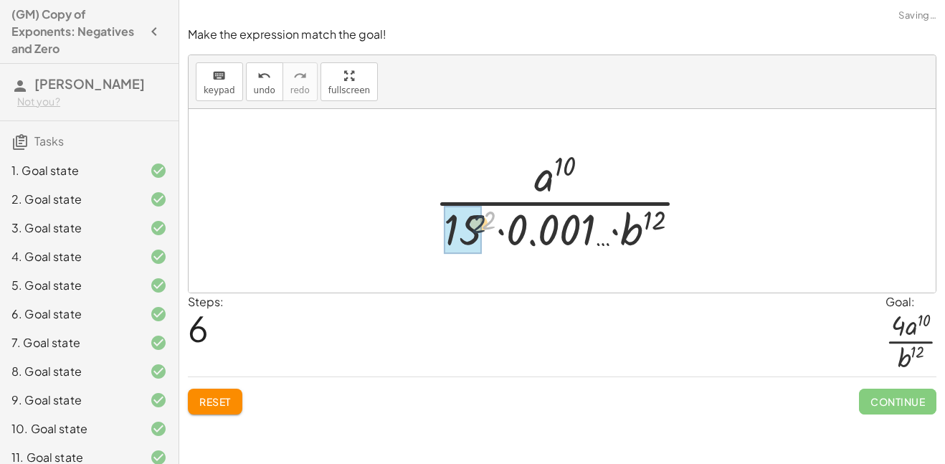
drag, startPoint x: 493, startPoint y: 212, endPoint x: 469, endPoint y: 222, distance: 25.7
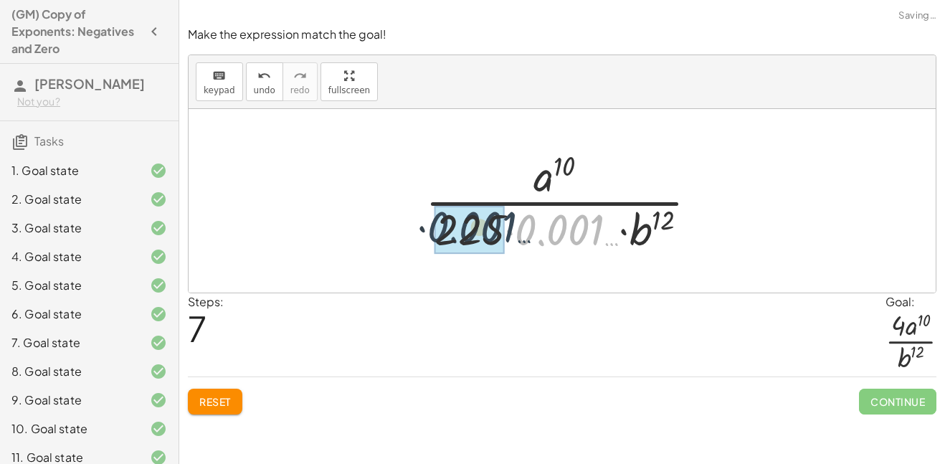
drag, startPoint x: 584, startPoint y: 239, endPoint x: 485, endPoint y: 237, distance: 99.7
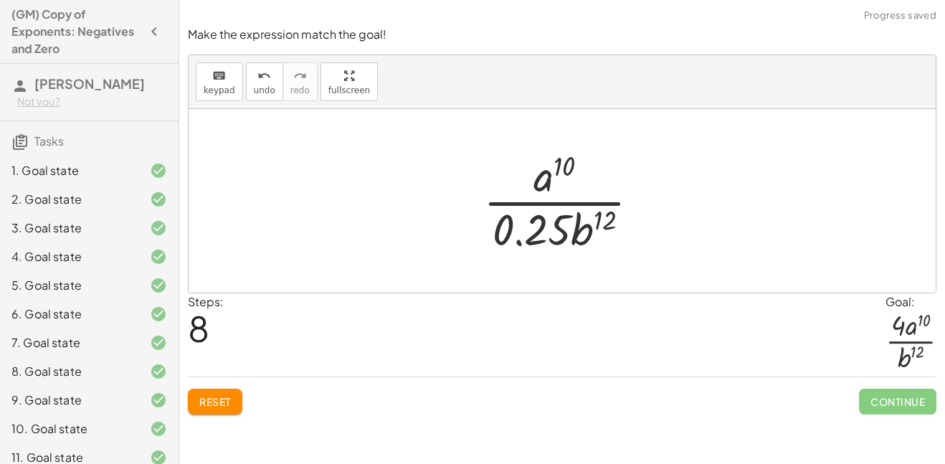
click at [234, 390] on button "Reset" at bounding box center [215, 402] width 54 height 26
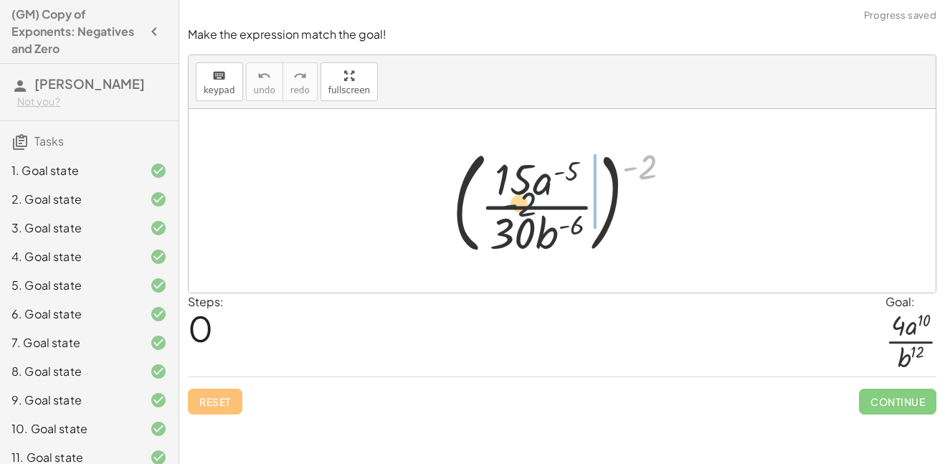
drag, startPoint x: 650, startPoint y: 171, endPoint x: 501, endPoint y: 219, distance: 156.0
click at [501, 219] on div at bounding box center [567, 200] width 245 height 119
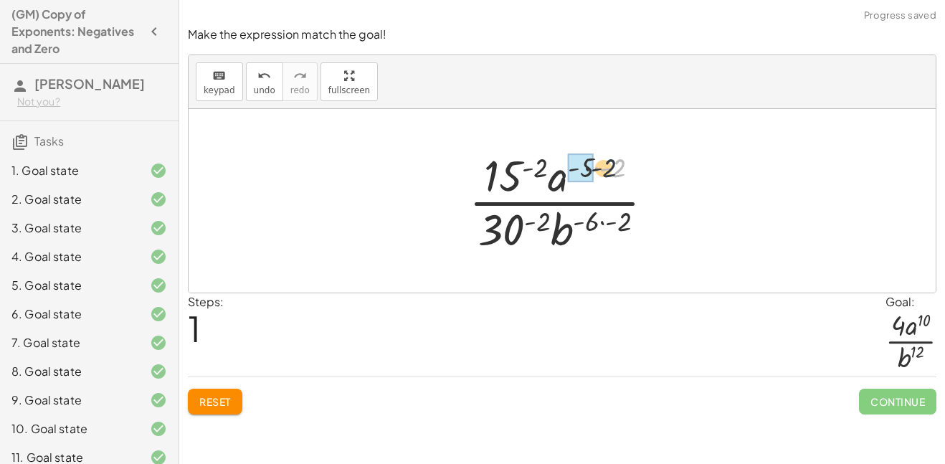
drag, startPoint x: 615, startPoint y: 167, endPoint x: 593, endPoint y: 168, distance: 21.5
click at [619, 233] on div at bounding box center [567, 201] width 211 height 110
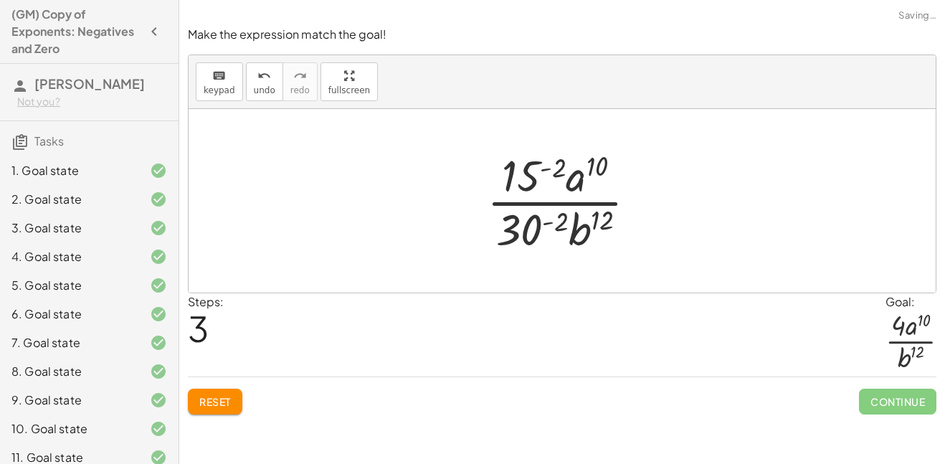
click at [564, 232] on div at bounding box center [568, 201] width 176 height 110
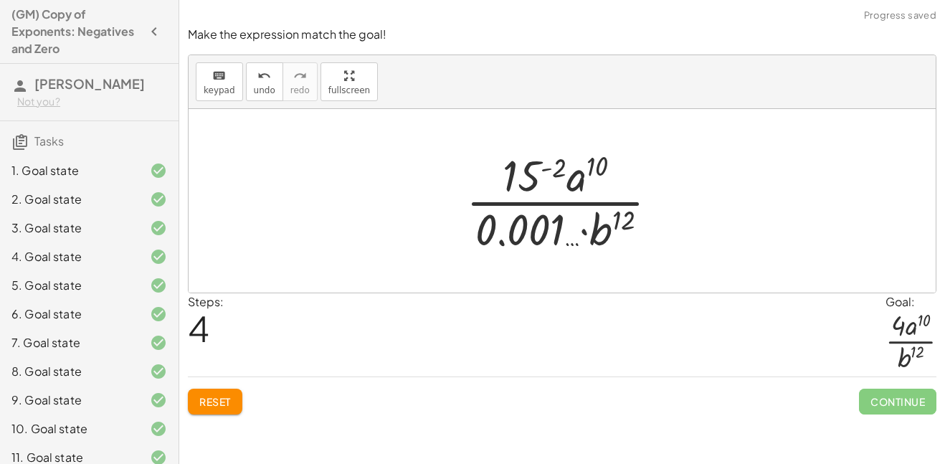
click at [235, 392] on button "Reset" at bounding box center [215, 402] width 54 height 26
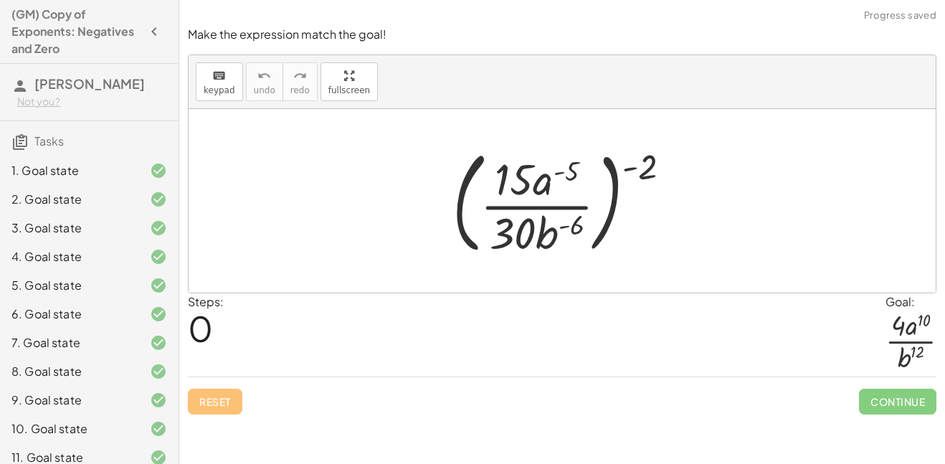
click at [644, 159] on div at bounding box center [567, 200] width 245 height 119
drag, startPoint x: 644, startPoint y: 159, endPoint x: 532, endPoint y: 217, distance: 125.7
click at [532, 217] on div at bounding box center [567, 200] width 245 height 119
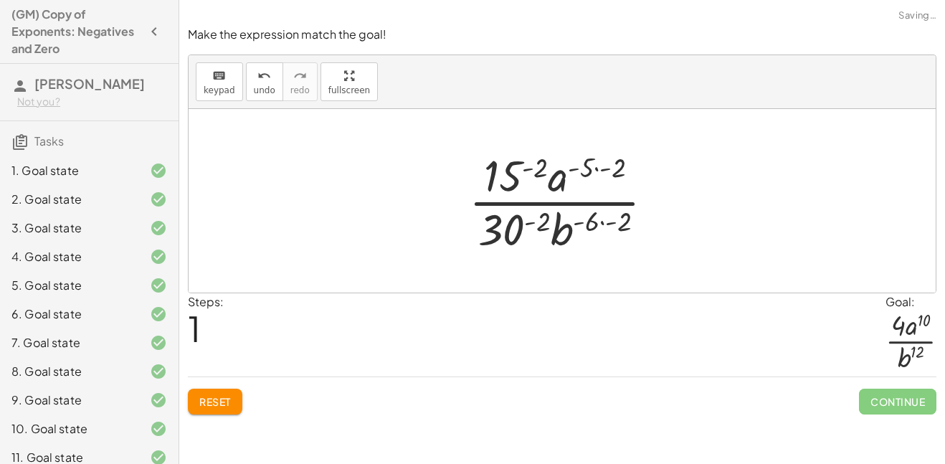
click at [618, 170] on div at bounding box center [567, 201] width 211 height 110
click at [630, 225] on div at bounding box center [567, 201] width 211 height 110
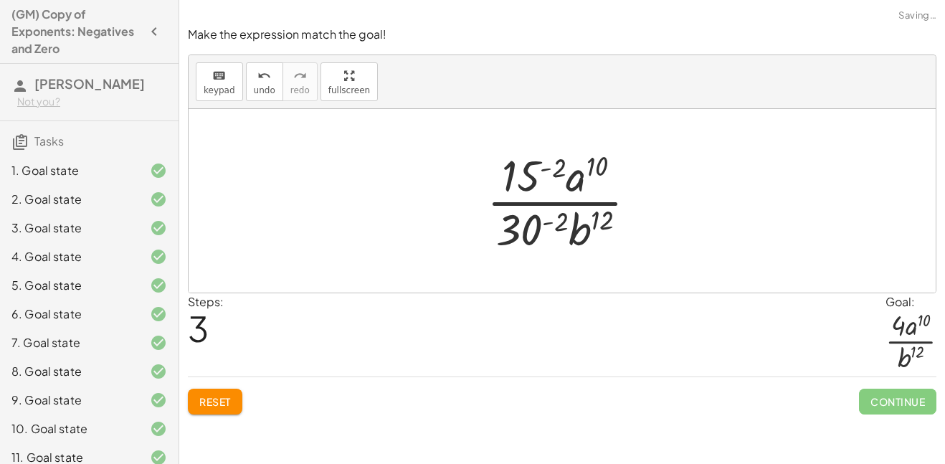
click at [533, 172] on div at bounding box center [568, 201] width 176 height 110
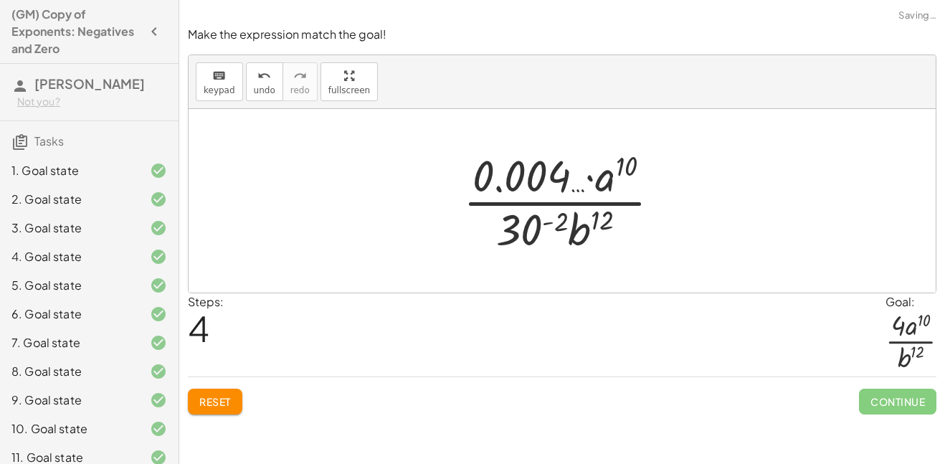
click at [223, 409] on button "Reset" at bounding box center [215, 402] width 54 height 26
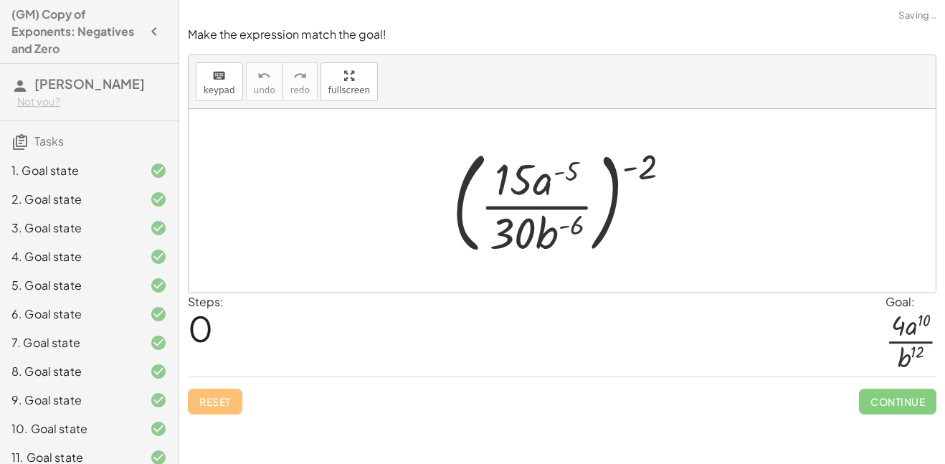
click at [641, 165] on div at bounding box center [567, 200] width 245 height 119
click at [575, 180] on div at bounding box center [567, 200] width 245 height 119
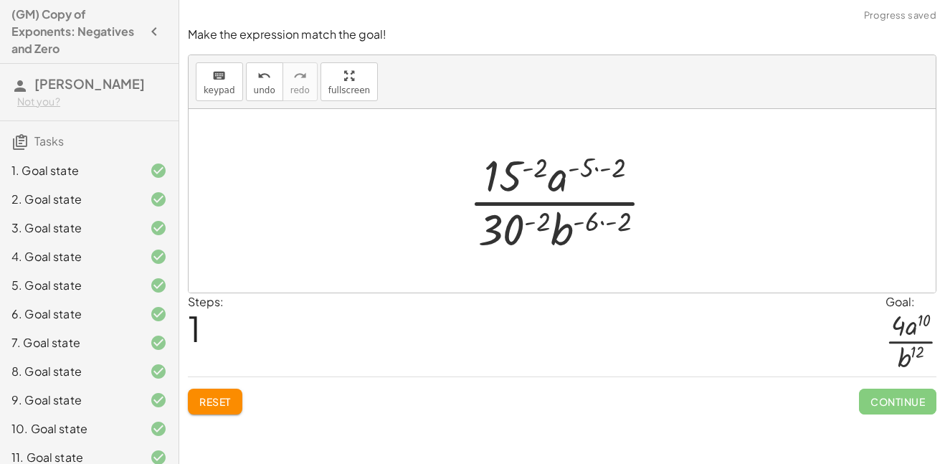
click at [612, 166] on div at bounding box center [567, 201] width 211 height 110
click at [609, 219] on div at bounding box center [567, 201] width 211 height 110
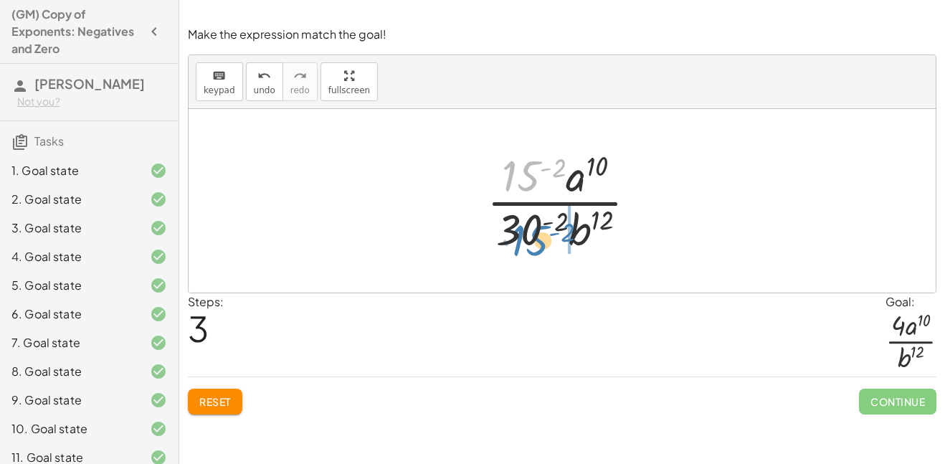
drag, startPoint x: 519, startPoint y: 176, endPoint x: 526, endPoint y: 240, distance: 64.9
click at [526, 240] on div at bounding box center [568, 201] width 176 height 110
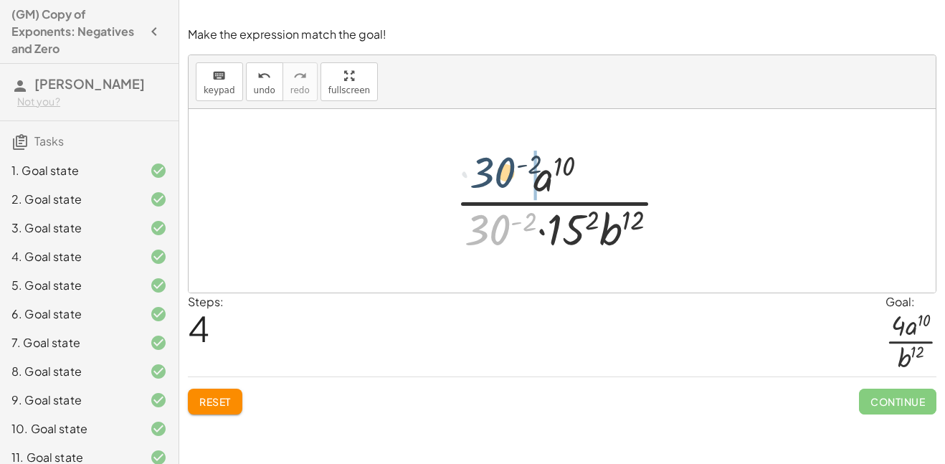
drag, startPoint x: 475, startPoint y: 220, endPoint x: 480, endPoint y: 161, distance: 59.0
click at [480, 161] on div at bounding box center [567, 201] width 238 height 110
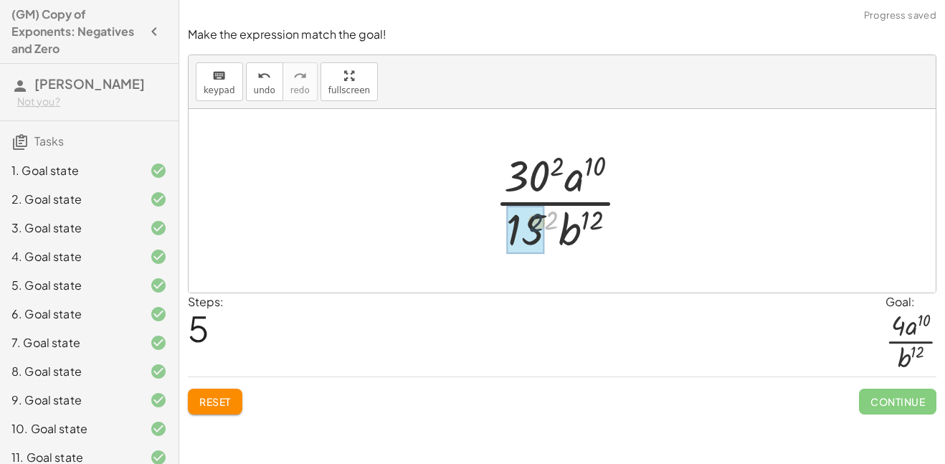
drag, startPoint x: 551, startPoint y: 218, endPoint x: 531, endPoint y: 220, distance: 20.2
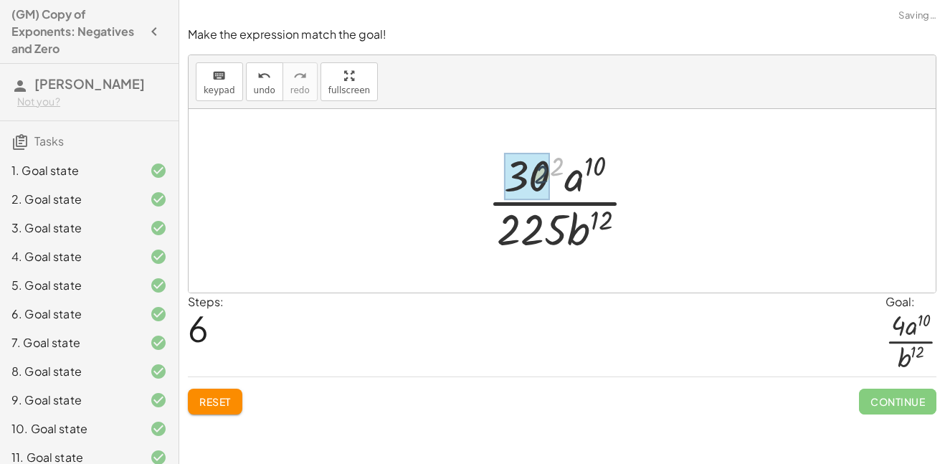
drag, startPoint x: 554, startPoint y: 170, endPoint x: 526, endPoint y: 181, distance: 29.3
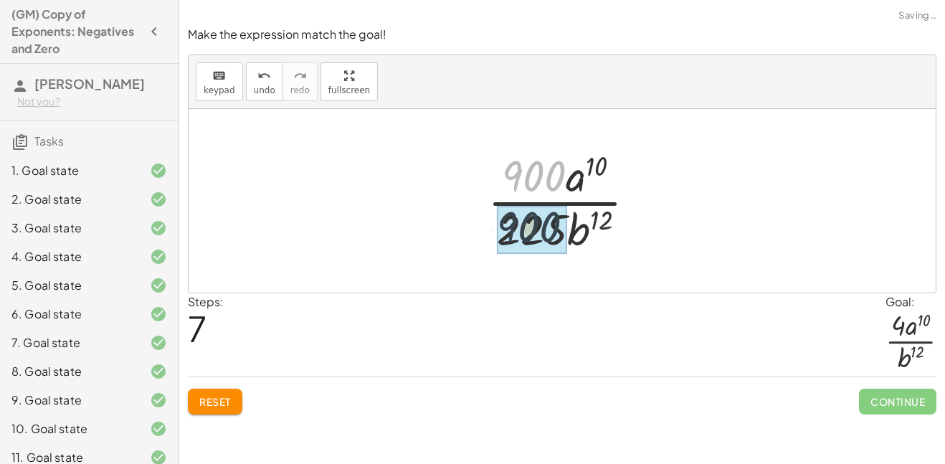
drag, startPoint x: 521, startPoint y: 170, endPoint x: 513, endPoint y: 239, distance: 69.4
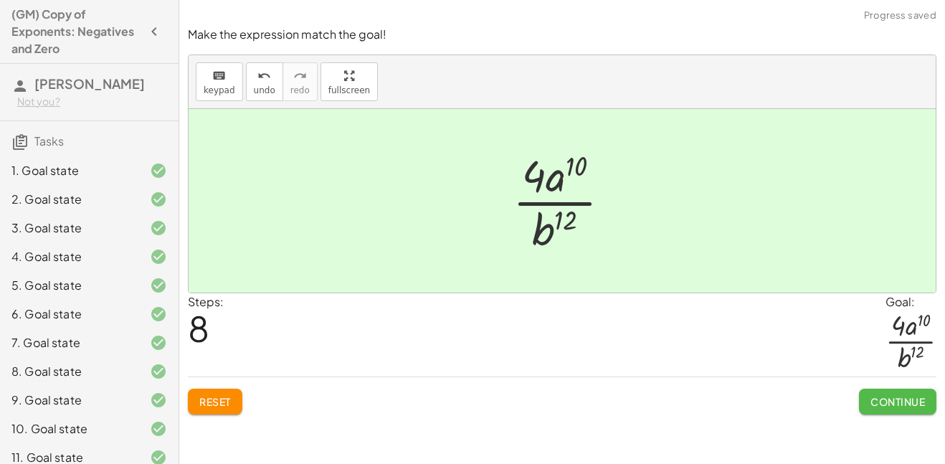
click at [885, 389] on button "Continue" at bounding box center [897, 402] width 77 height 26
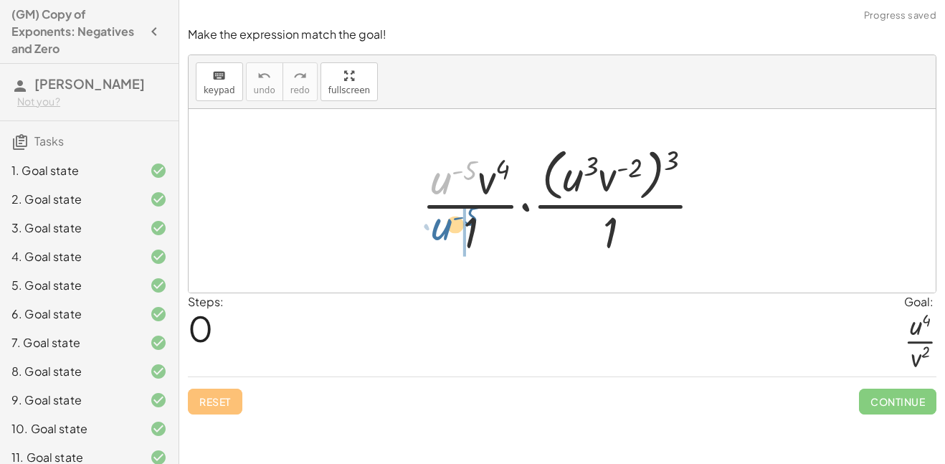
drag, startPoint x: 438, startPoint y: 176, endPoint x: 437, endPoint y: 234, distance: 58.1
click at [437, 234] on div at bounding box center [567, 200] width 306 height 117
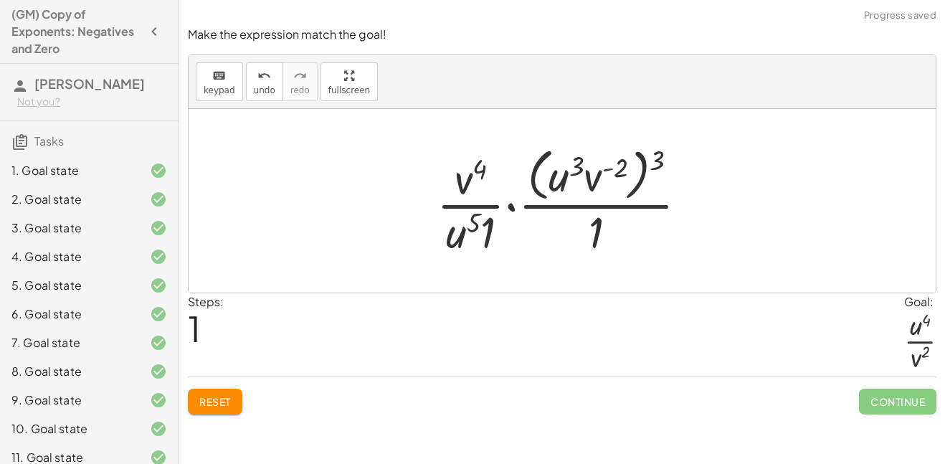
drag, startPoint x: 607, startPoint y: 179, endPoint x: 602, endPoint y: 219, distance: 41.2
click at [602, 219] on div at bounding box center [568, 200] width 277 height 117
drag, startPoint x: 654, startPoint y: 160, endPoint x: 620, endPoint y: 158, distance: 33.7
click at [620, 158] on div at bounding box center [568, 200] width 277 height 117
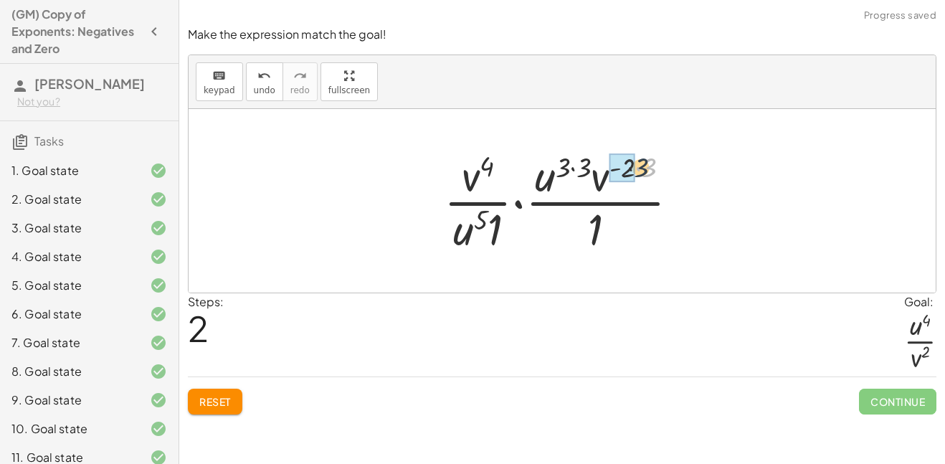
drag, startPoint x: 650, startPoint y: 173, endPoint x: 625, endPoint y: 172, distance: 25.8
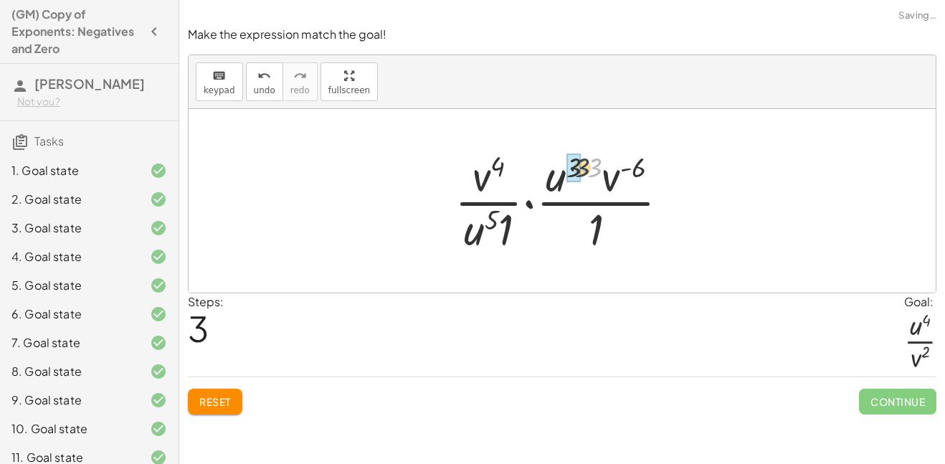
drag, startPoint x: 592, startPoint y: 163, endPoint x: 571, endPoint y: 163, distance: 21.5
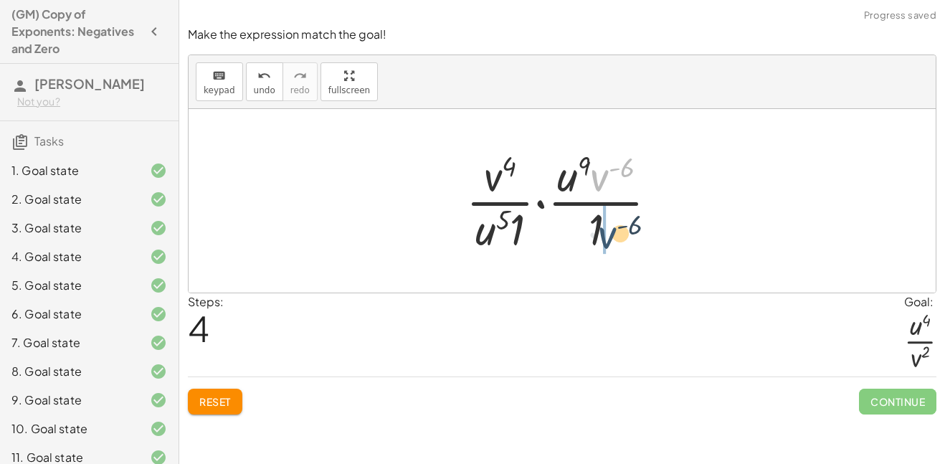
drag, startPoint x: 606, startPoint y: 176, endPoint x: 614, endPoint y: 236, distance: 60.7
click at [614, 236] on div at bounding box center [567, 201] width 217 height 110
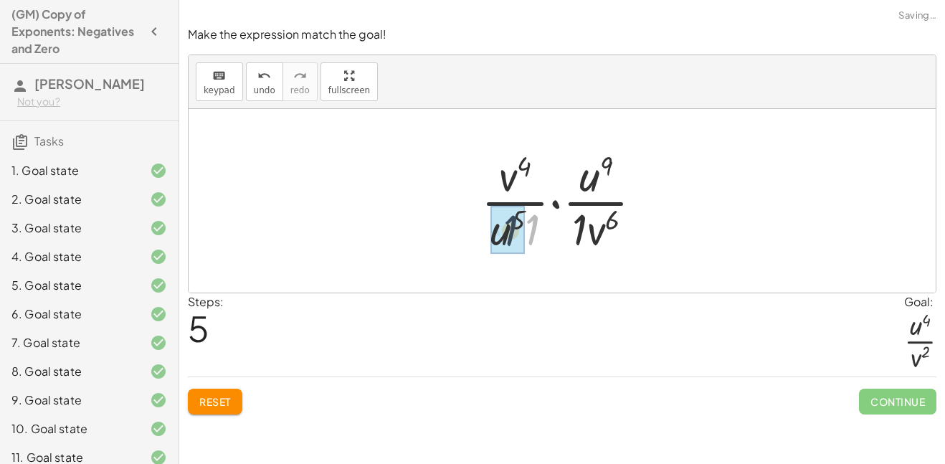
drag, startPoint x: 533, startPoint y: 228, endPoint x: 508, endPoint y: 229, distance: 25.1
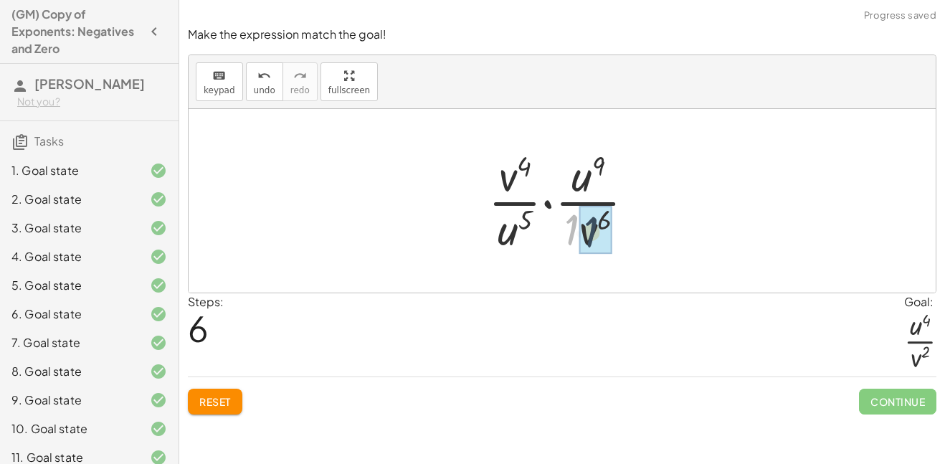
drag, startPoint x: 568, startPoint y: 230, endPoint x: 592, endPoint y: 234, distance: 24.6
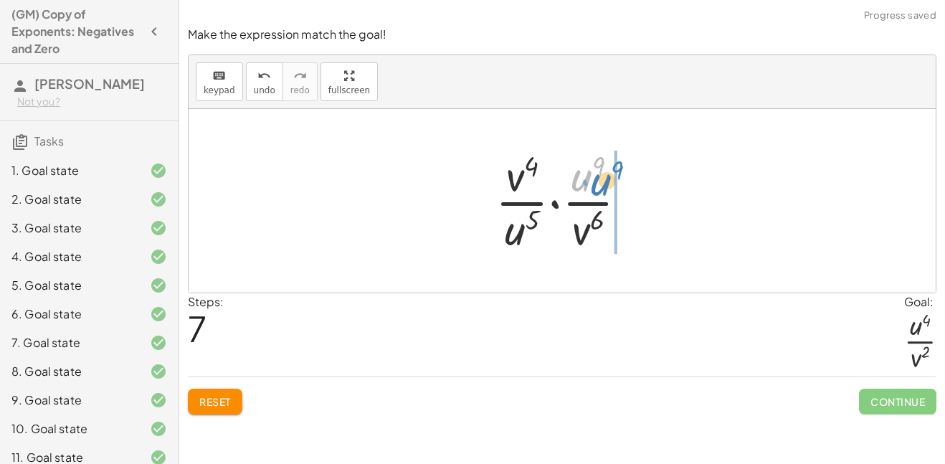
drag, startPoint x: 585, startPoint y: 187, endPoint x: 615, endPoint y: 188, distance: 29.4
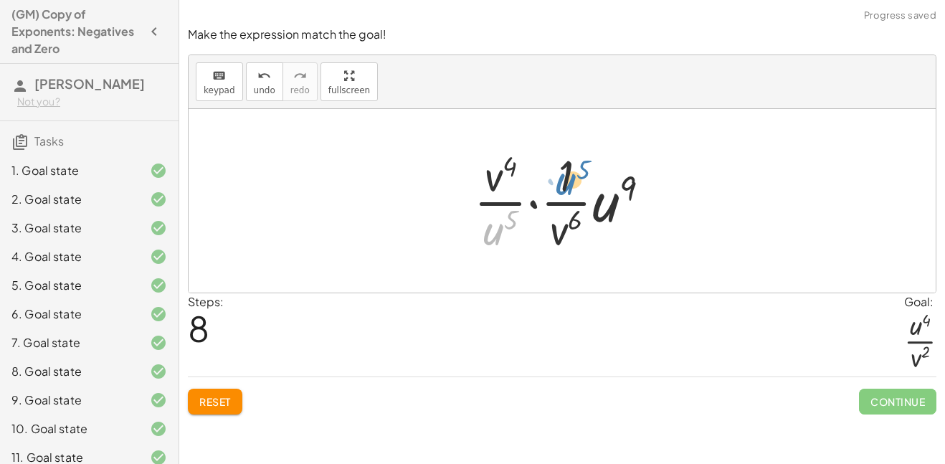
drag, startPoint x: 500, startPoint y: 224, endPoint x: 574, endPoint y: 174, distance: 88.3
click at [574, 174] on div at bounding box center [567, 201] width 201 height 110
drag, startPoint x: 615, startPoint y: 195, endPoint x: 574, endPoint y: 166, distance: 49.3
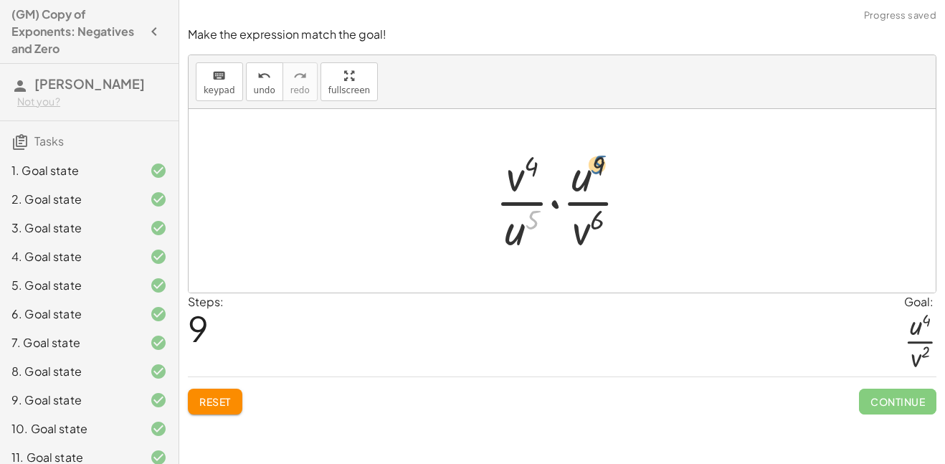
drag, startPoint x: 530, startPoint y: 225, endPoint x: 594, endPoint y: 172, distance: 83.0
click at [594, 172] on div at bounding box center [567, 201] width 158 height 110
drag, startPoint x: 519, startPoint y: 232, endPoint x: 594, endPoint y: 176, distance: 93.2
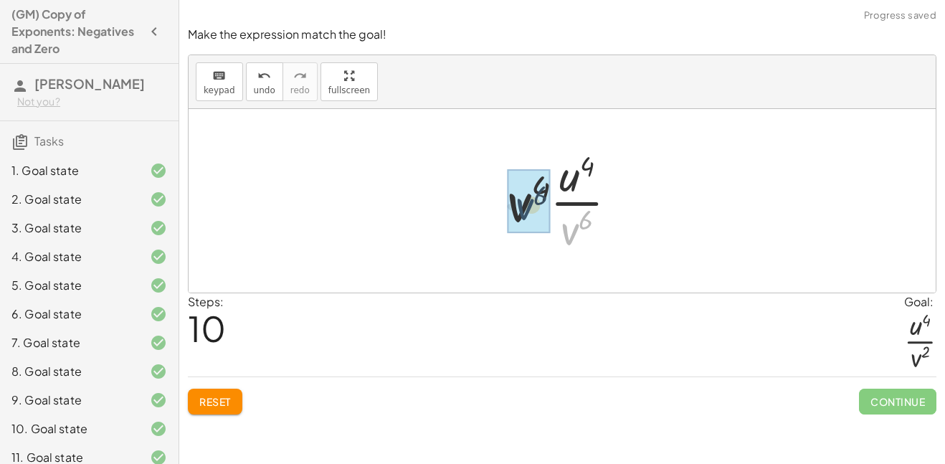
drag, startPoint x: 571, startPoint y: 231, endPoint x: 523, endPoint y: 206, distance: 54.2
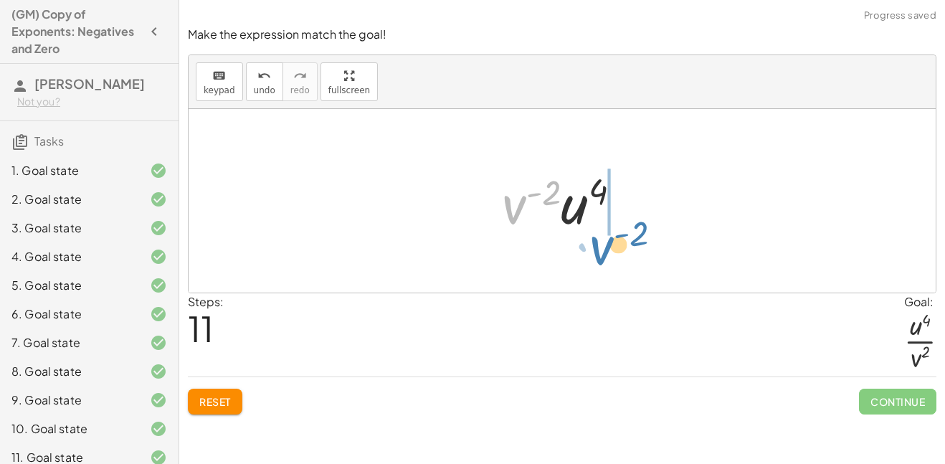
drag, startPoint x: 511, startPoint y: 201, endPoint x: 599, endPoint y: 245, distance: 97.8
click at [599, 245] on div "· · u ( - 5 ) · v 4 · 1 · · ( · u 3 · v ( - 2 ) ) 3 · 1 · · v 4 · u 5 · 1 · · (…" at bounding box center [562, 201] width 747 height 184
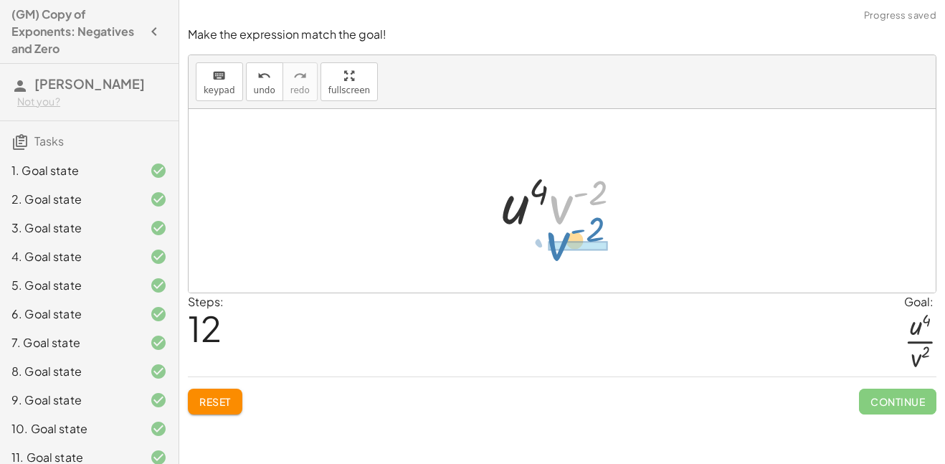
drag, startPoint x: 565, startPoint y: 211, endPoint x: 559, endPoint y: 252, distance: 42.1
click at [559, 252] on div "· · u ( - 5 ) · v 4 · 1 · · ( · u 3 · v ( - 2 ) ) 3 · 1 · · v 4 · u 5 · 1 · · (…" at bounding box center [562, 201] width 747 height 184
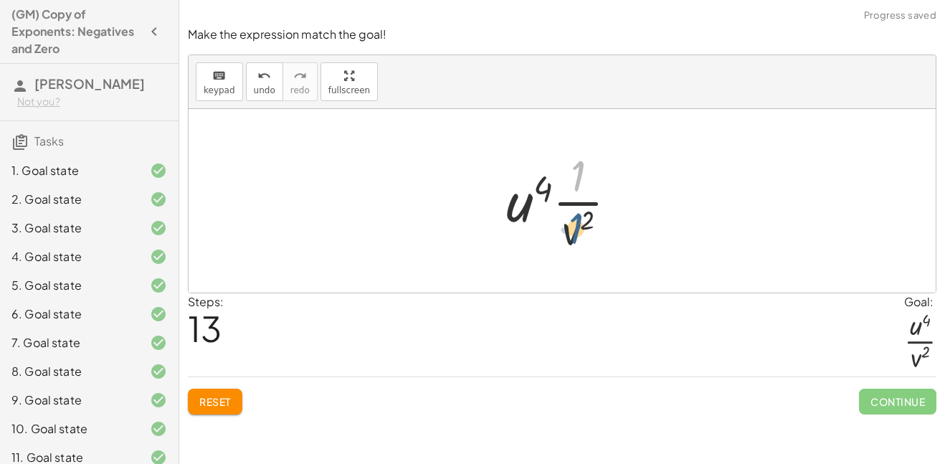
drag, startPoint x: 576, startPoint y: 178, endPoint x: 573, endPoint y: 233, distance: 55.3
click at [573, 233] on div at bounding box center [567, 201] width 137 height 110
drag, startPoint x: 576, startPoint y: 240, endPoint x: 603, endPoint y: 240, distance: 27.2
click at [603, 240] on div at bounding box center [567, 201] width 137 height 110
drag, startPoint x: 526, startPoint y: 204, endPoint x: 582, endPoint y: 179, distance: 60.9
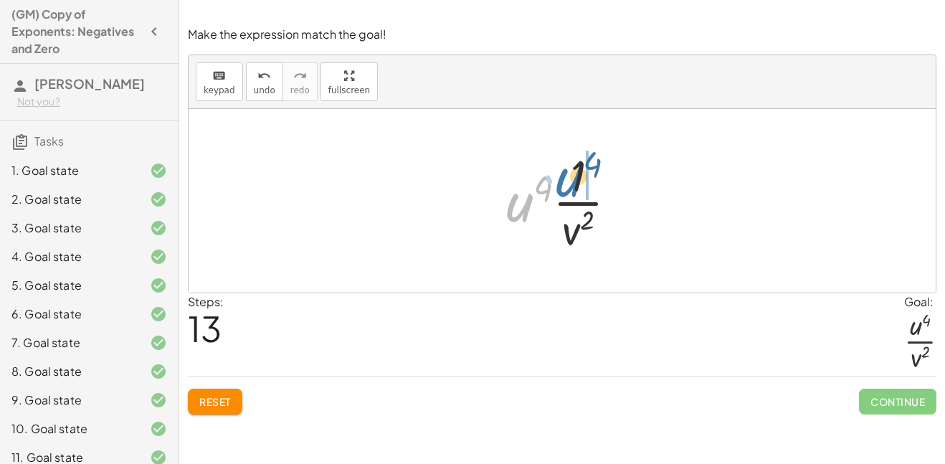
click at [582, 179] on div at bounding box center [567, 201] width 137 height 110
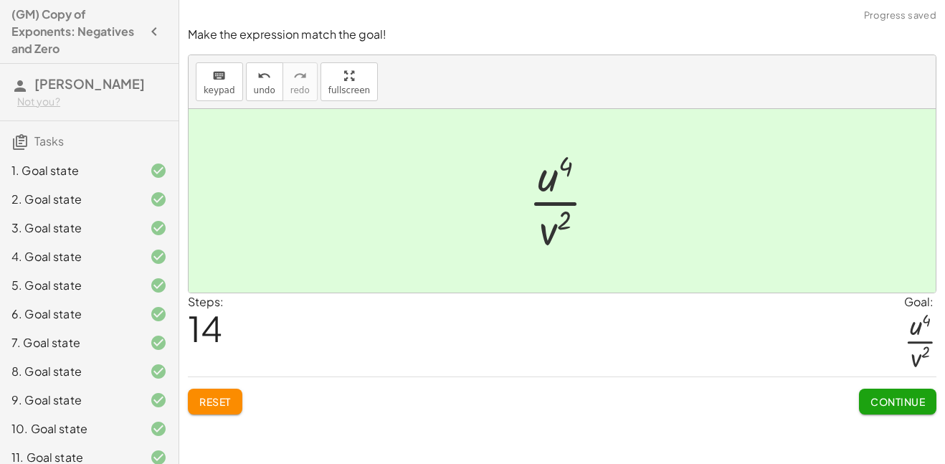
click at [881, 395] on span "Continue" at bounding box center [897, 401] width 54 height 13
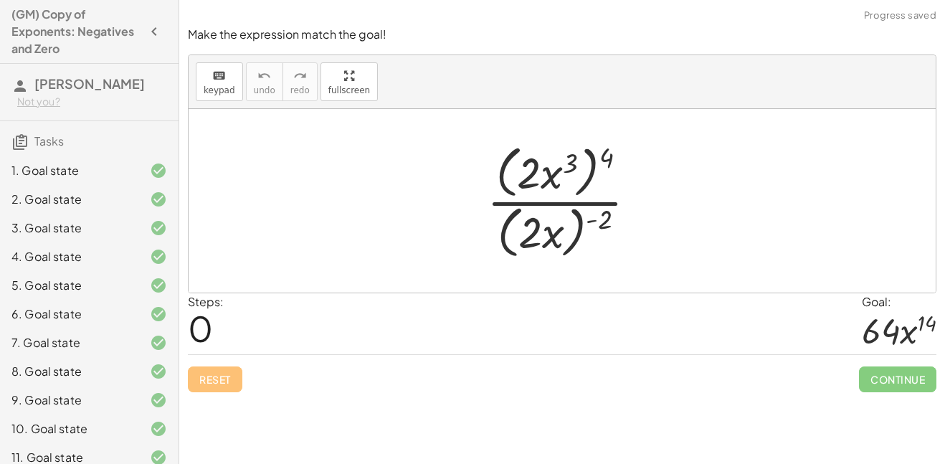
scroll to position [214, 0]
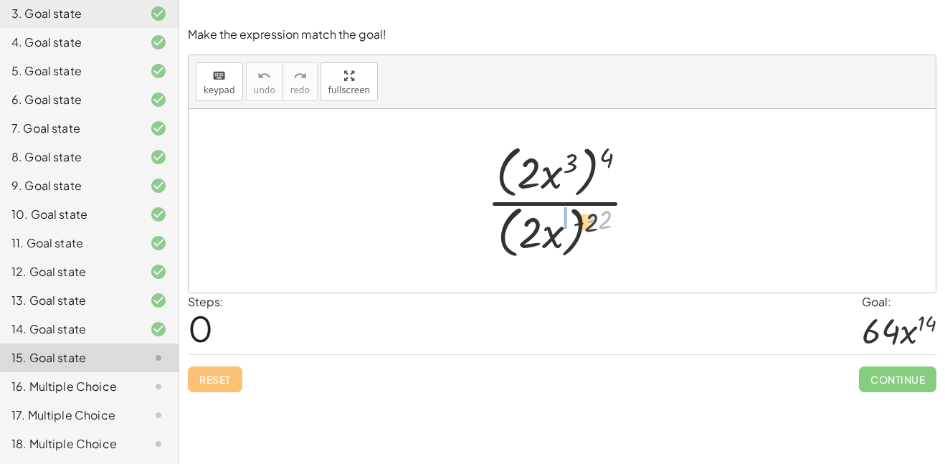
drag, startPoint x: 604, startPoint y: 220, endPoint x: 650, endPoint y: 131, distance: 100.1
click at [551, 232] on div at bounding box center [568, 200] width 176 height 123
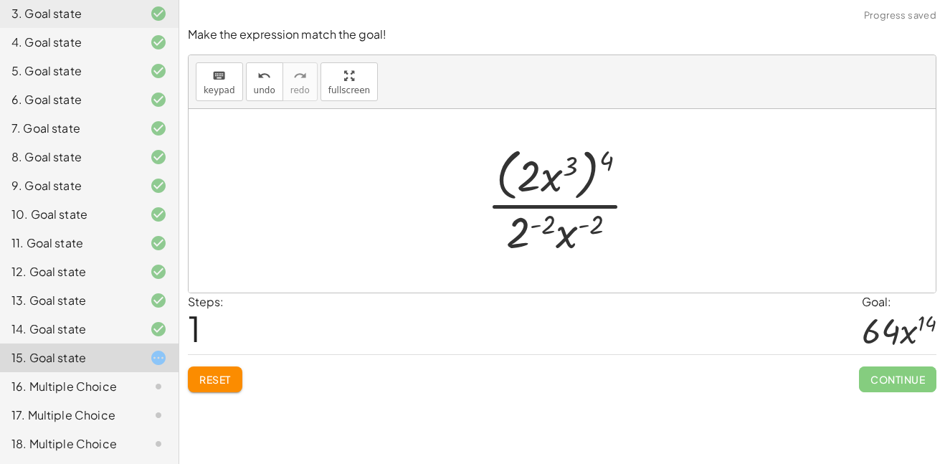
click at [600, 157] on div at bounding box center [568, 200] width 176 height 117
drag, startPoint x: 609, startPoint y: 163, endPoint x: 583, endPoint y: 164, distance: 25.9
click at [583, 164] on div at bounding box center [568, 200] width 176 height 117
drag, startPoint x: 604, startPoint y: 164, endPoint x: 564, endPoint y: 166, distance: 39.5
click at [564, 166] on div at bounding box center [568, 200] width 176 height 117
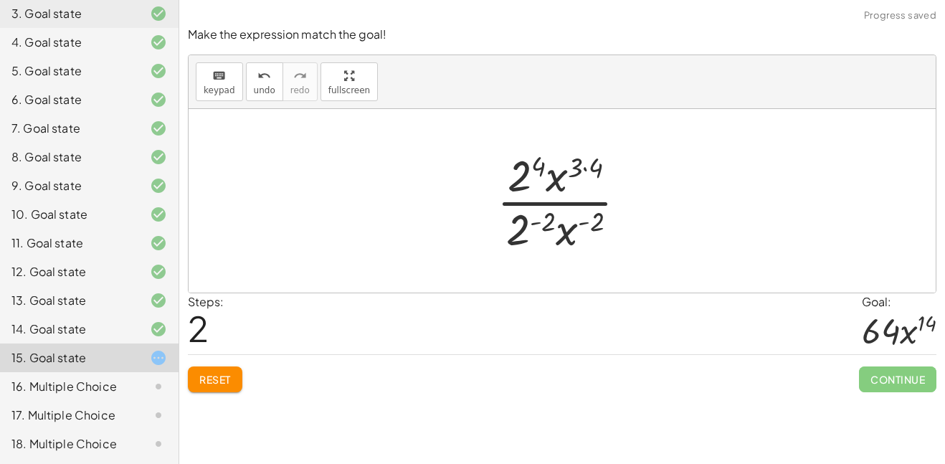
click at [596, 168] on div at bounding box center [568, 201] width 156 height 110
drag, startPoint x: 522, startPoint y: 227, endPoint x: 493, endPoint y: 180, distance: 55.1
click at [493, 180] on div at bounding box center [568, 201] width 156 height 110
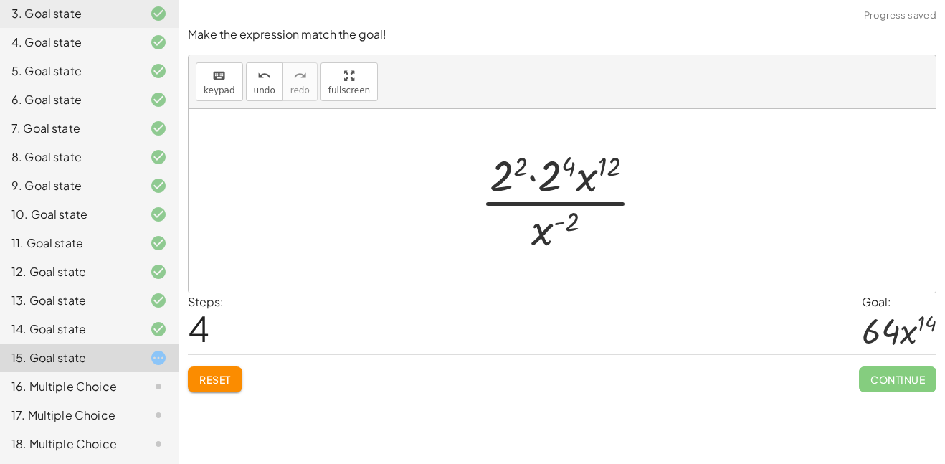
click at [566, 167] on div at bounding box center [567, 201] width 189 height 110
click at [523, 160] on div at bounding box center [567, 201] width 179 height 110
click at [544, 168] on div at bounding box center [567, 201] width 179 height 110
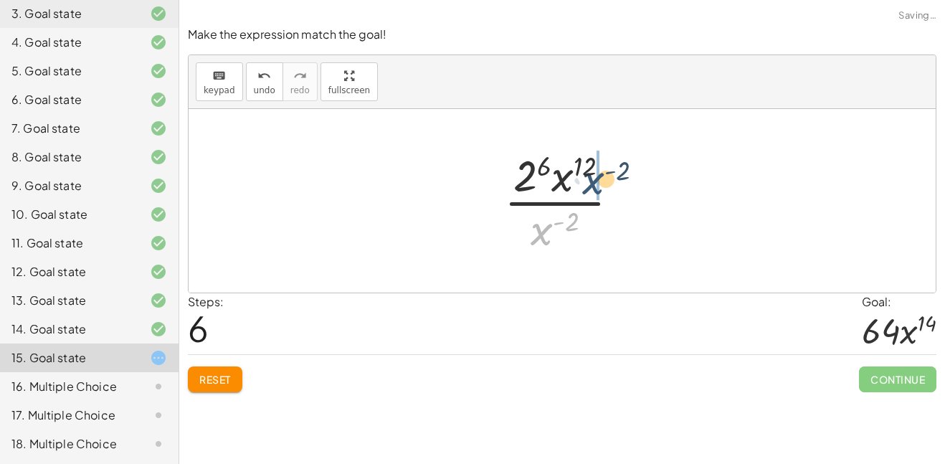
drag, startPoint x: 541, startPoint y: 229, endPoint x: 593, endPoint y: 179, distance: 72.5
click at [593, 179] on div at bounding box center [567, 201] width 141 height 110
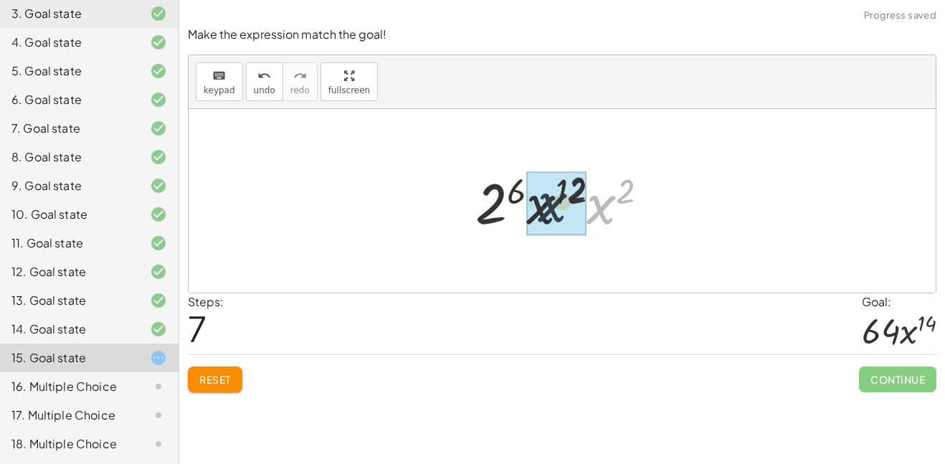
drag, startPoint x: 610, startPoint y: 204, endPoint x: 549, endPoint y: 201, distance: 61.7
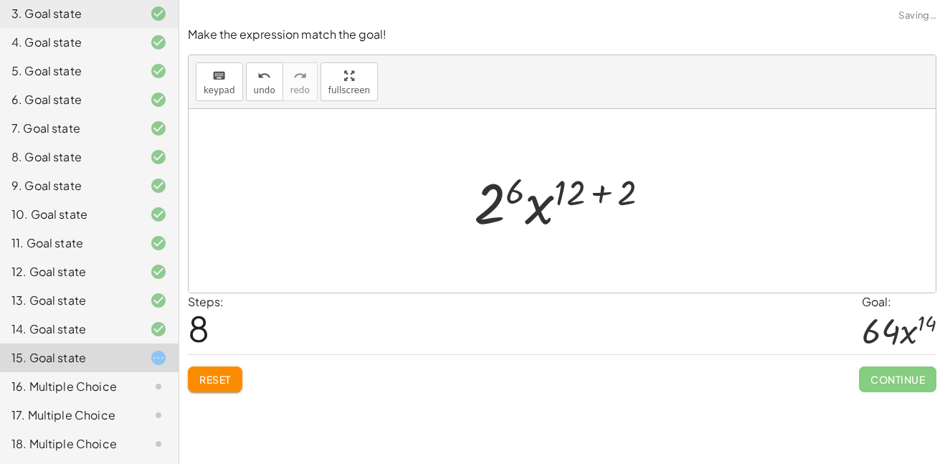
click at [602, 192] on div at bounding box center [567, 201] width 201 height 74
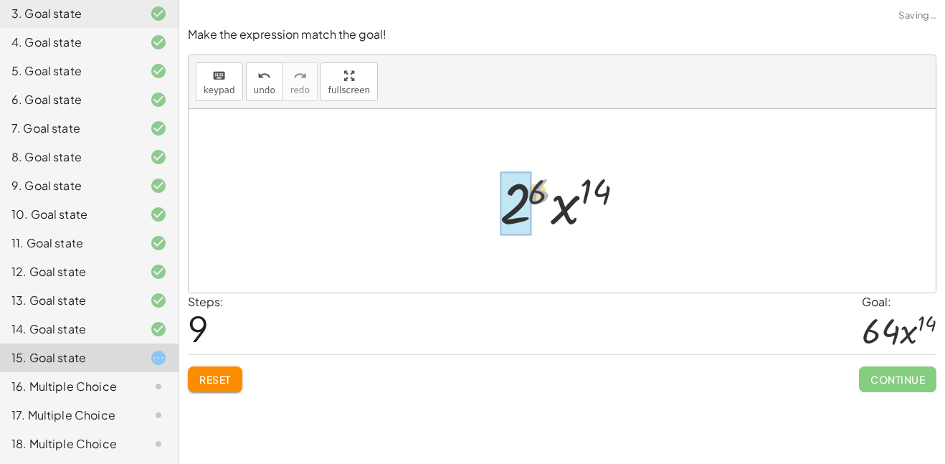
drag, startPoint x: 534, startPoint y: 194, endPoint x: 517, endPoint y: 198, distance: 17.7
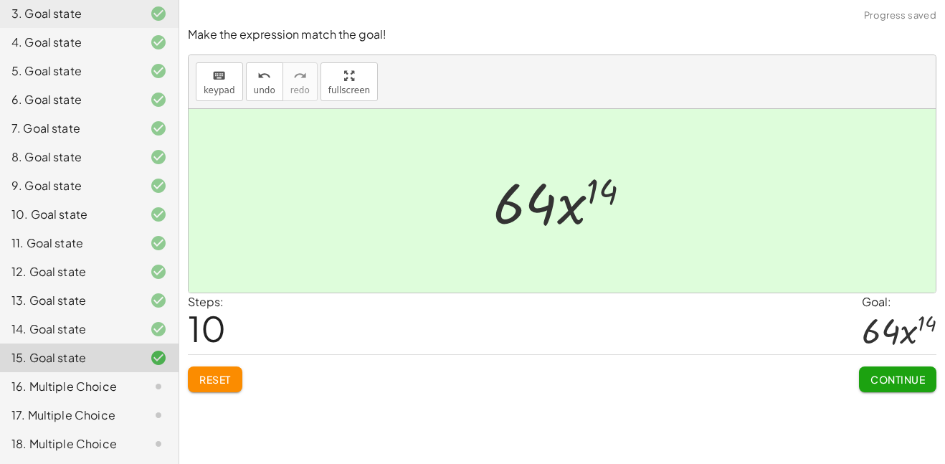
click at [889, 379] on span "Continue" at bounding box center [897, 379] width 54 height 13
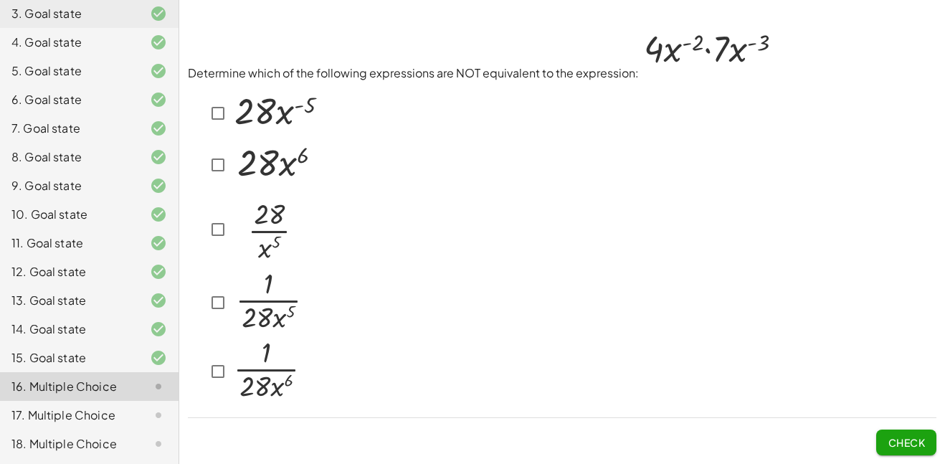
click at [673, 57] on img at bounding box center [707, 51] width 137 height 52
click at [878, 437] on button "Check" at bounding box center [906, 443] width 60 height 26
click at [893, 430] on button "Check" at bounding box center [906, 443] width 60 height 26
click at [881, 453] on button "Check" at bounding box center [906, 443] width 60 height 26
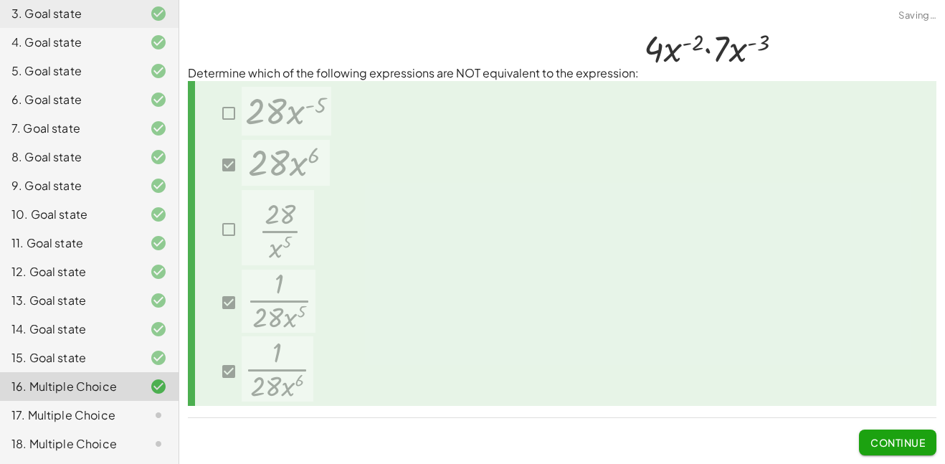
click at [883, 450] on button "Continue" at bounding box center [897, 443] width 77 height 26
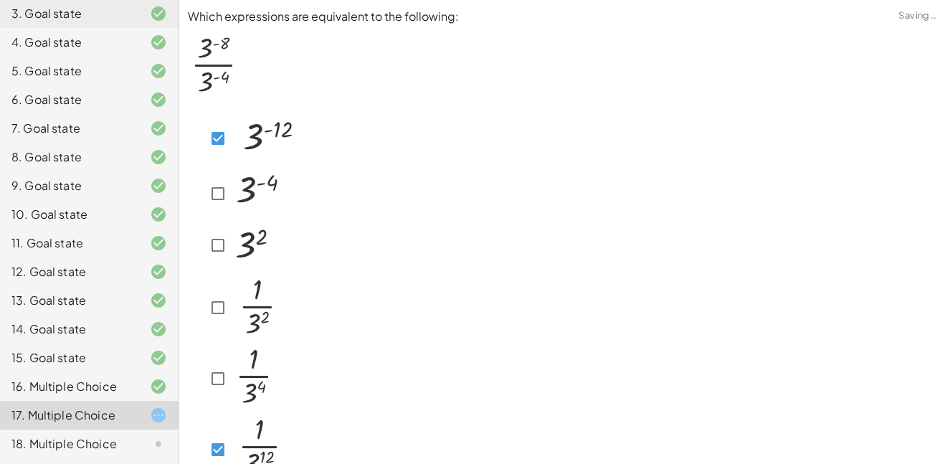
scroll to position [81, 0]
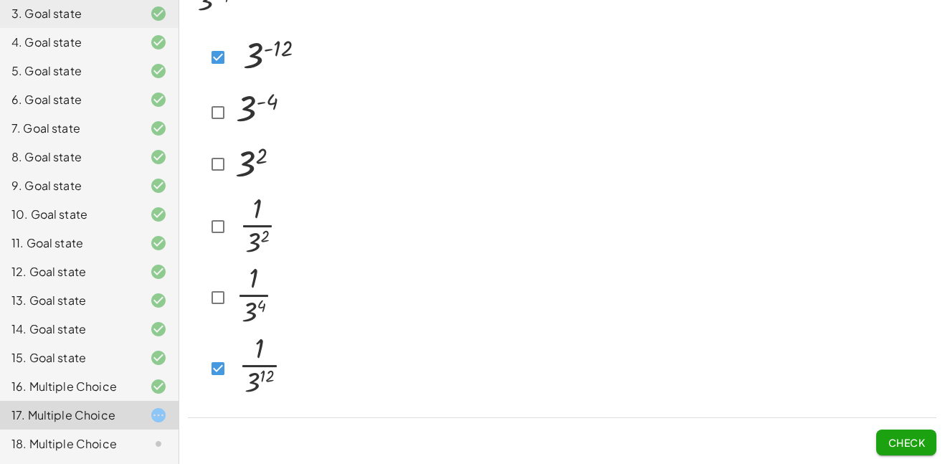
click at [896, 445] on span "Check" at bounding box center [906, 442] width 37 height 13
click at [916, 447] on span "Check" at bounding box center [906, 442] width 37 height 13
click at [893, 435] on button "Check" at bounding box center [906, 443] width 60 height 26
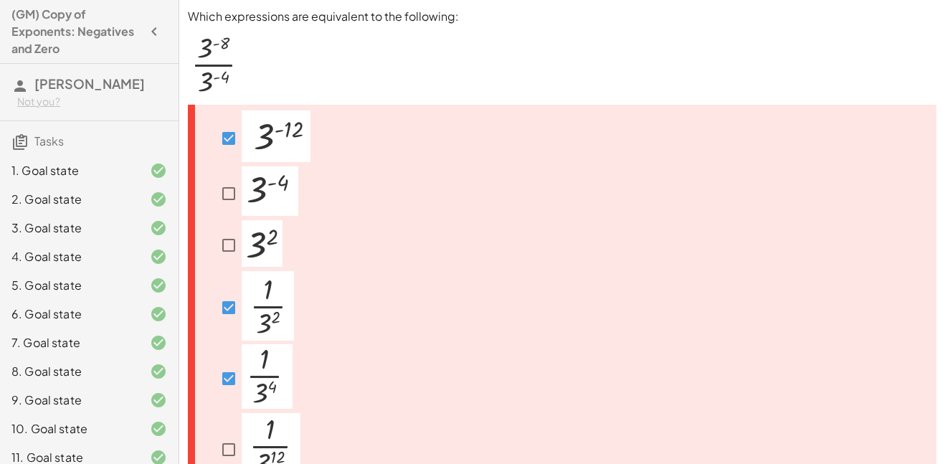
scroll to position [67, 0]
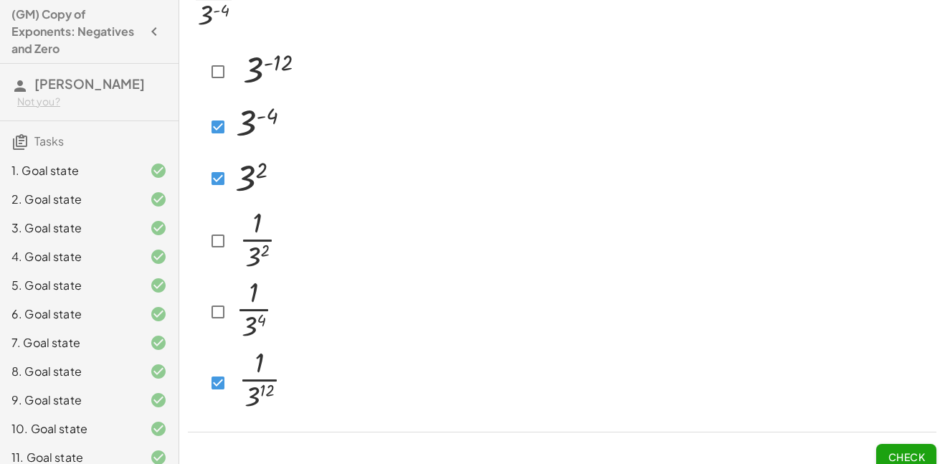
click at [215, 194] on div at bounding box center [238, 178] width 67 height 51
click at [905, 457] on span "Check" at bounding box center [906, 456] width 37 height 13
click at [925, 452] on button "Check" at bounding box center [906, 457] width 60 height 26
click at [204, 364] on div at bounding box center [244, 383] width 112 height 74
click at [210, 164] on div at bounding box center [238, 178] width 67 height 51
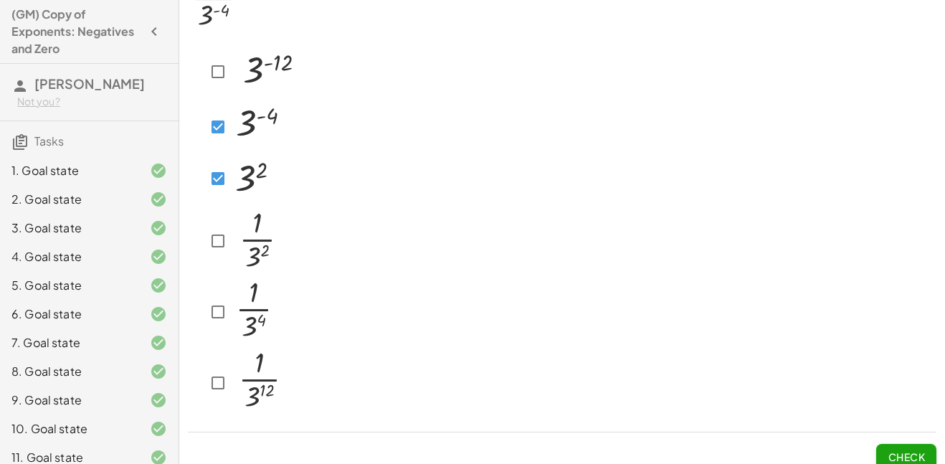
click at [931, 456] on button "Check" at bounding box center [906, 457] width 60 height 26
click at [916, 448] on button "Check" at bounding box center [906, 457] width 60 height 26
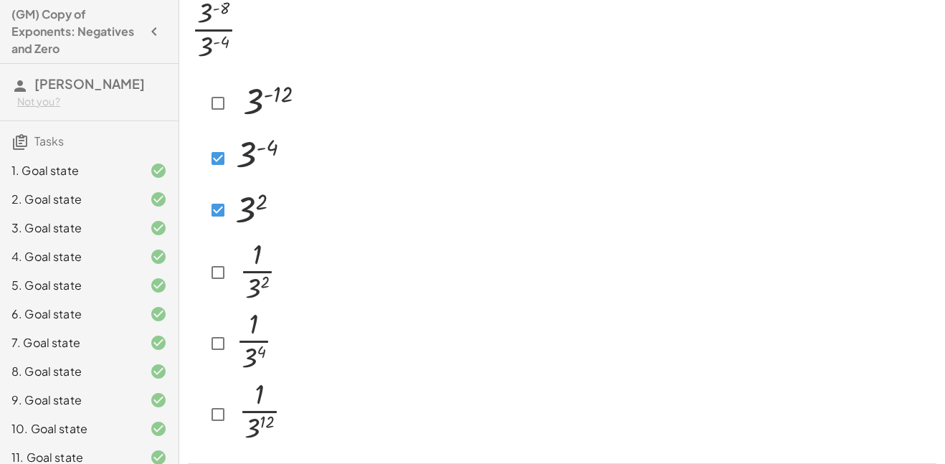
scroll to position [81, 0]
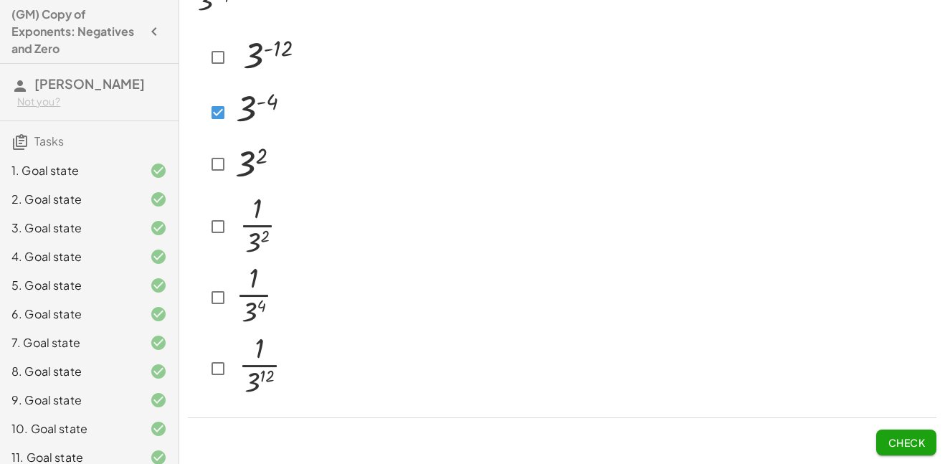
click at [910, 446] on span "Check" at bounding box center [906, 442] width 37 height 13
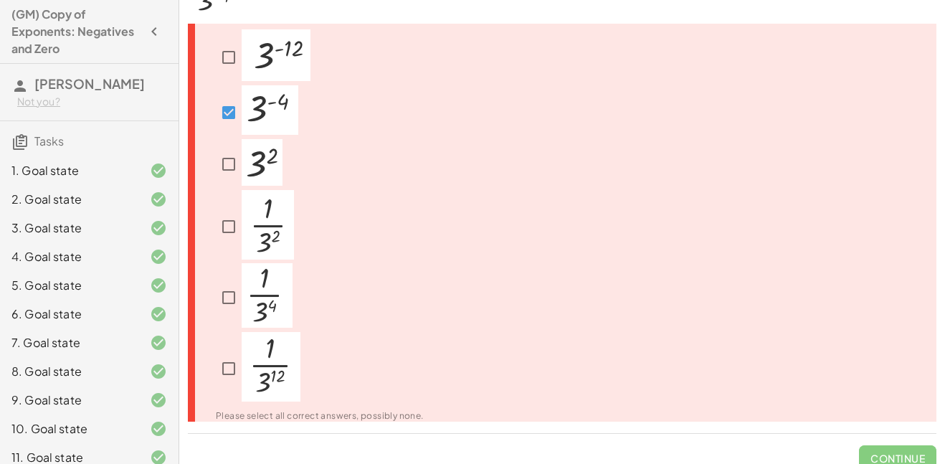
click at [213, 332] on div at bounding box center [311, 377] width 225 height 90
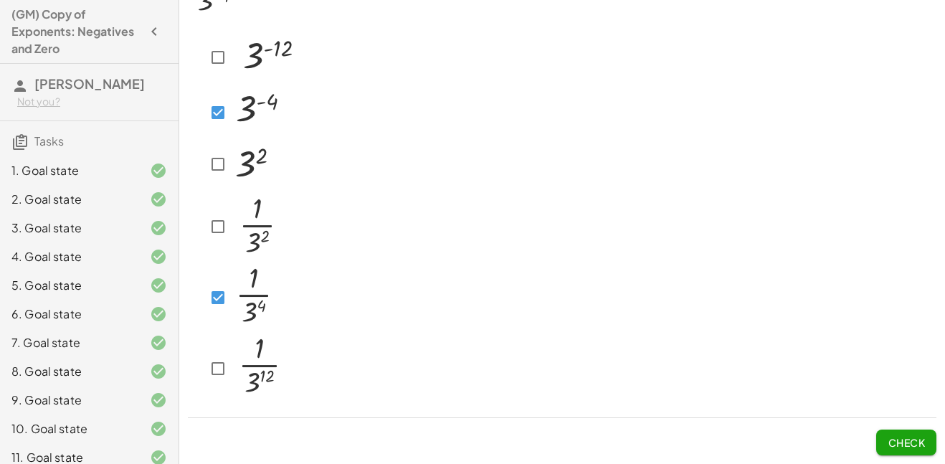
click at [900, 442] on span "Check" at bounding box center [906, 442] width 37 height 13
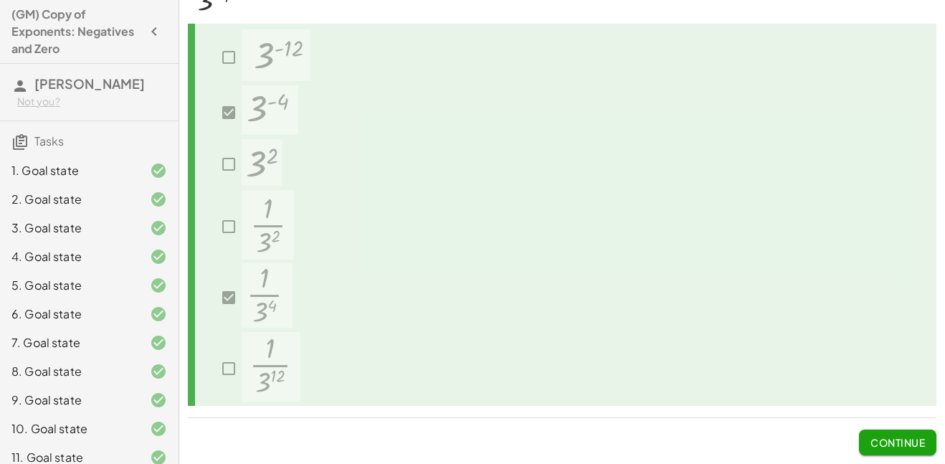
click at [919, 450] on button "Continue" at bounding box center [897, 443] width 77 height 26
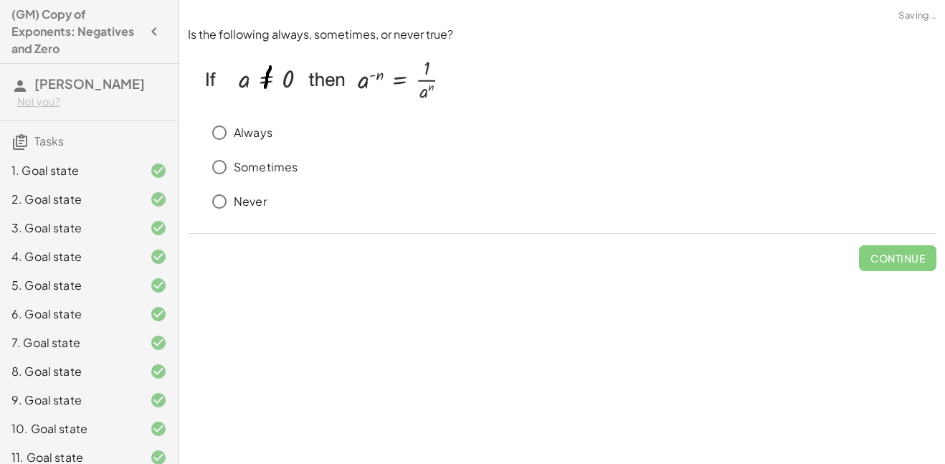
scroll to position [0, 0]
click at [883, 260] on button "Check" at bounding box center [906, 258] width 60 height 26
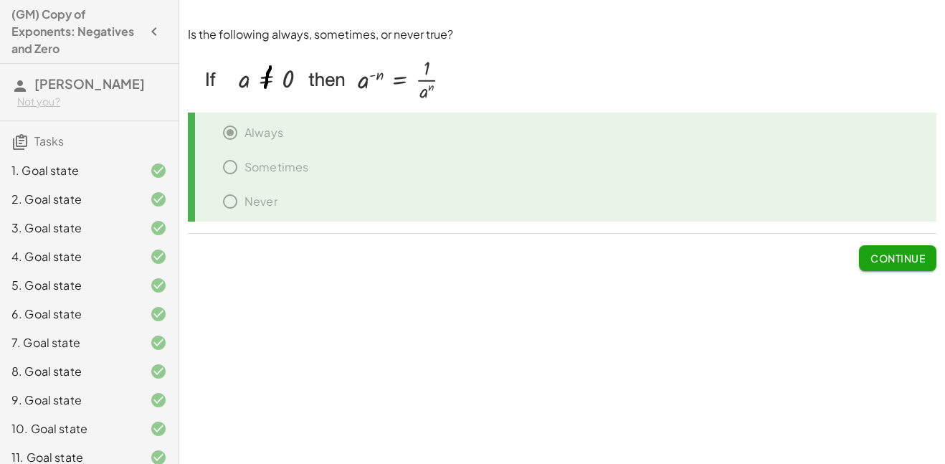
click at [884, 250] on button "Continue" at bounding box center [897, 258] width 77 height 26
